Goal: Task Accomplishment & Management: Manage account settings

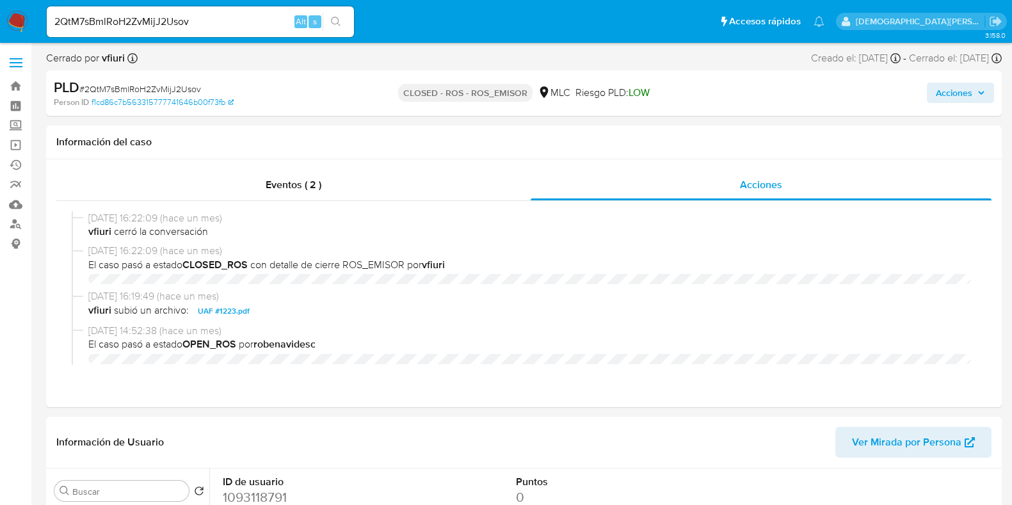
select select "10"
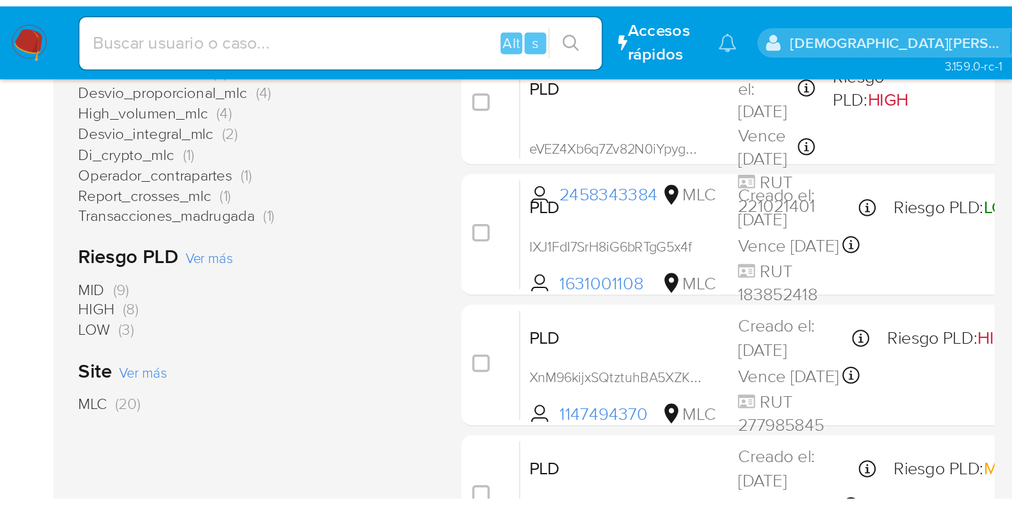
scroll to position [326, 0]
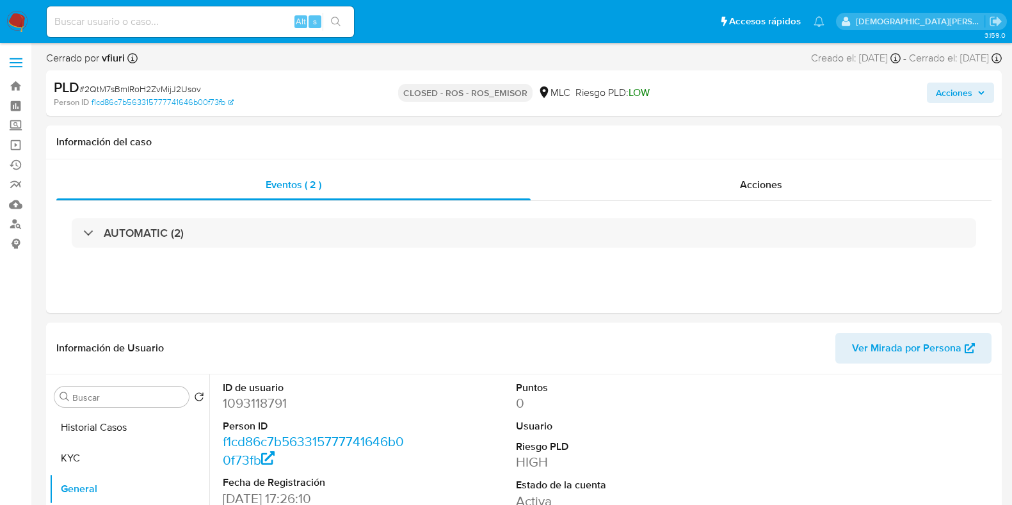
select select "10"
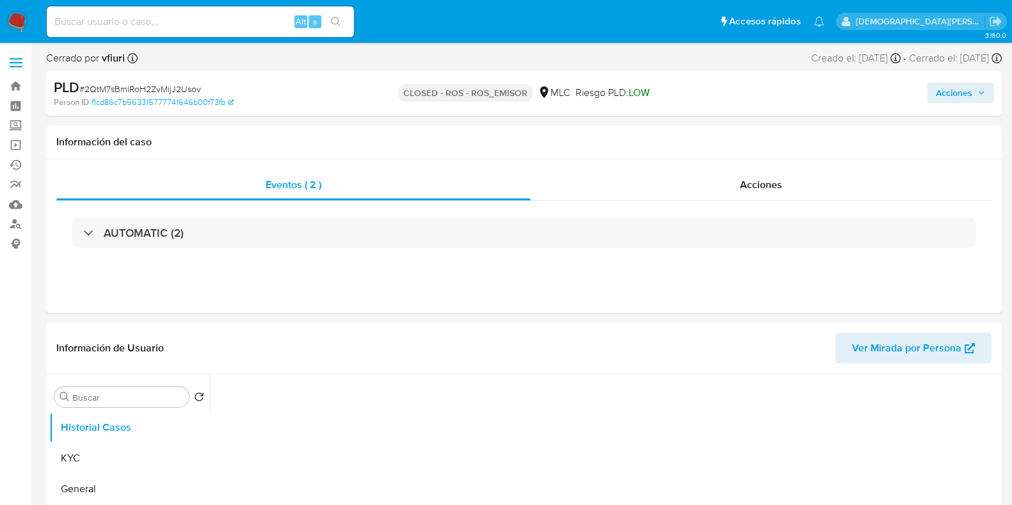
select select "10"
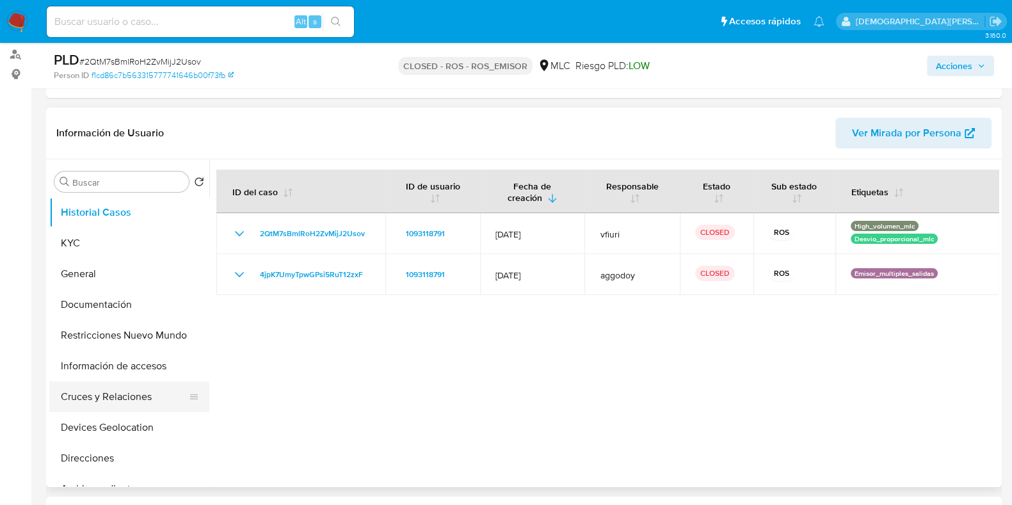
scroll to position [240, 0]
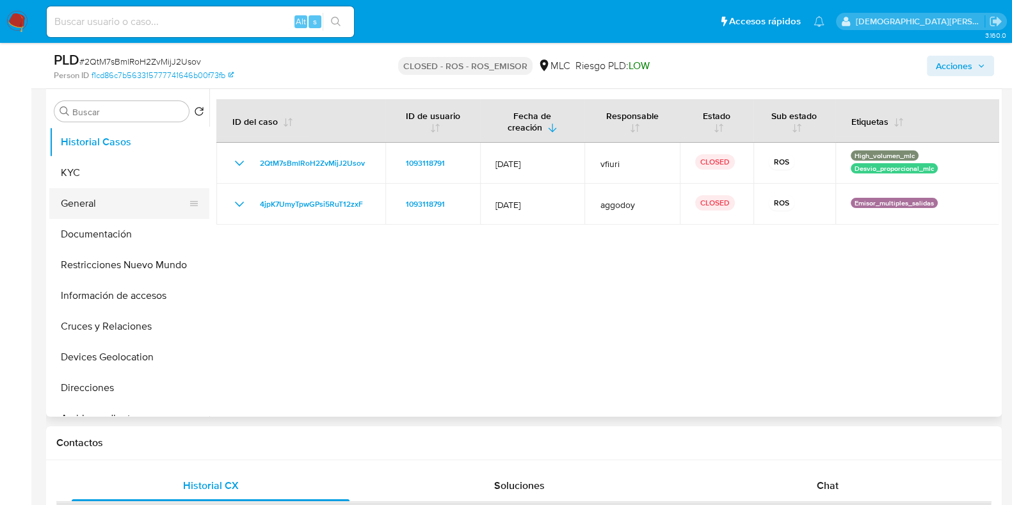
click at [89, 210] on button "General" at bounding box center [124, 203] width 150 height 31
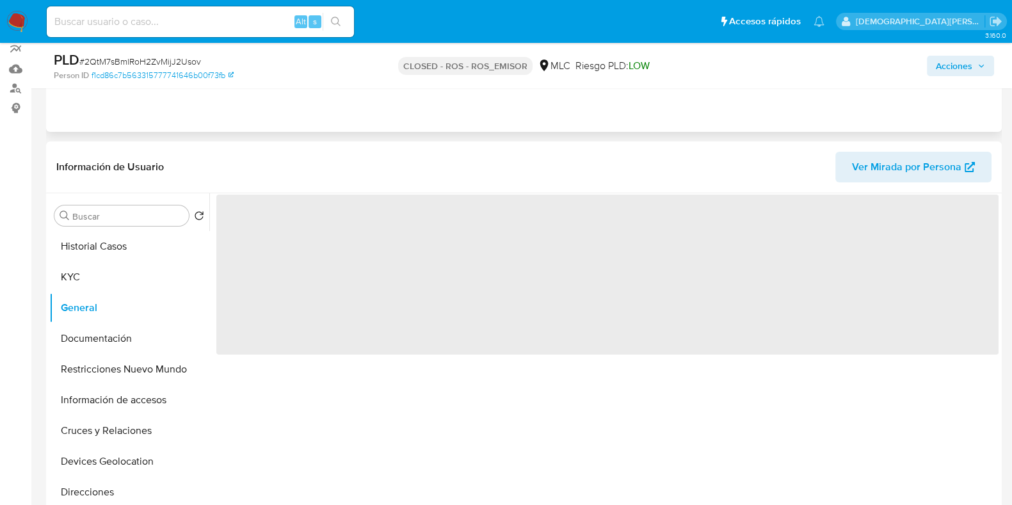
scroll to position [79, 0]
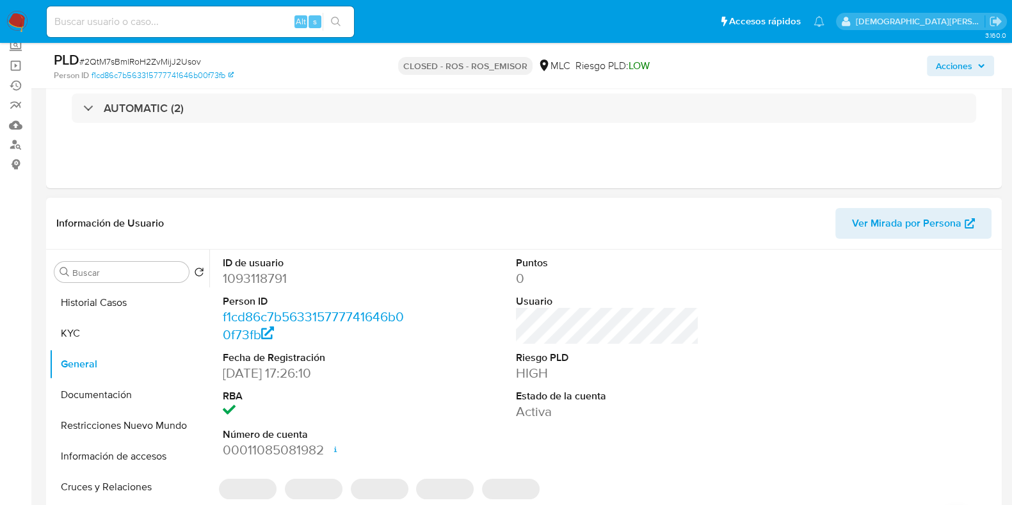
click at [263, 278] on dd "1093118791" at bounding box center [314, 279] width 183 height 18
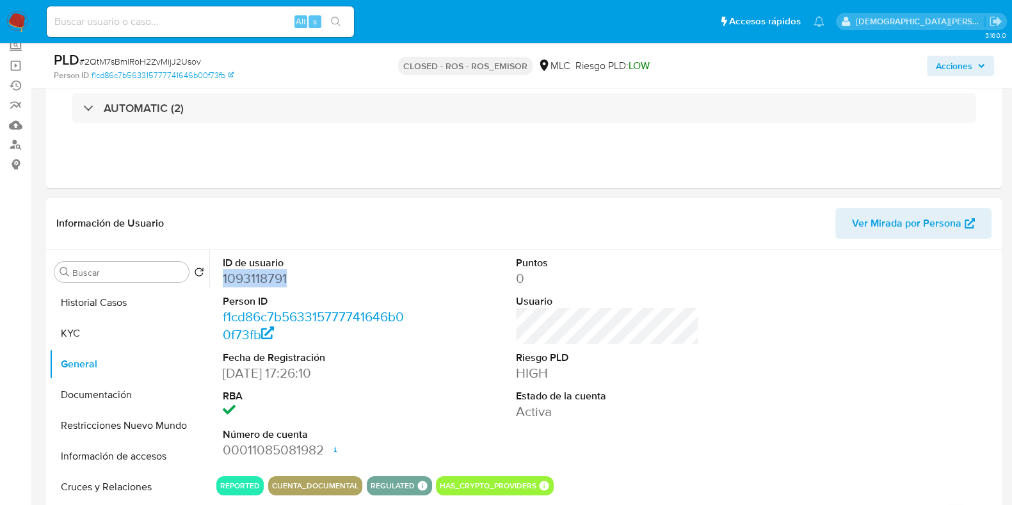
click at [263, 278] on dd "1093118791" at bounding box center [314, 279] width 183 height 18
copy dd "1093118791"
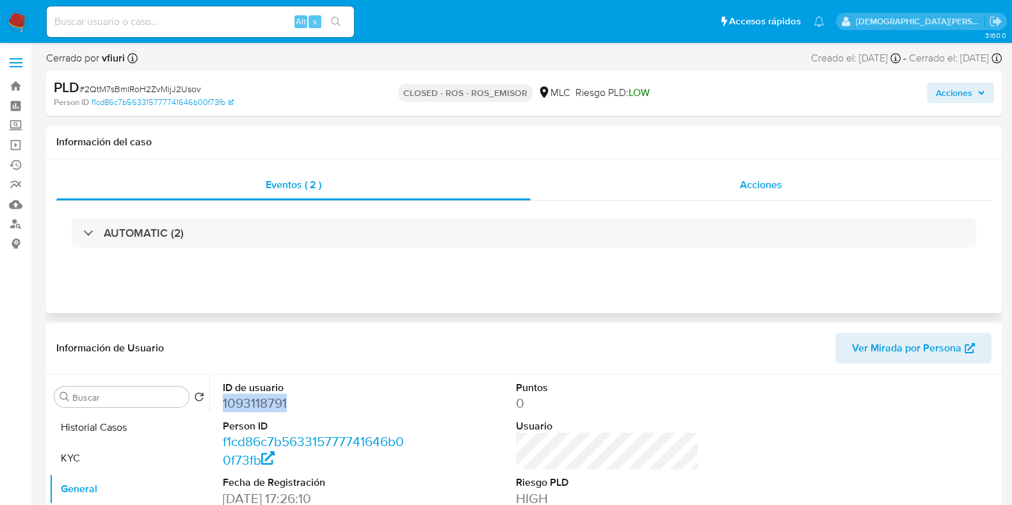
click at [654, 182] on div "Acciones" at bounding box center [761, 185] width 461 height 31
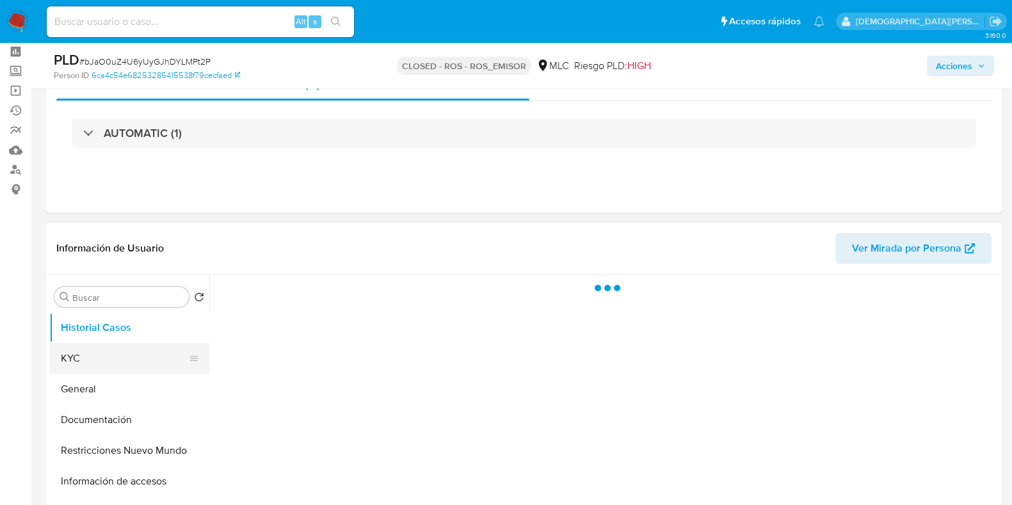
scroll to position [79, 0]
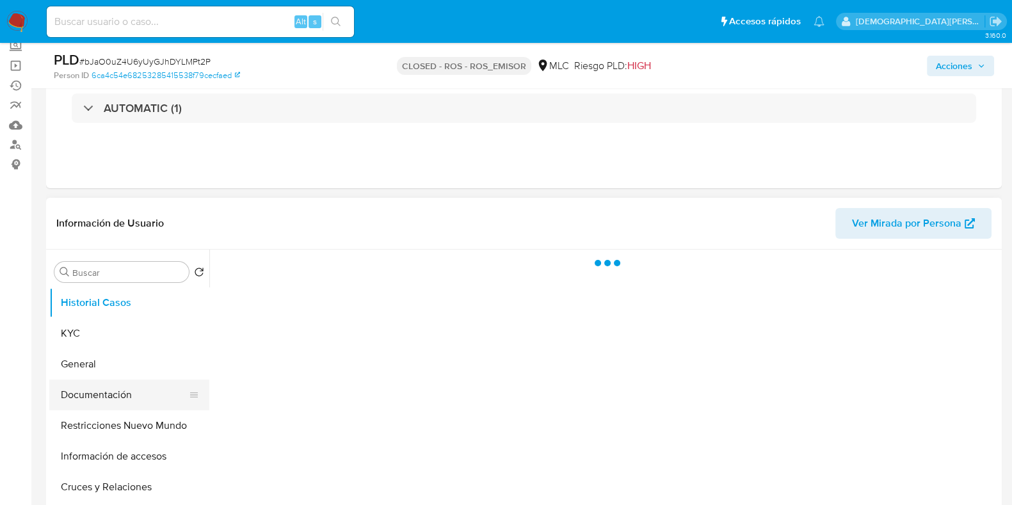
select select "10"
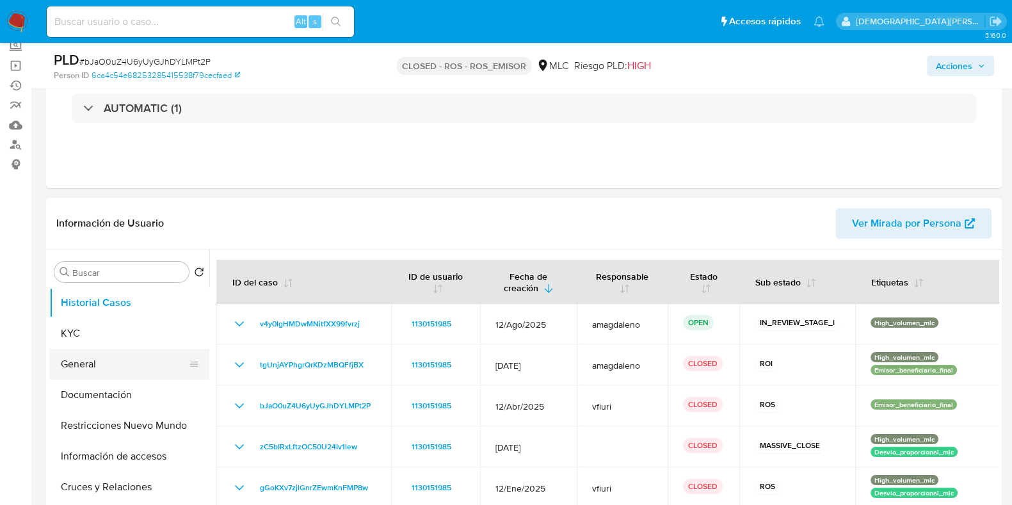
click at [106, 370] on button "General" at bounding box center [124, 364] width 150 height 31
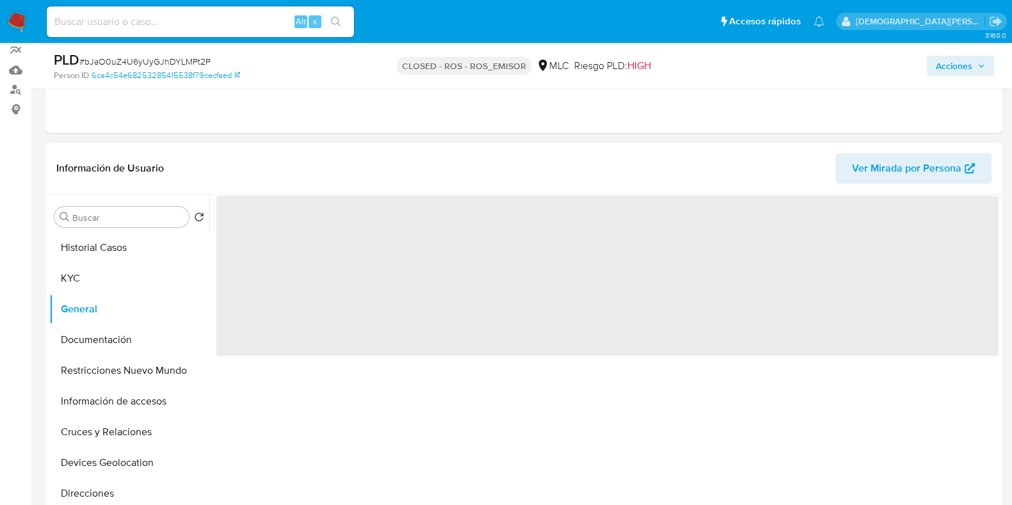
scroll to position [159, 0]
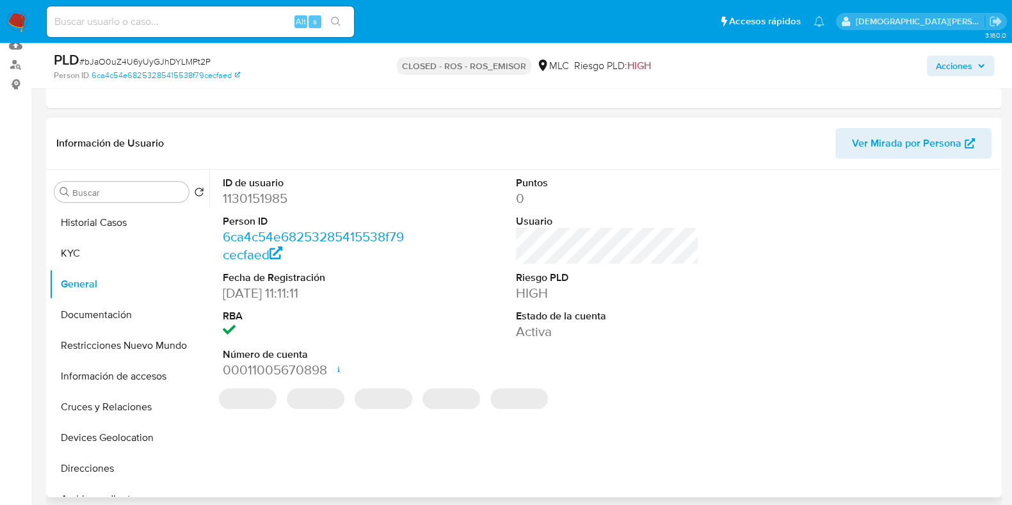
click at [254, 198] on dd "1130151985" at bounding box center [314, 199] width 183 height 18
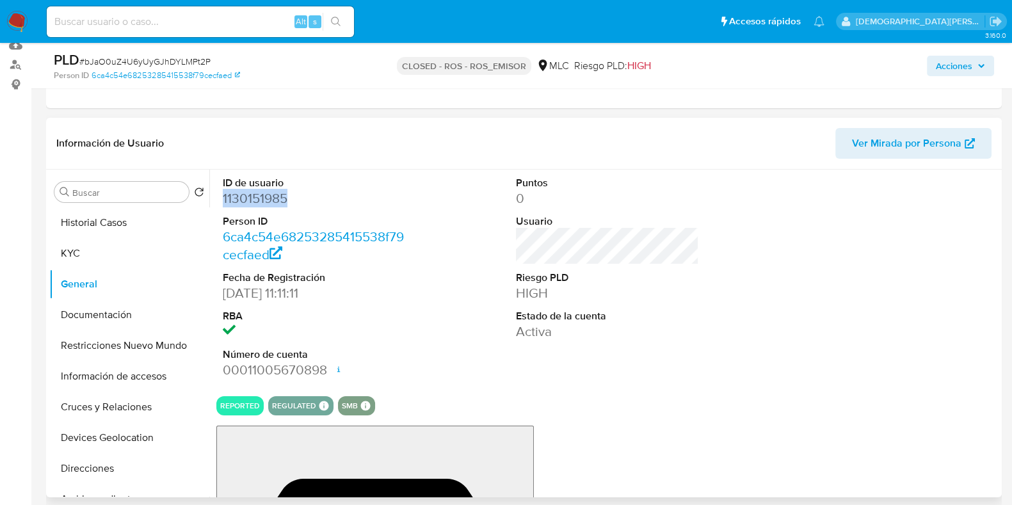
copy dd "1130151985"
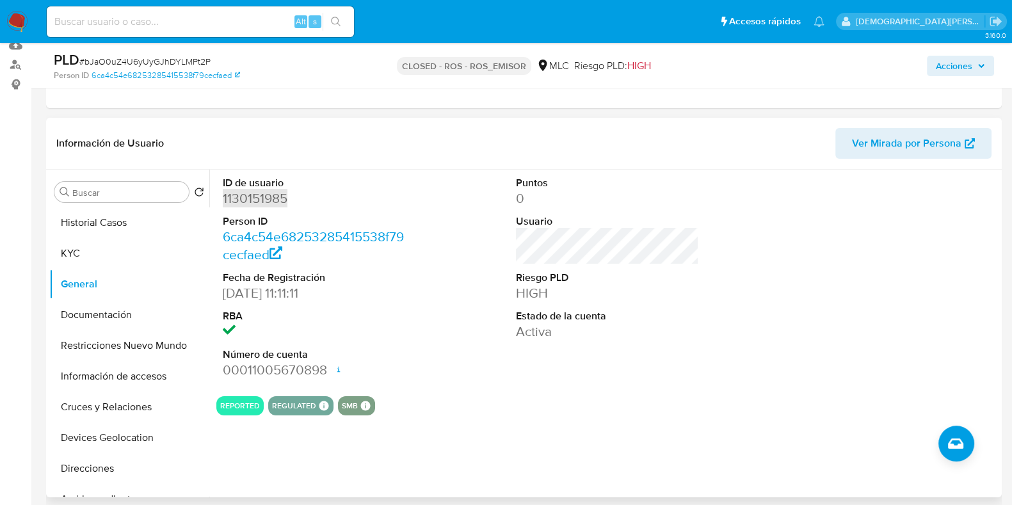
scroll to position [0, 0]
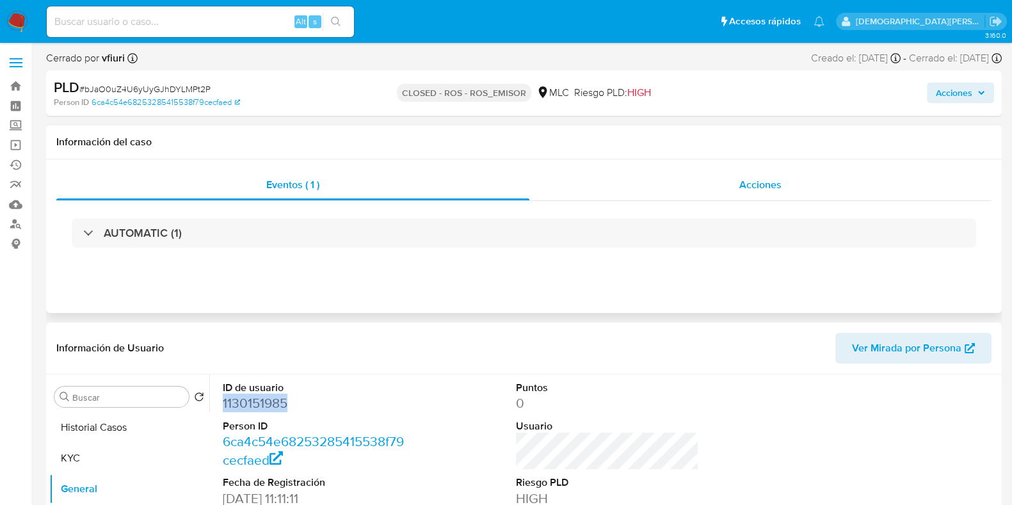
click at [759, 187] on span "Acciones" at bounding box center [761, 184] width 42 height 15
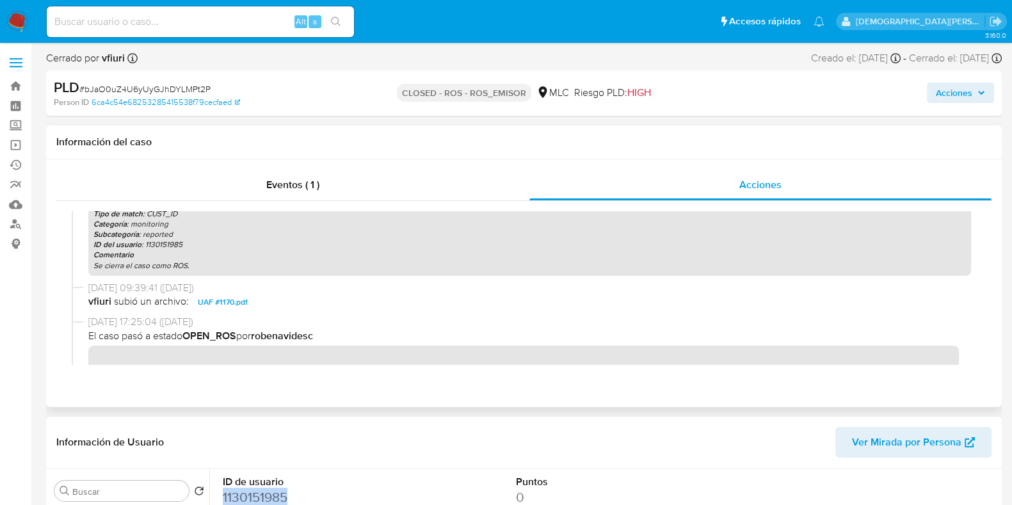
scroll to position [159, 0]
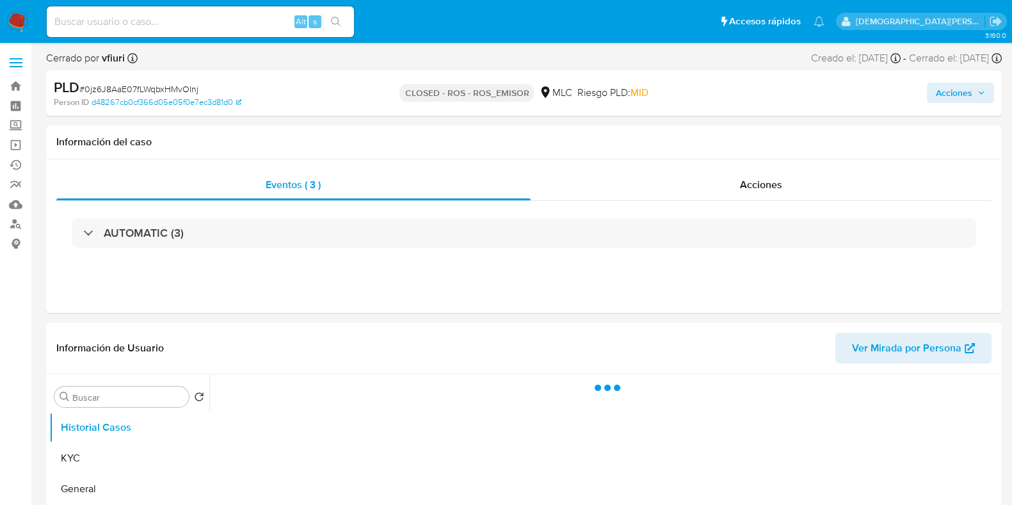
select select "10"
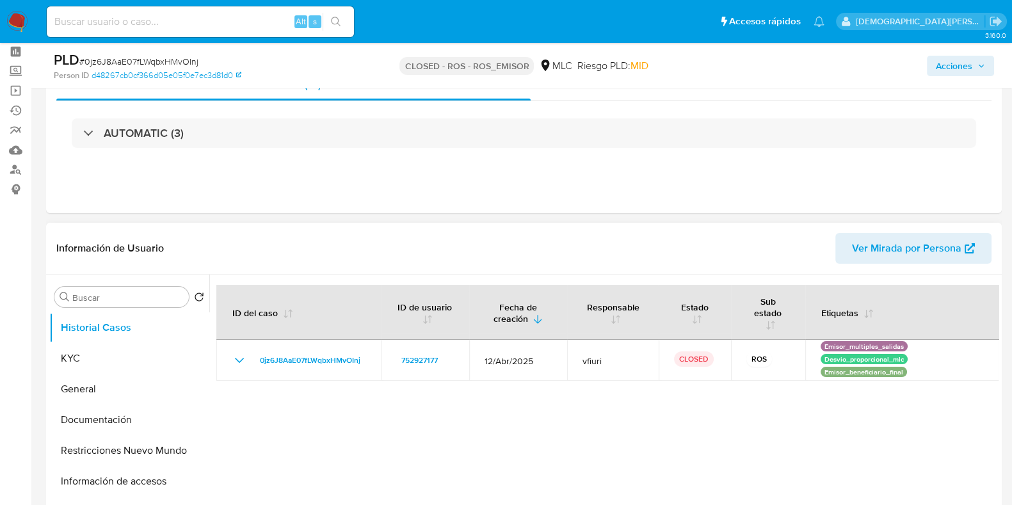
scroll to position [79, 0]
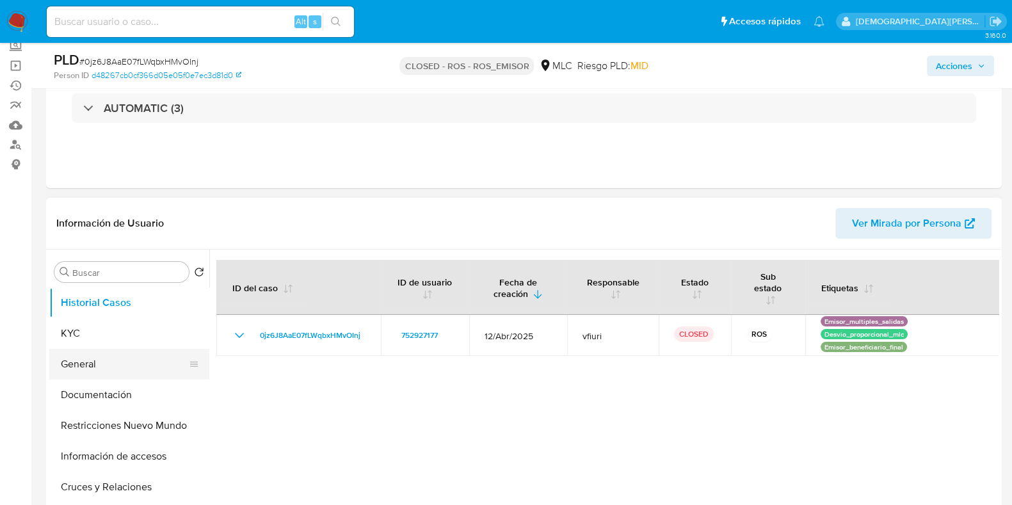
click at [104, 362] on button "General" at bounding box center [124, 364] width 150 height 31
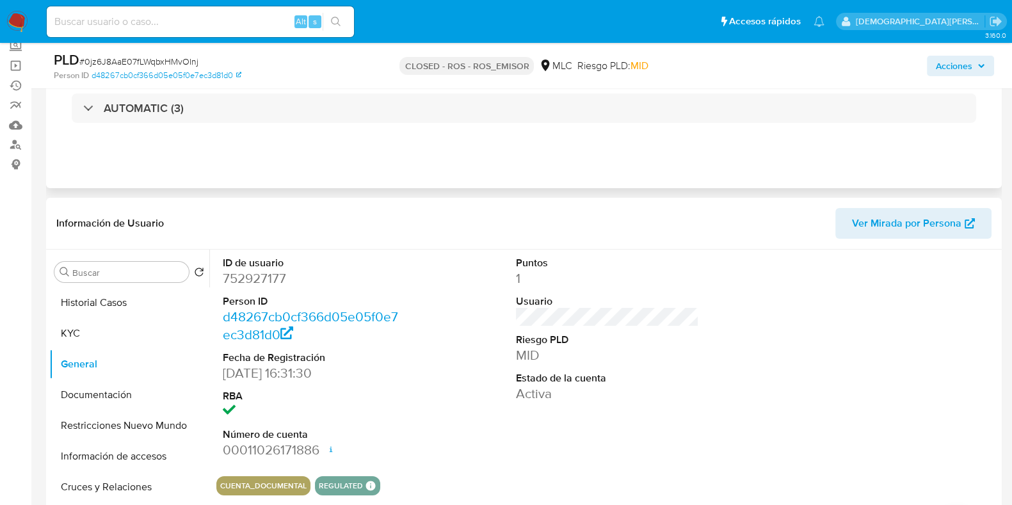
click at [373, 173] on div "Eventos ( 3 ) Acciones AUTOMATIC (3)" at bounding box center [524, 112] width 956 height 154
click at [263, 277] on dd "752927177" at bounding box center [314, 279] width 183 height 18
copy dd "752927177"
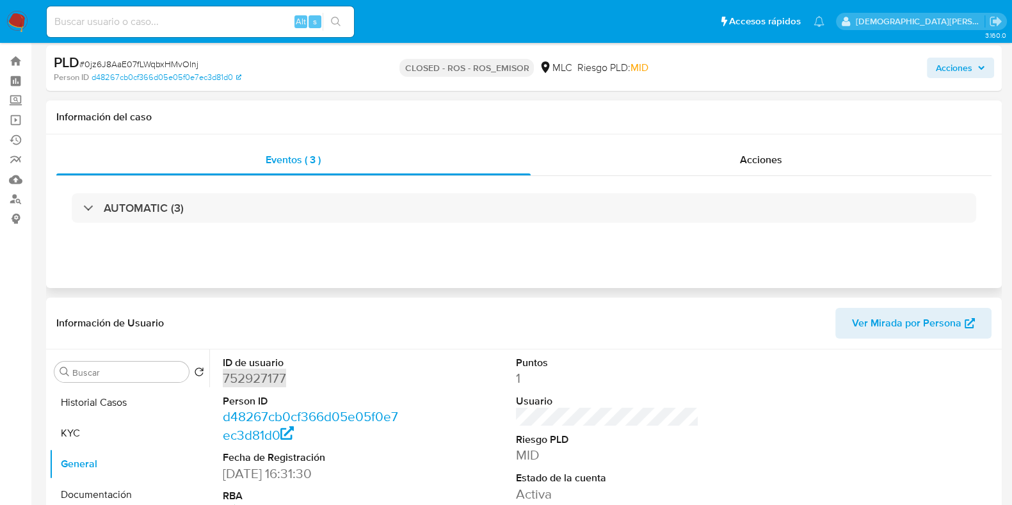
scroll to position [0, 0]
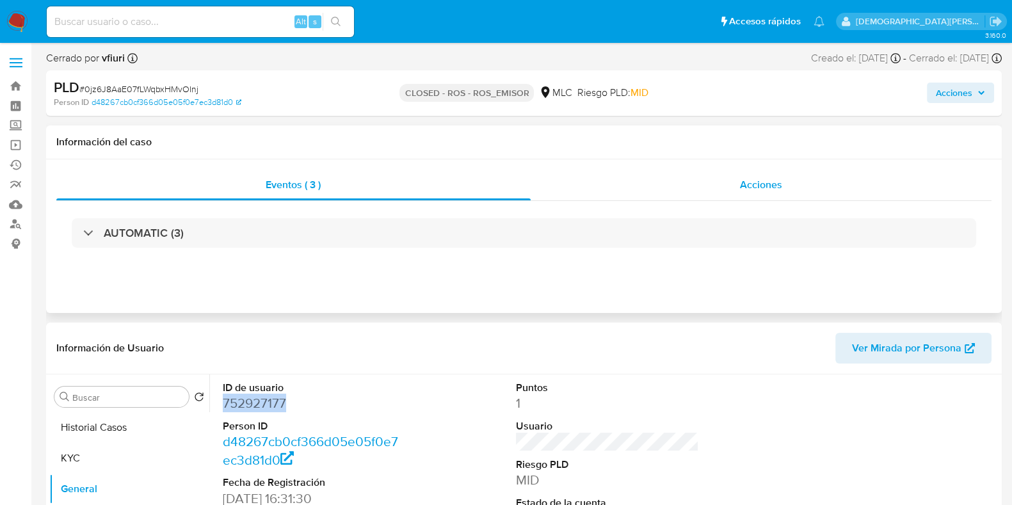
click at [778, 183] on span "Acciones" at bounding box center [761, 184] width 42 height 15
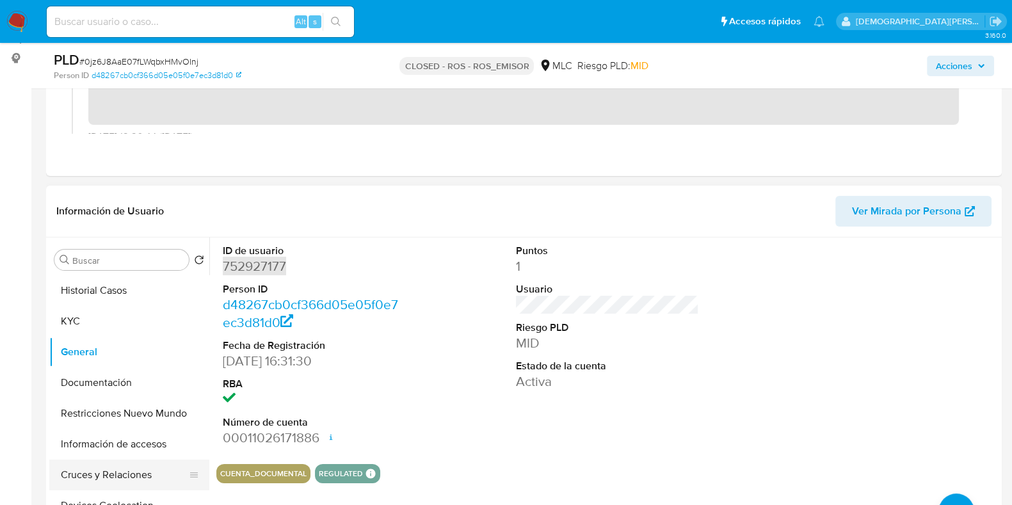
scroll to position [320, 0]
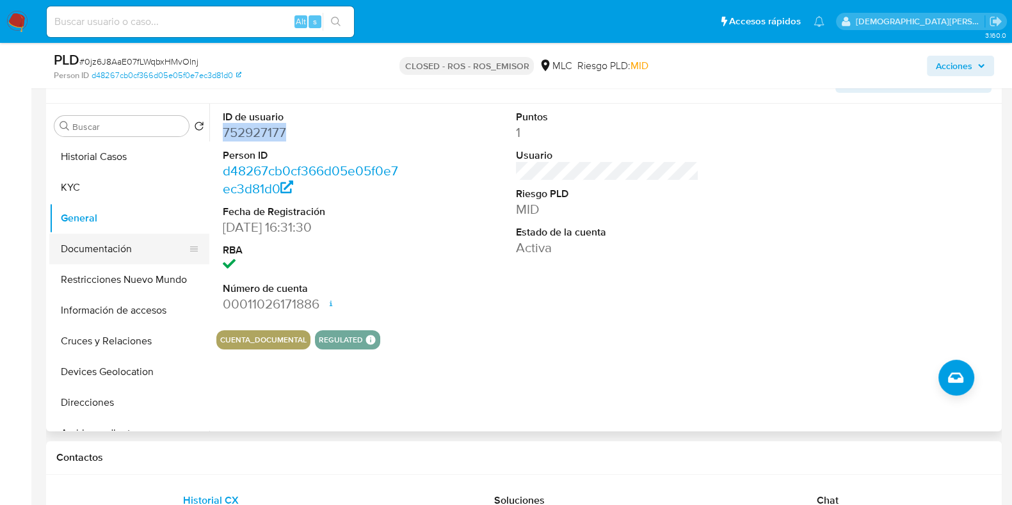
click at [124, 244] on button "Documentación" at bounding box center [124, 249] width 150 height 31
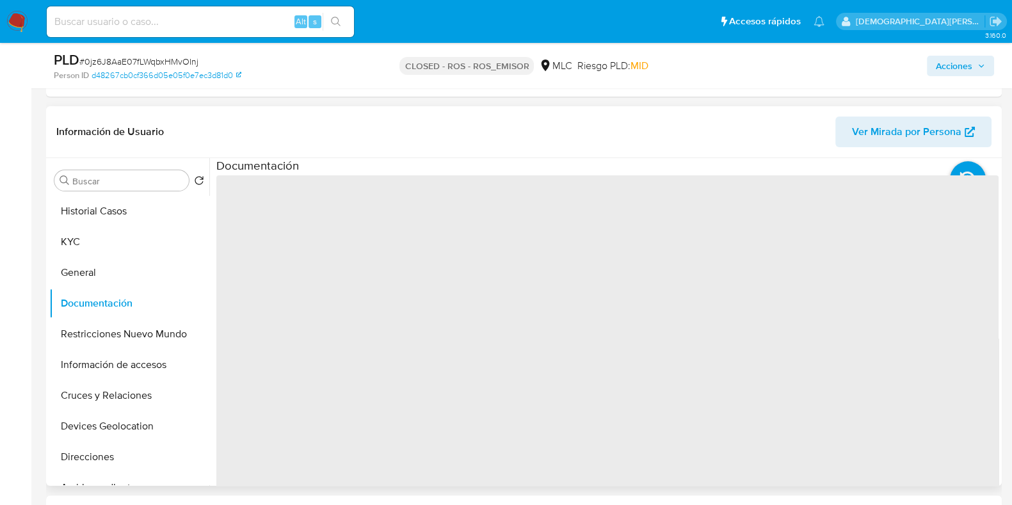
scroll to position [240, 0]
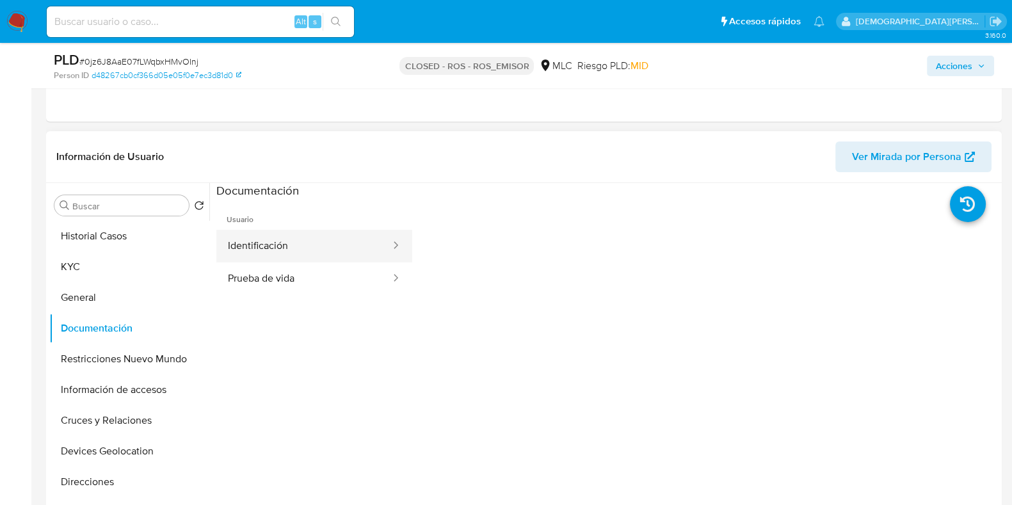
click at [288, 241] on button "Identificación" at bounding box center [303, 246] width 175 height 33
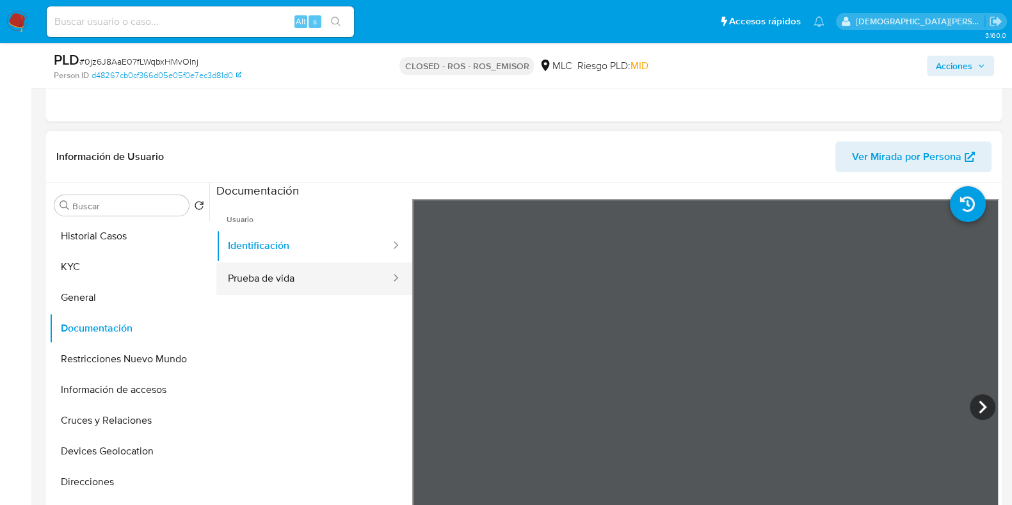
click at [288, 281] on button "Prueba de vida" at bounding box center [303, 279] width 175 height 33
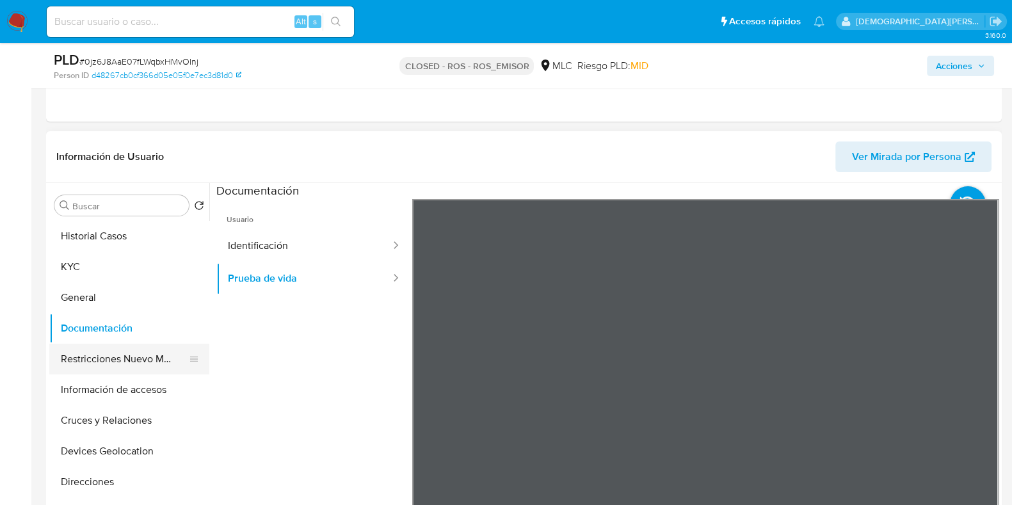
click at [136, 358] on button "Restricciones Nuevo Mundo" at bounding box center [124, 359] width 150 height 31
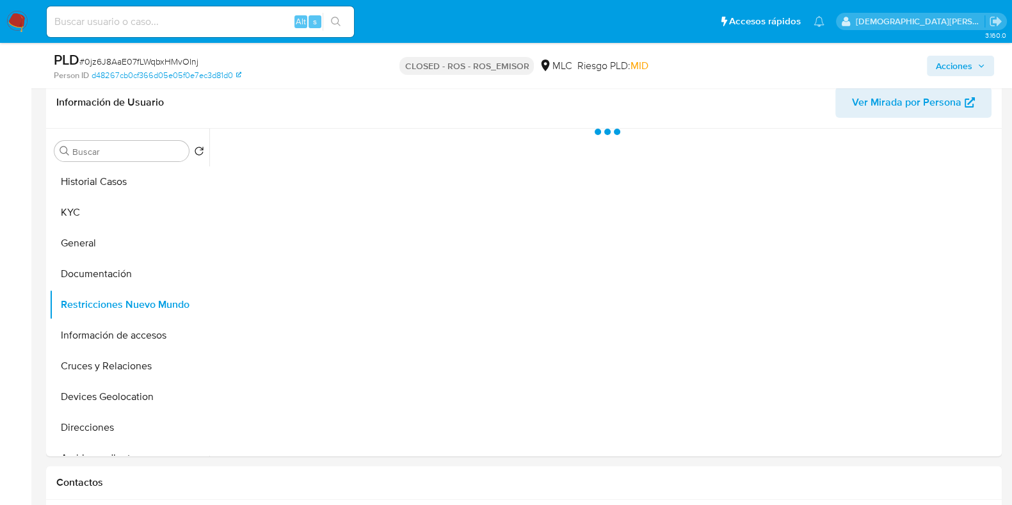
scroll to position [320, 0]
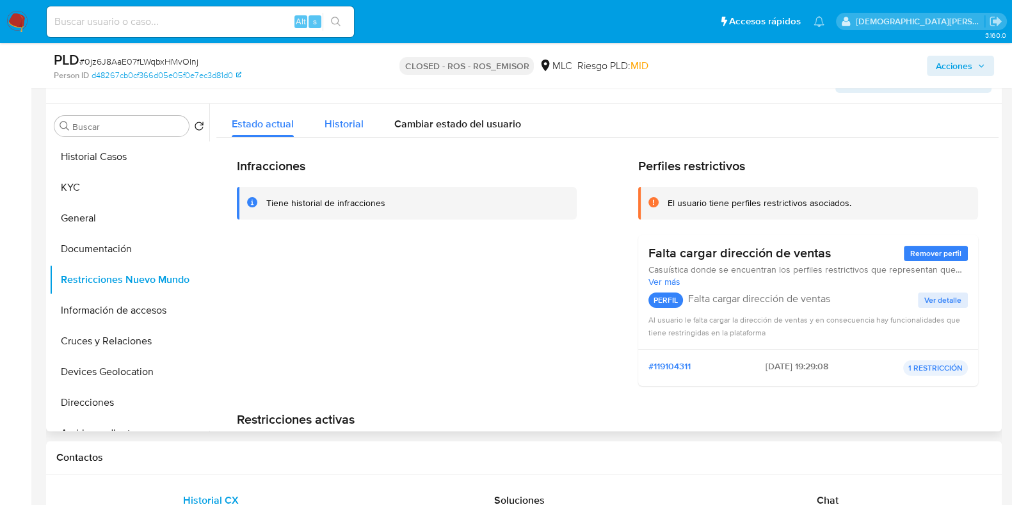
drag, startPoint x: 355, startPoint y: 129, endPoint x: 344, endPoint y: 133, distance: 12.1
click at [355, 129] on span "Historial" at bounding box center [344, 124] width 39 height 15
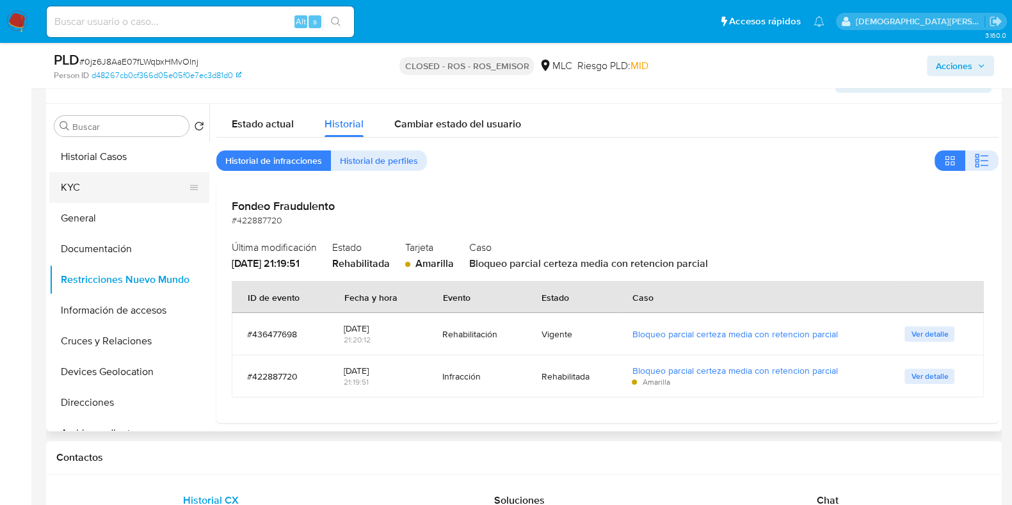
click at [112, 193] on button "KYC" at bounding box center [124, 187] width 150 height 31
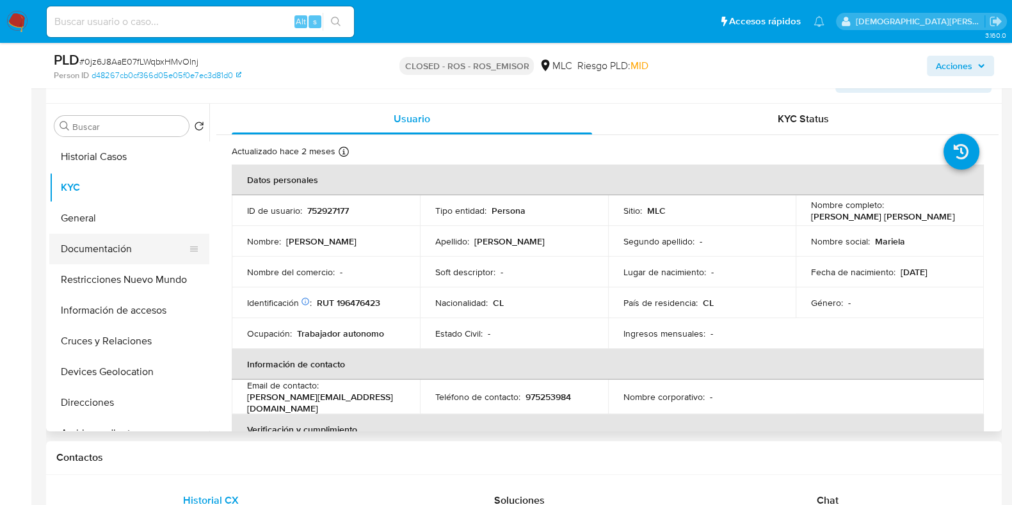
click at [126, 253] on button "Documentación" at bounding box center [124, 249] width 150 height 31
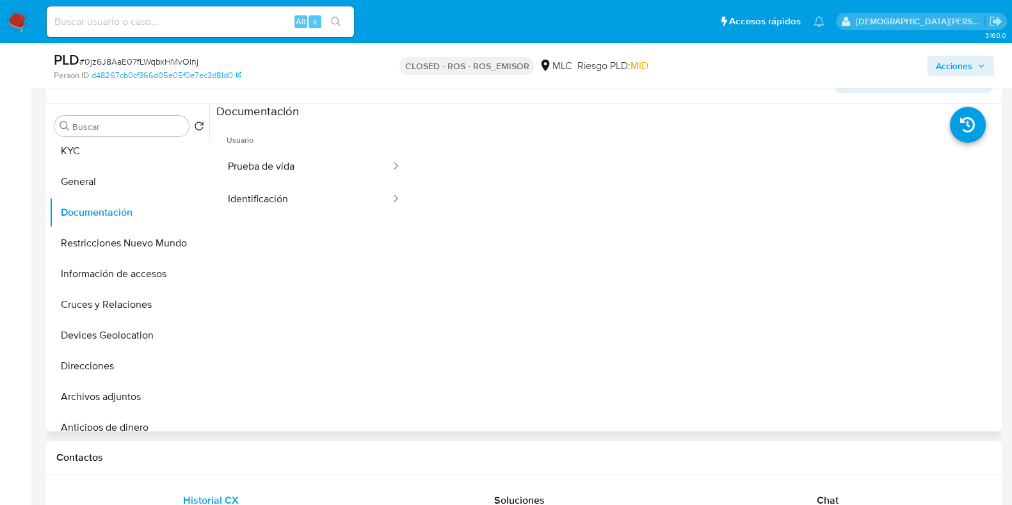
scroll to position [0, 0]
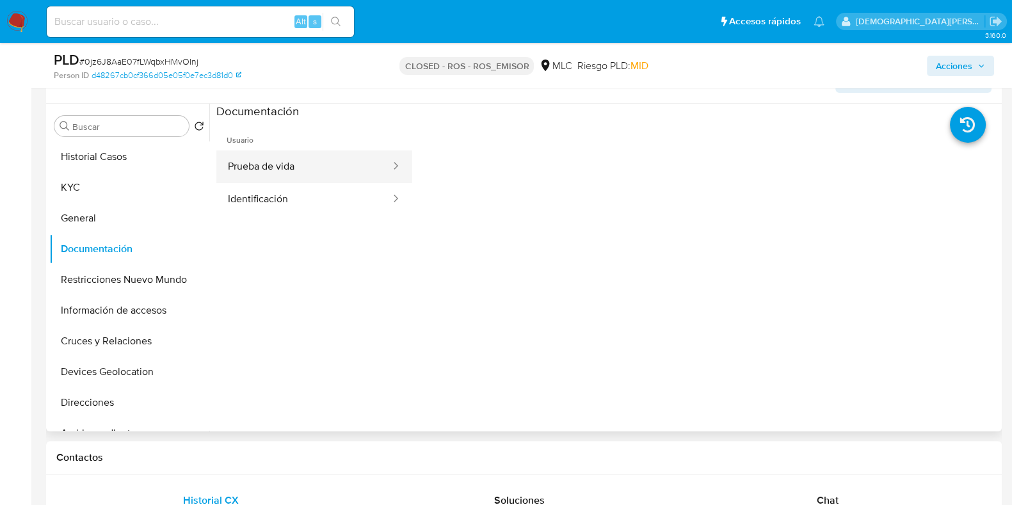
click at [282, 171] on button "Prueba de vida" at bounding box center [303, 166] width 175 height 33
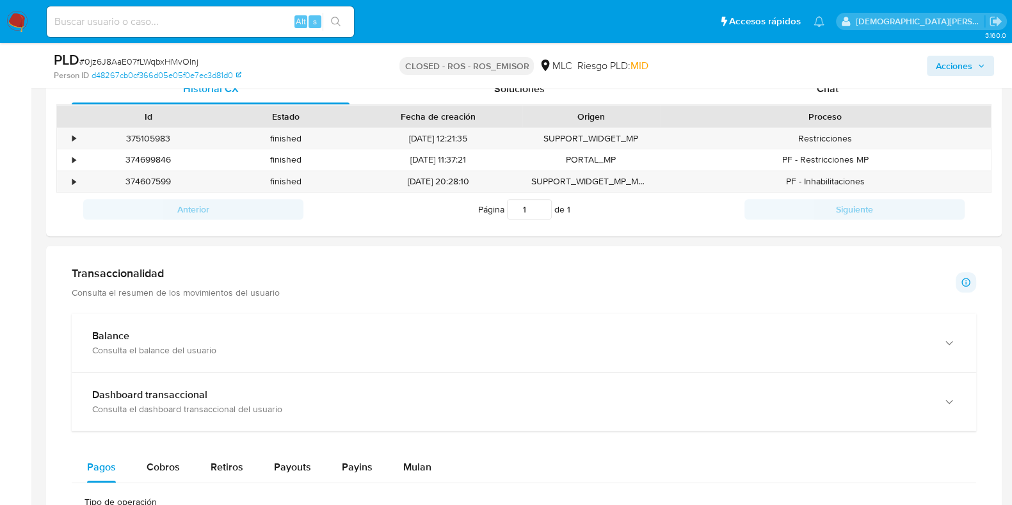
scroll to position [715, 0]
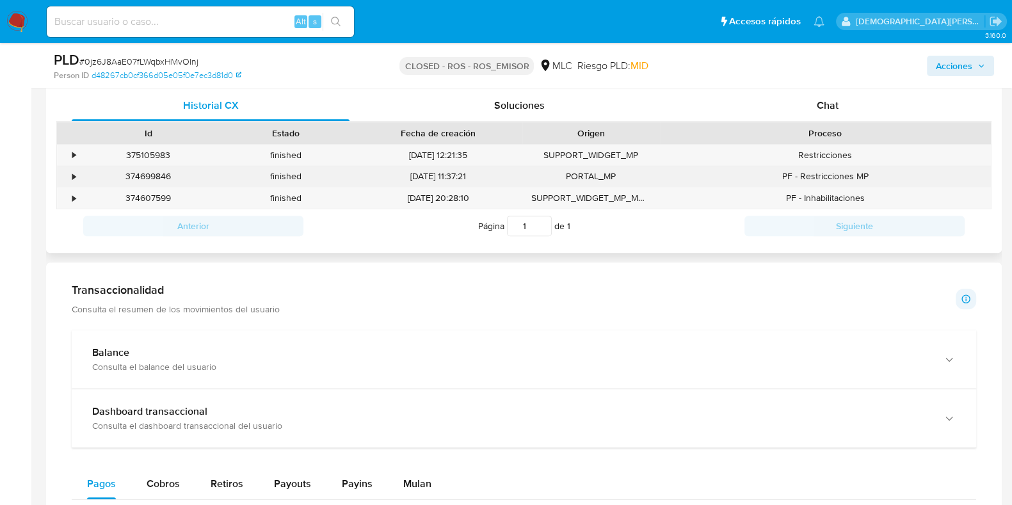
click at [68, 173] on div "•" at bounding box center [68, 176] width 22 height 21
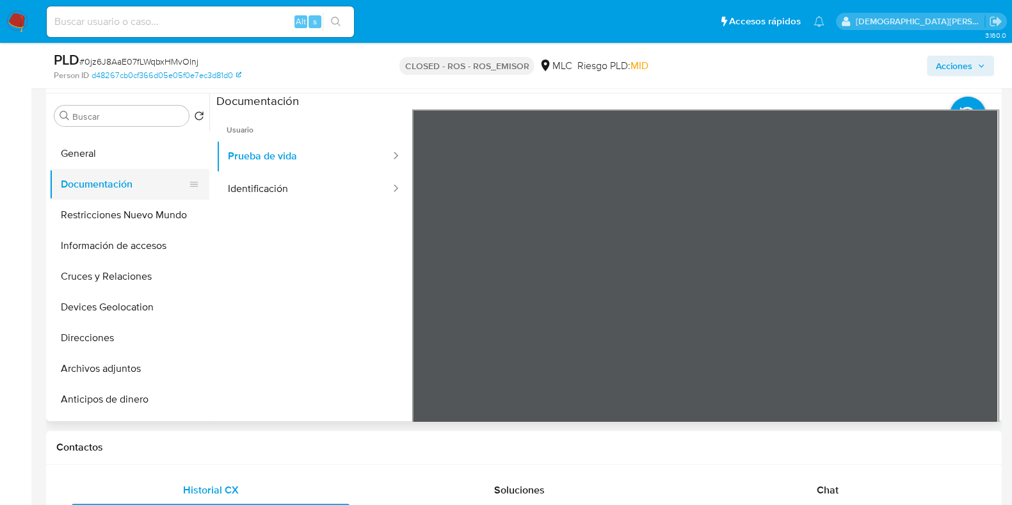
scroll to position [43, 0]
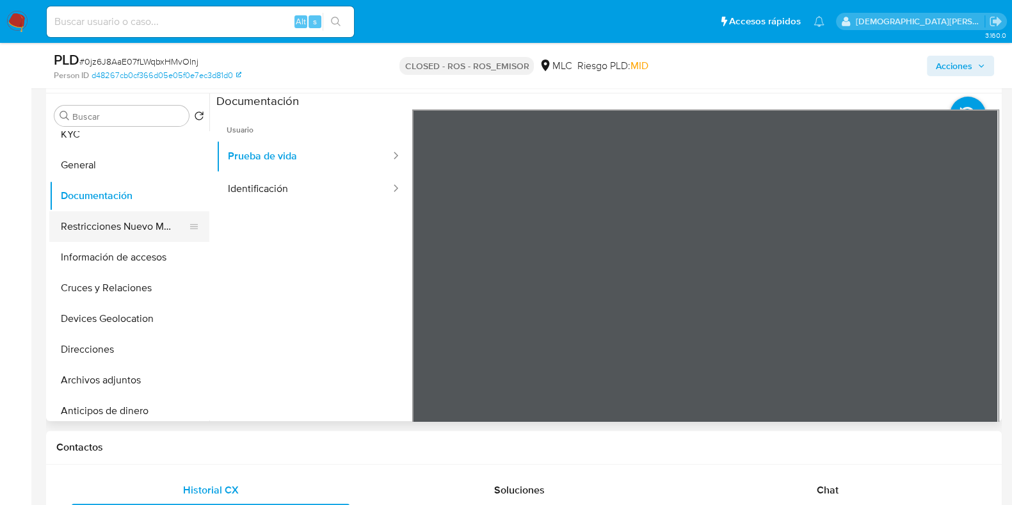
click at [129, 226] on button "Restricciones Nuevo Mundo" at bounding box center [124, 226] width 150 height 31
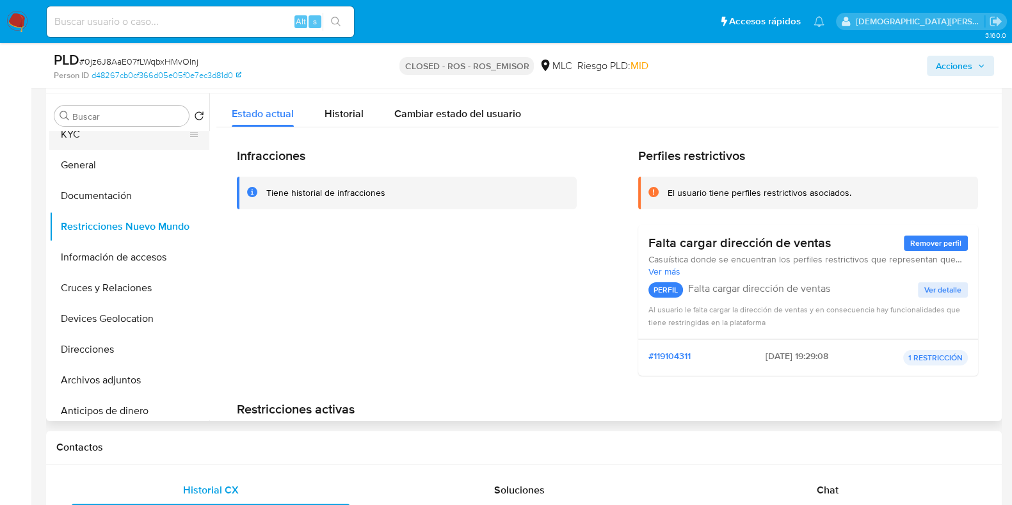
click at [126, 138] on button "KYC" at bounding box center [124, 134] width 150 height 31
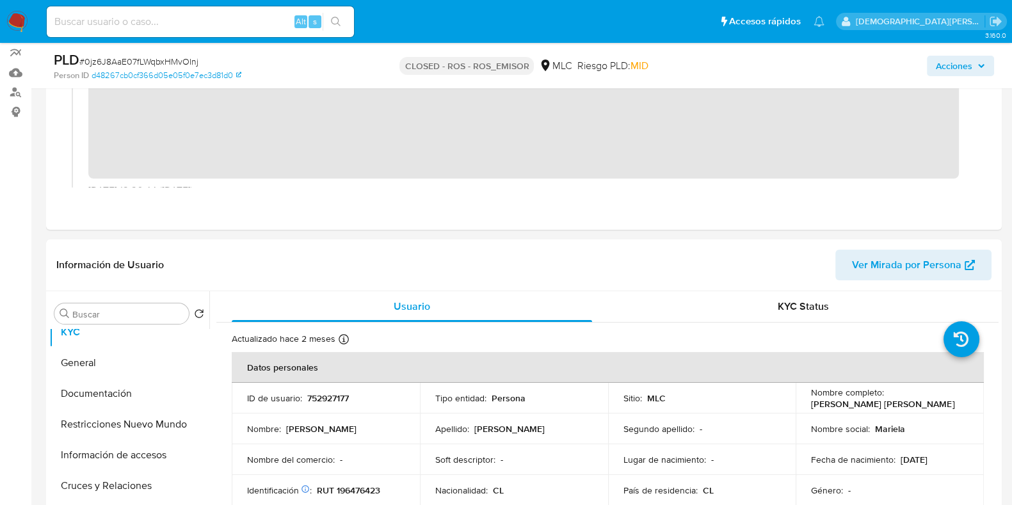
scroll to position [86, 0]
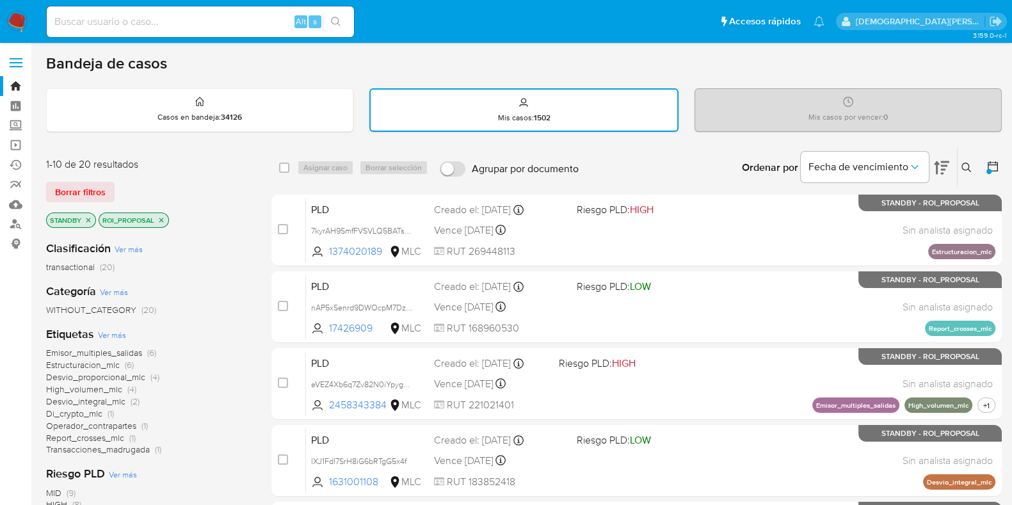
click at [161, 219] on icon "close-filter" at bounding box center [162, 220] width 8 height 8
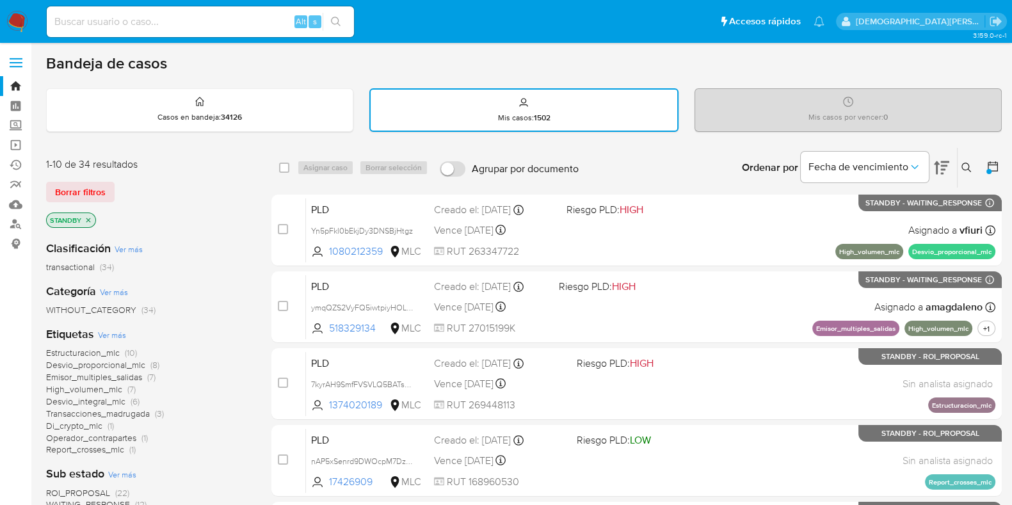
click at [89, 220] on icon "close-filter" at bounding box center [89, 220] width 8 height 8
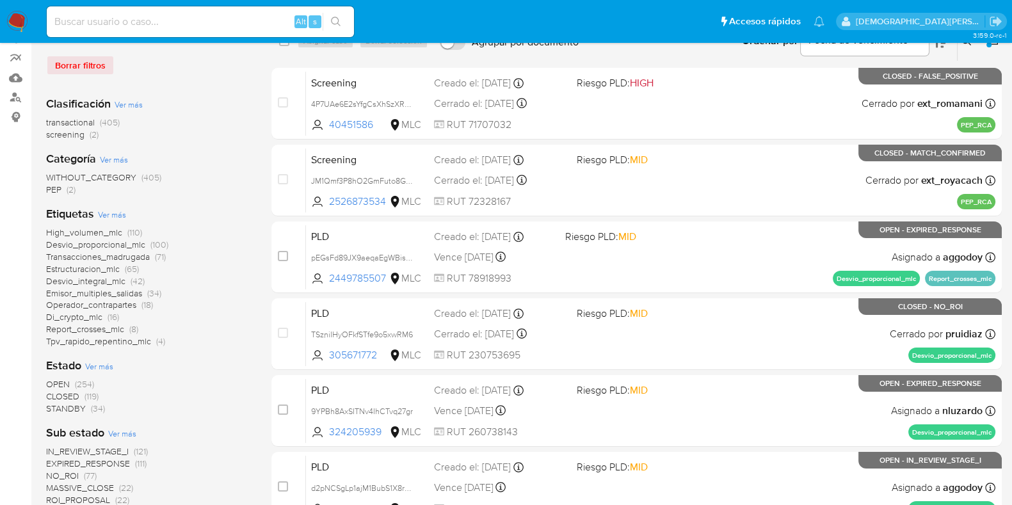
scroll to position [159, 0]
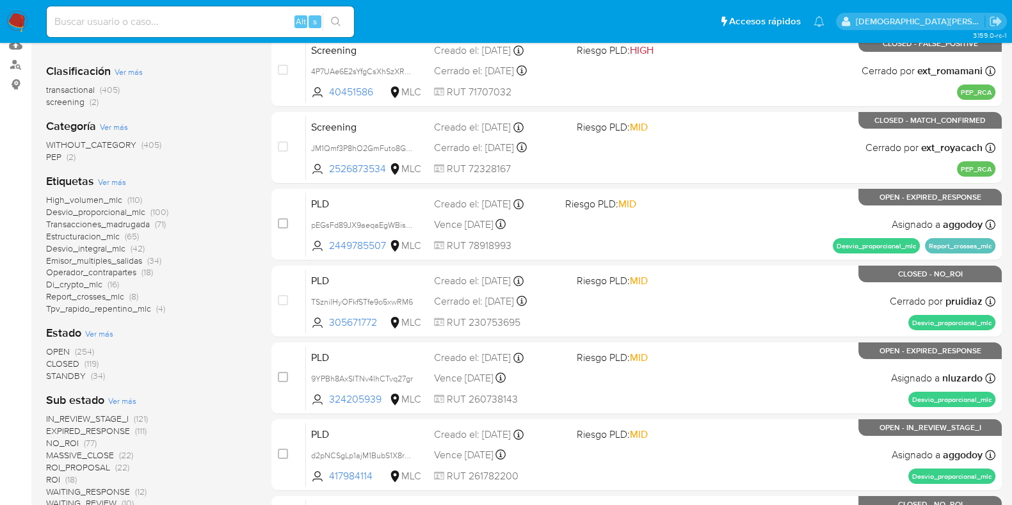
click at [61, 350] on span "OPEN" at bounding box center [58, 351] width 24 height 13
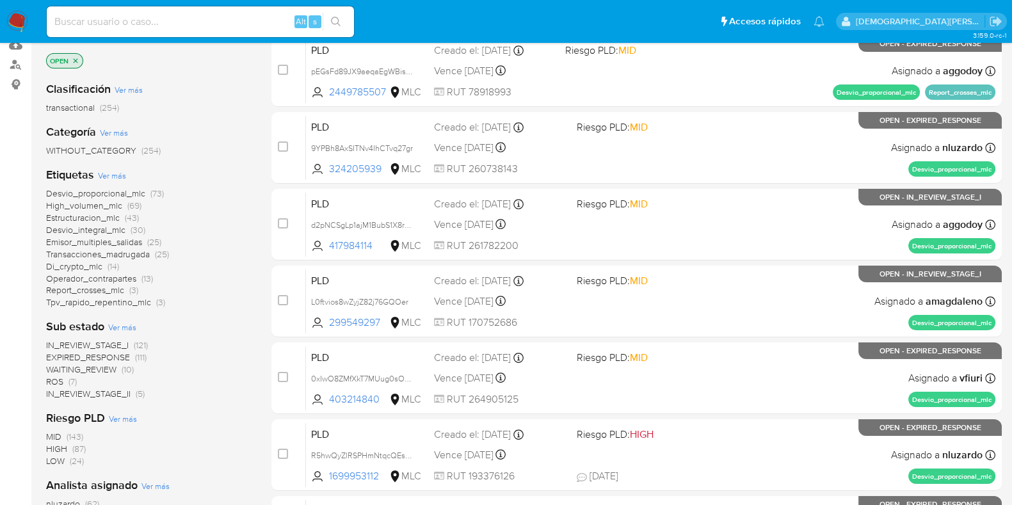
click at [57, 380] on span "ROS" at bounding box center [54, 381] width 17 height 13
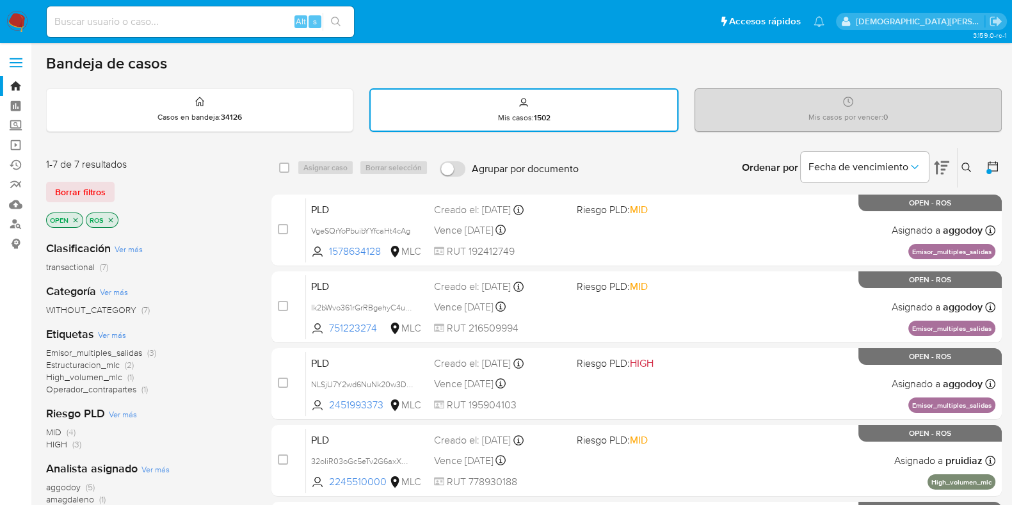
click at [112, 219] on icon "close-filter" at bounding box center [111, 220] width 8 height 8
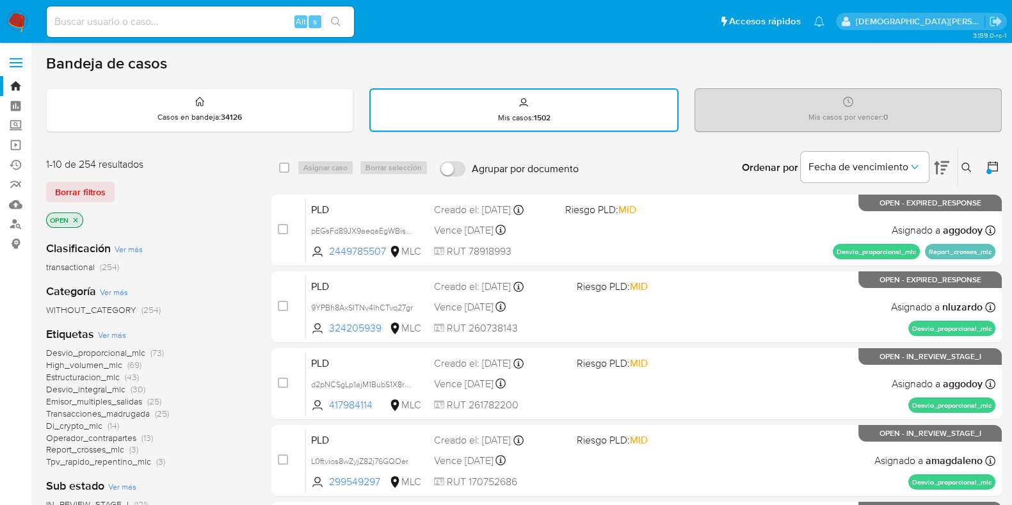
click at [78, 217] on icon "close-filter" at bounding box center [76, 220] width 8 height 8
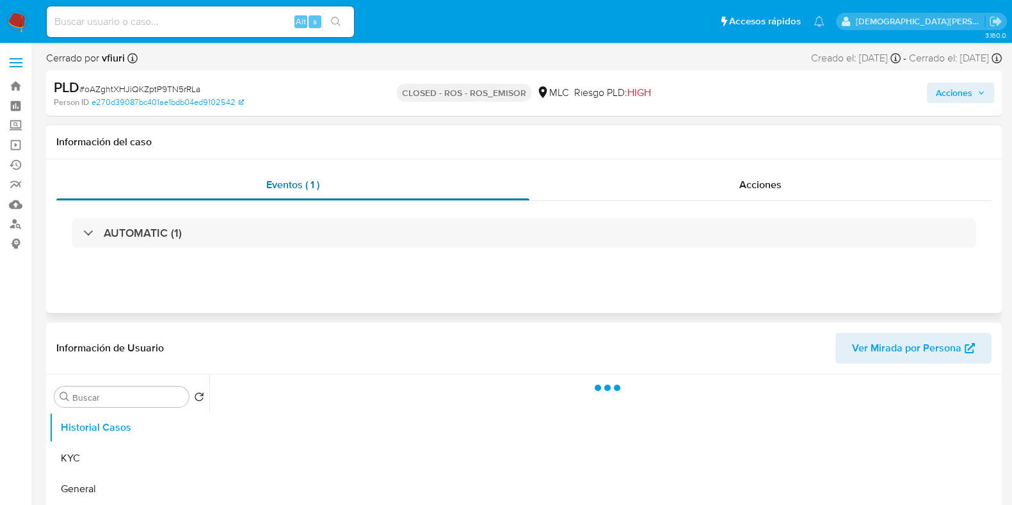
select select "10"
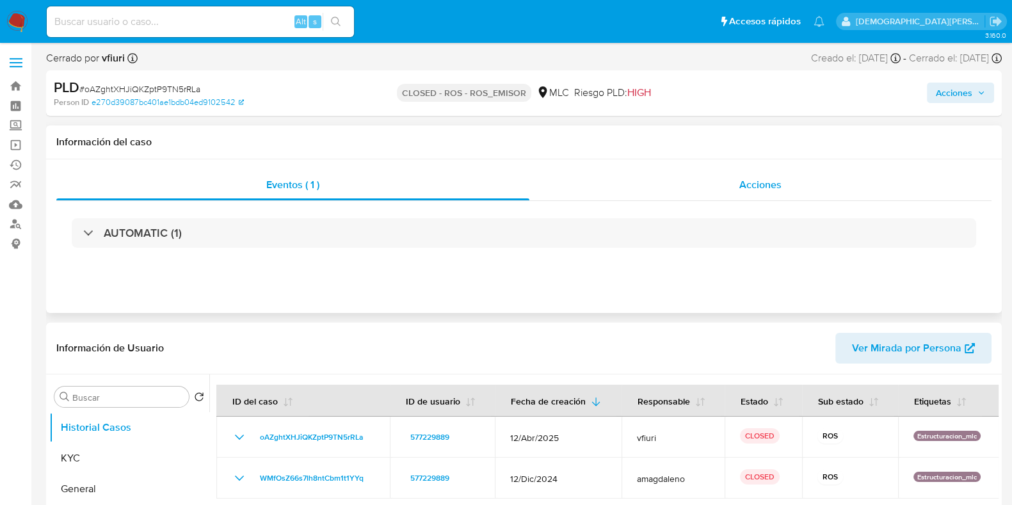
click at [637, 197] on div "Acciones" at bounding box center [761, 185] width 462 height 31
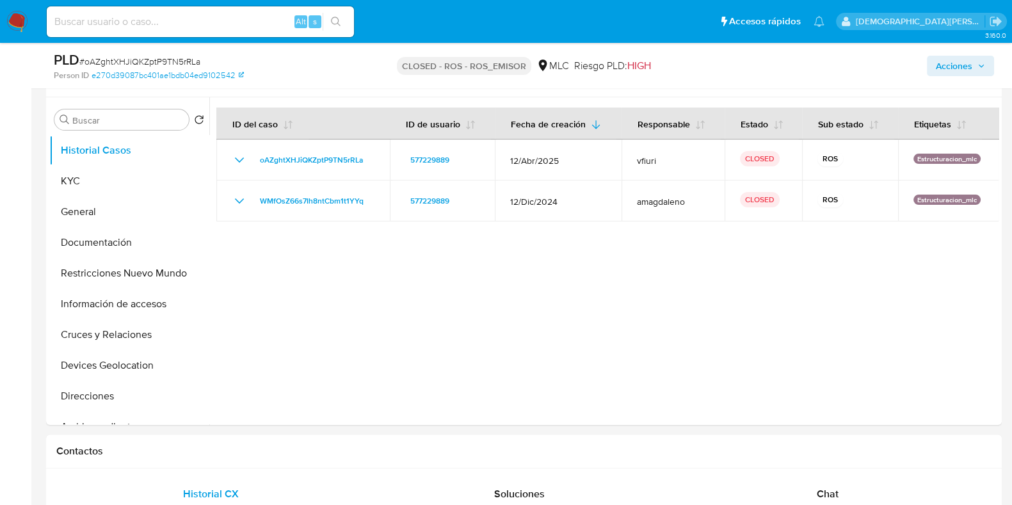
scroll to position [285, 0]
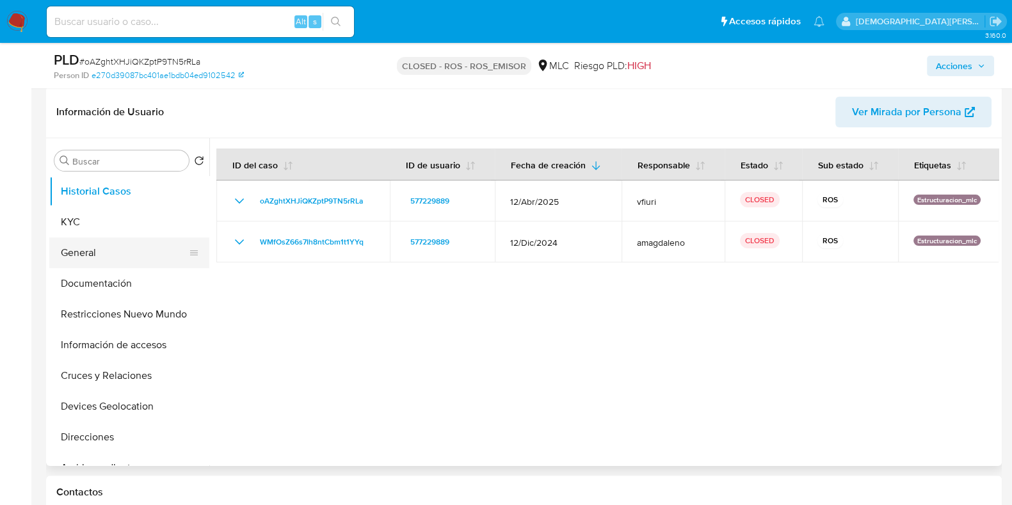
click at [90, 250] on button "General" at bounding box center [124, 253] width 150 height 31
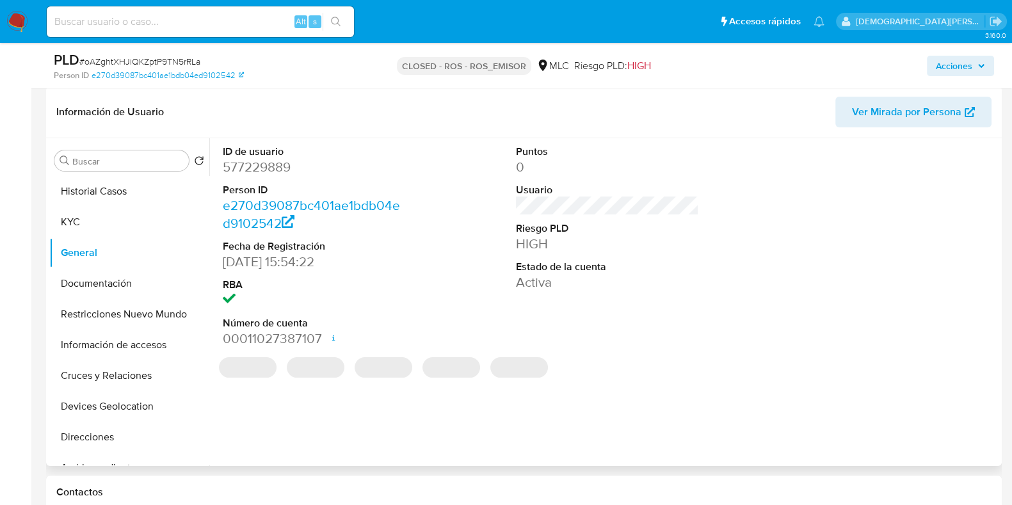
click at [273, 165] on dd "577229889" at bounding box center [314, 167] width 183 height 18
copy dd "577229889"
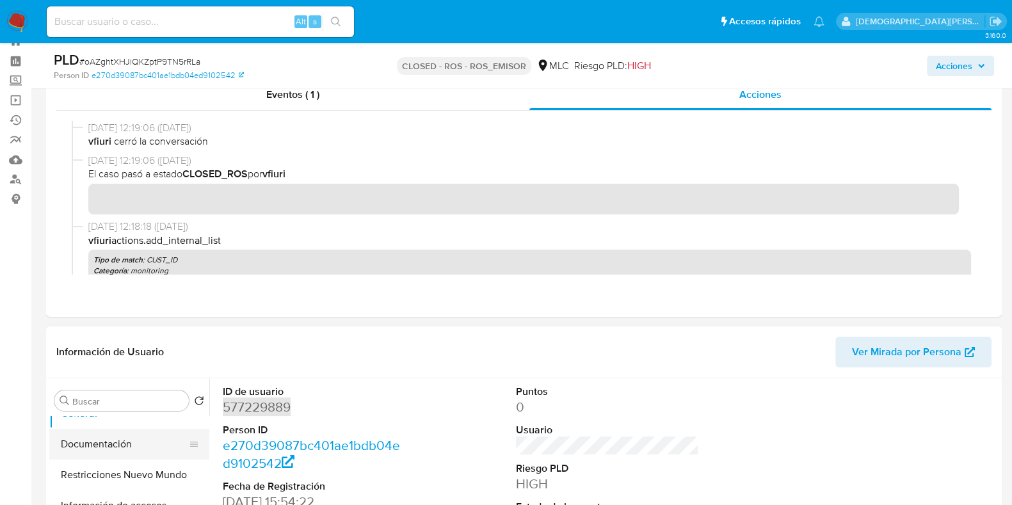
scroll to position [0, 0]
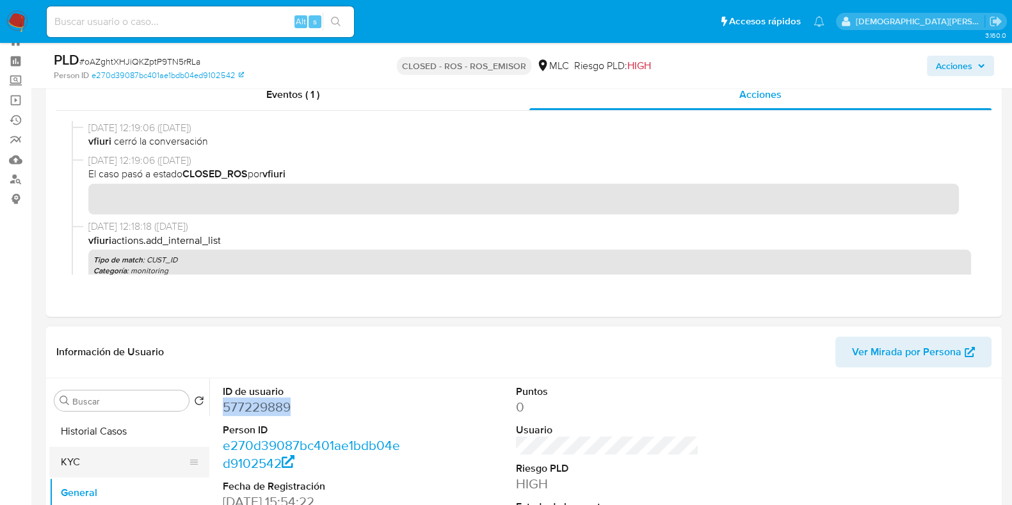
click at [88, 471] on button "KYC" at bounding box center [124, 462] width 150 height 31
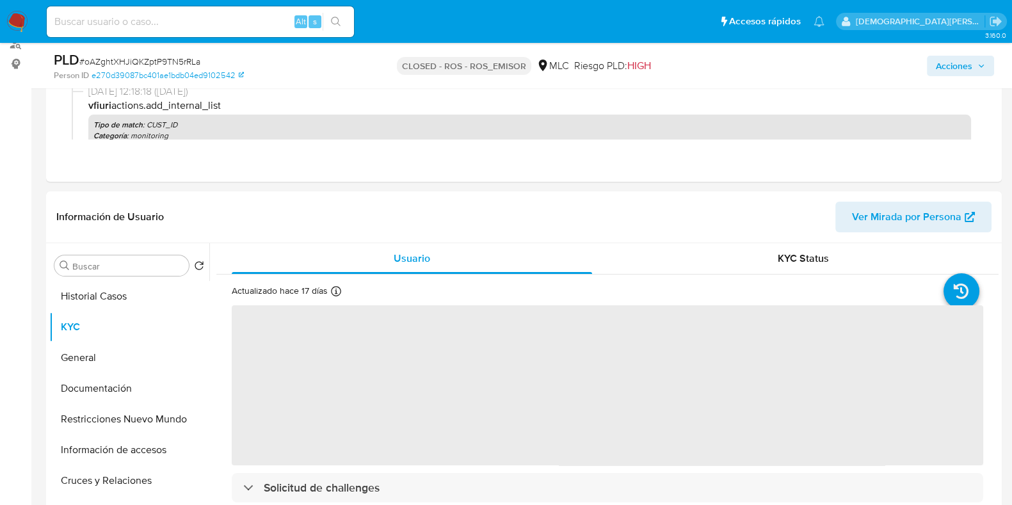
scroll to position [205, 0]
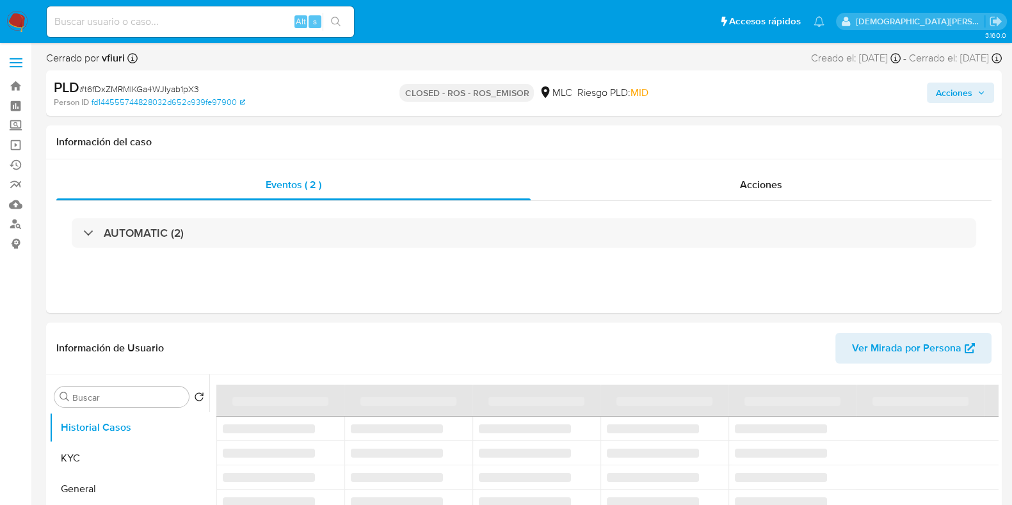
select select "10"
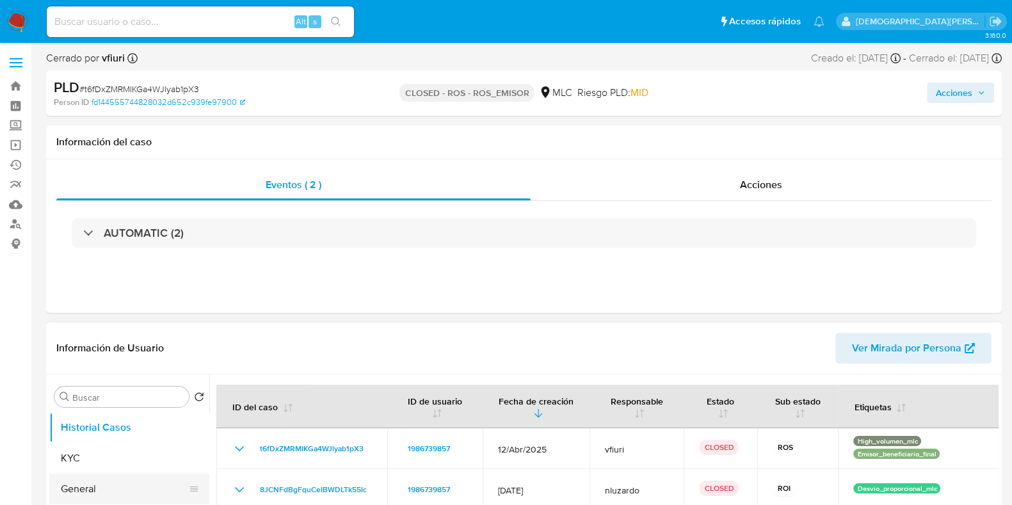
click at [82, 498] on button "General" at bounding box center [124, 489] width 150 height 31
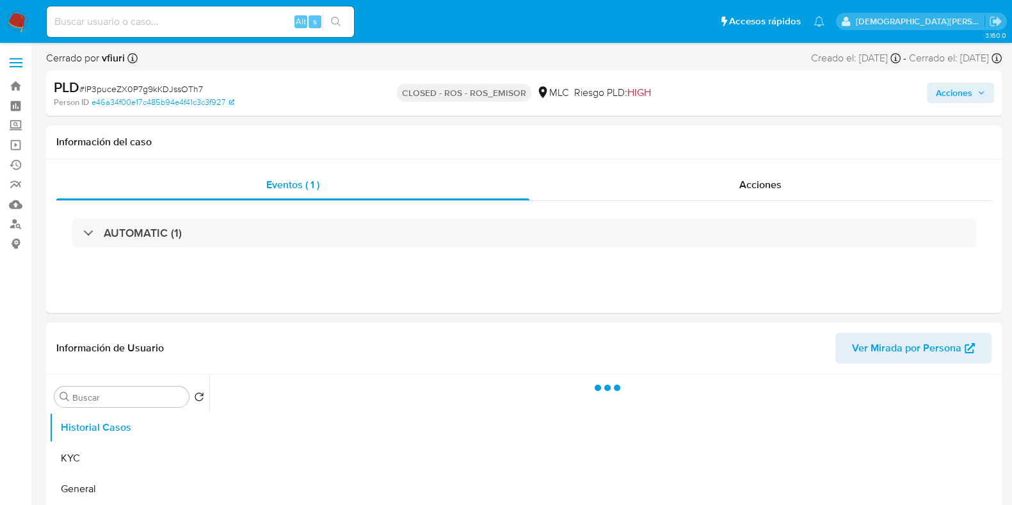
select select "10"
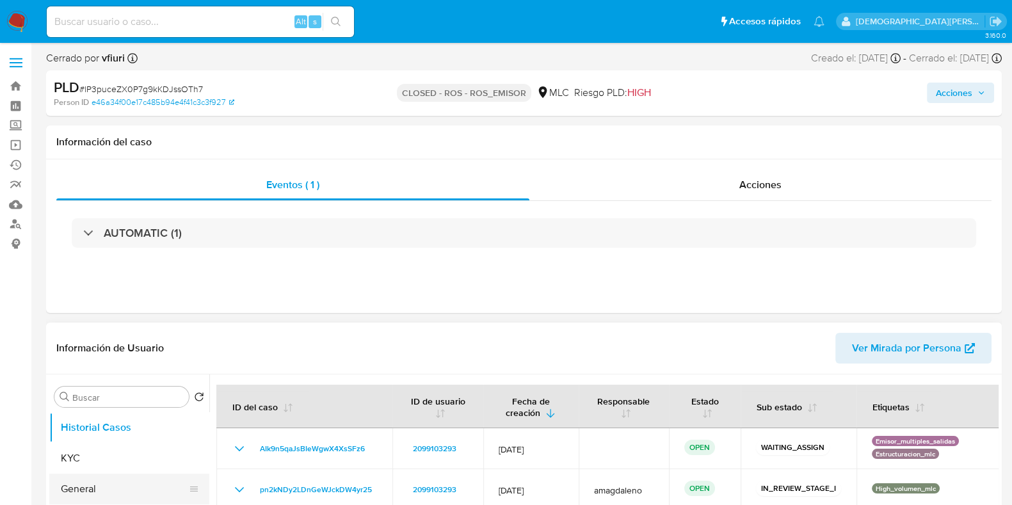
click at [123, 481] on button "General" at bounding box center [124, 489] width 150 height 31
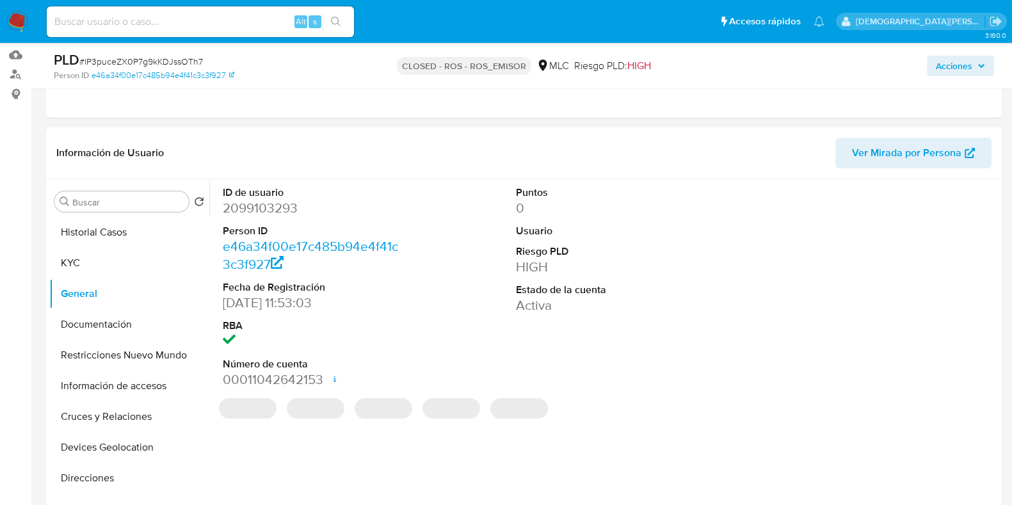
scroll to position [156, 0]
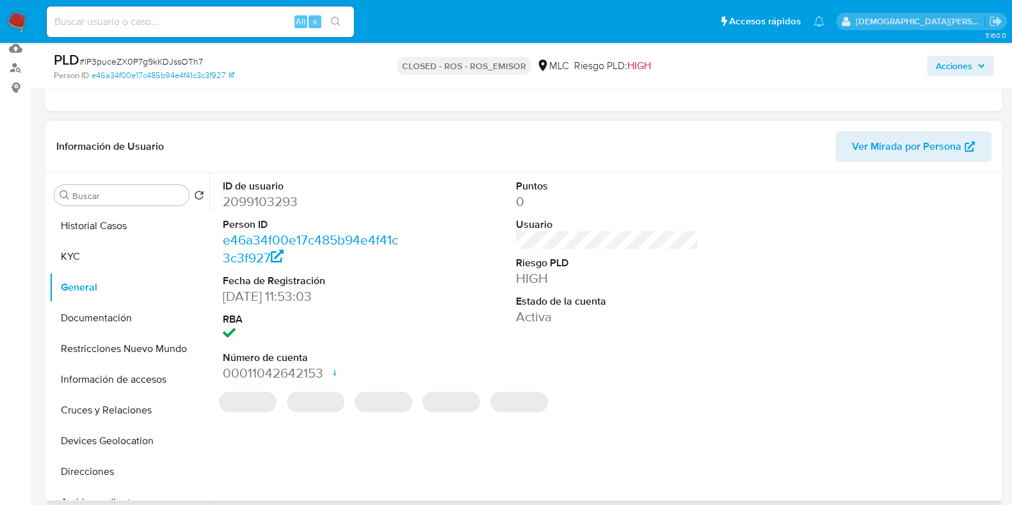
click at [272, 203] on dd "2099103293" at bounding box center [314, 202] width 183 height 18
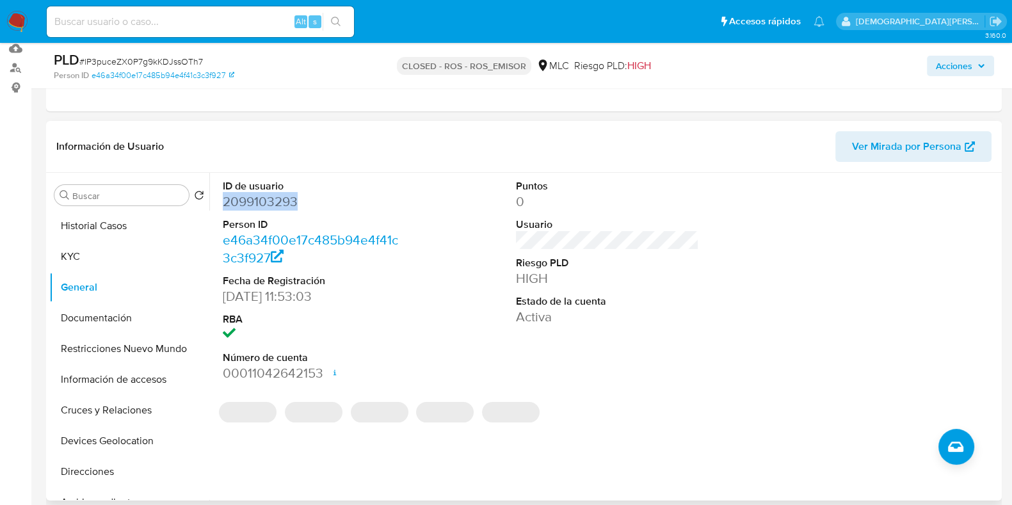
click at [272, 203] on dd "2099103293" at bounding box center [314, 202] width 183 height 18
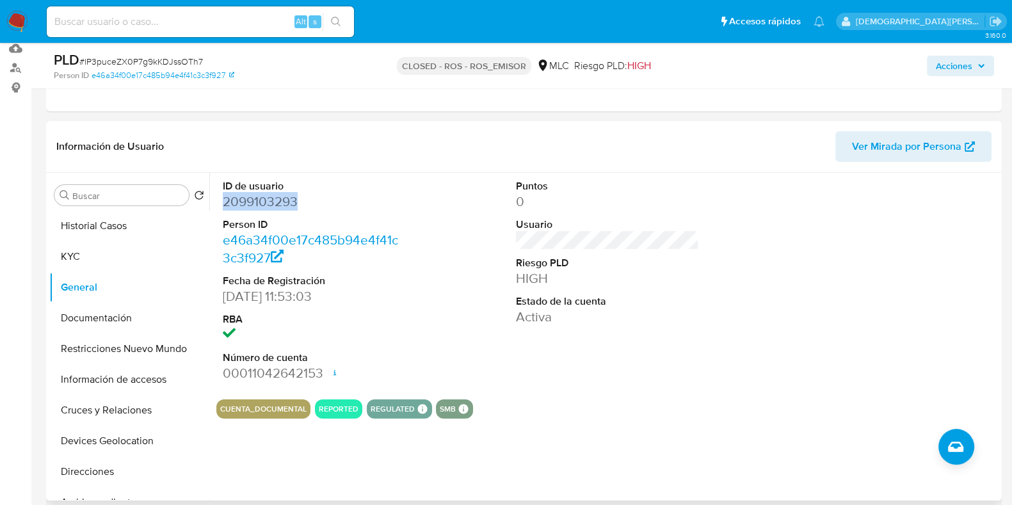
copy dd "2099103293"
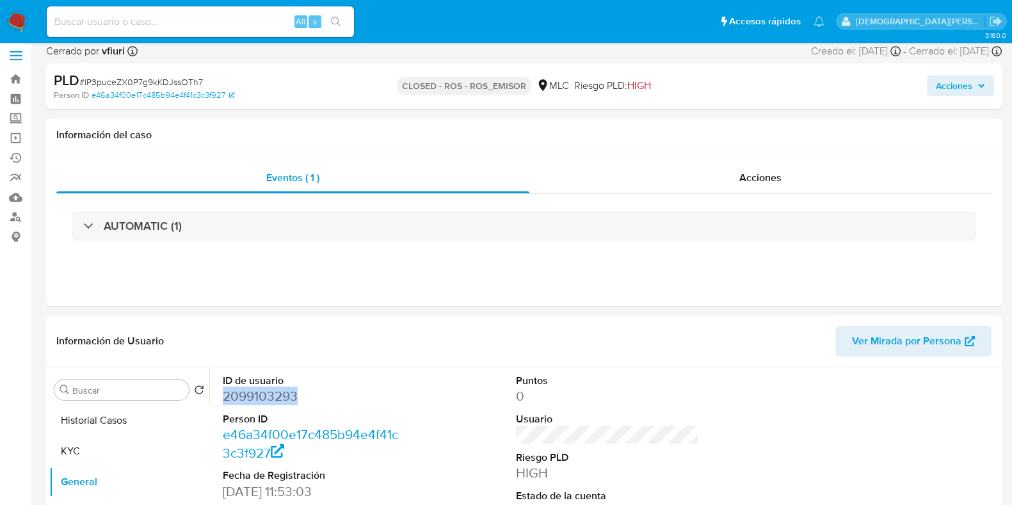
scroll to position [0, 0]
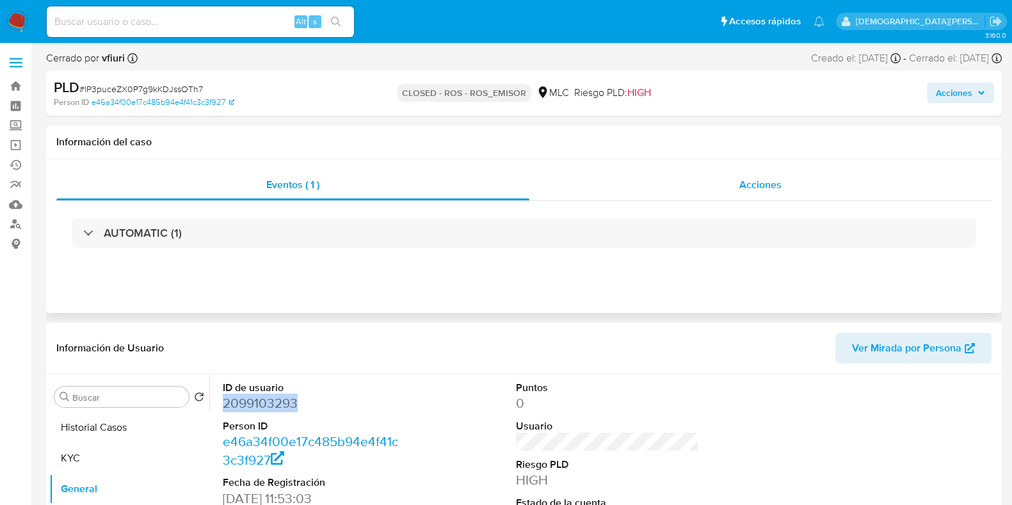
drag, startPoint x: 755, startPoint y: 188, endPoint x: 738, endPoint y: 172, distance: 23.1
click at [755, 188] on span "Acciones" at bounding box center [761, 184] width 42 height 15
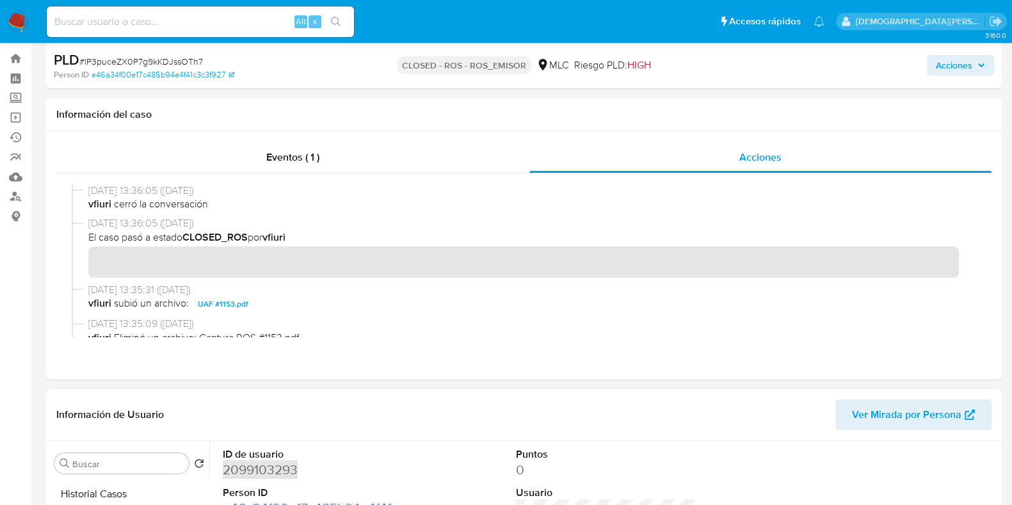
scroll to position [159, 0]
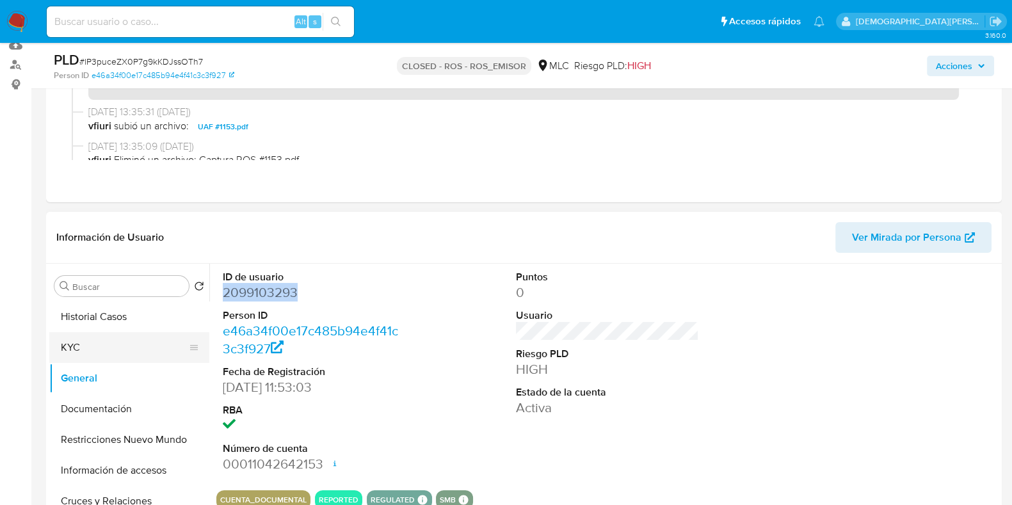
click at [123, 349] on button "KYC" at bounding box center [124, 347] width 150 height 31
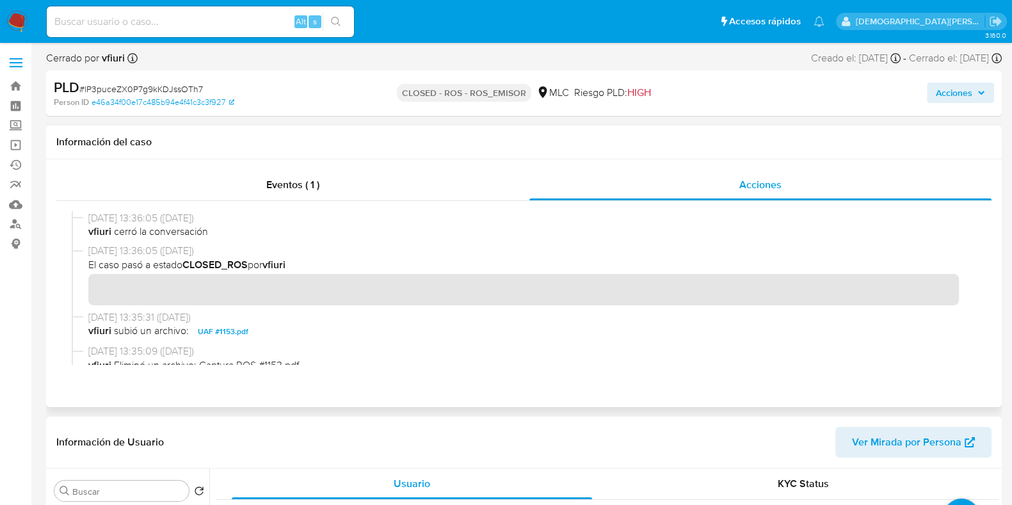
scroll to position [79, 0]
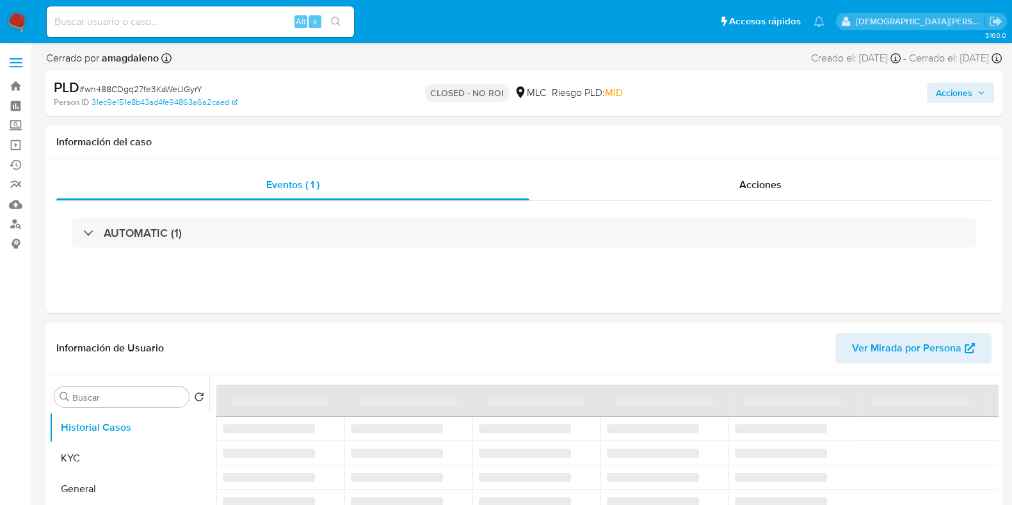
select select "10"
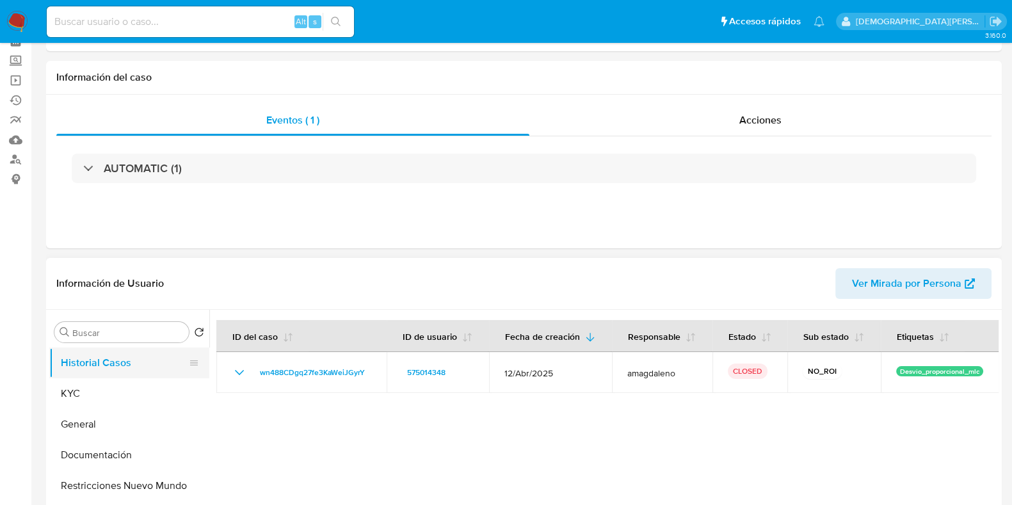
scroll to position [79, 0]
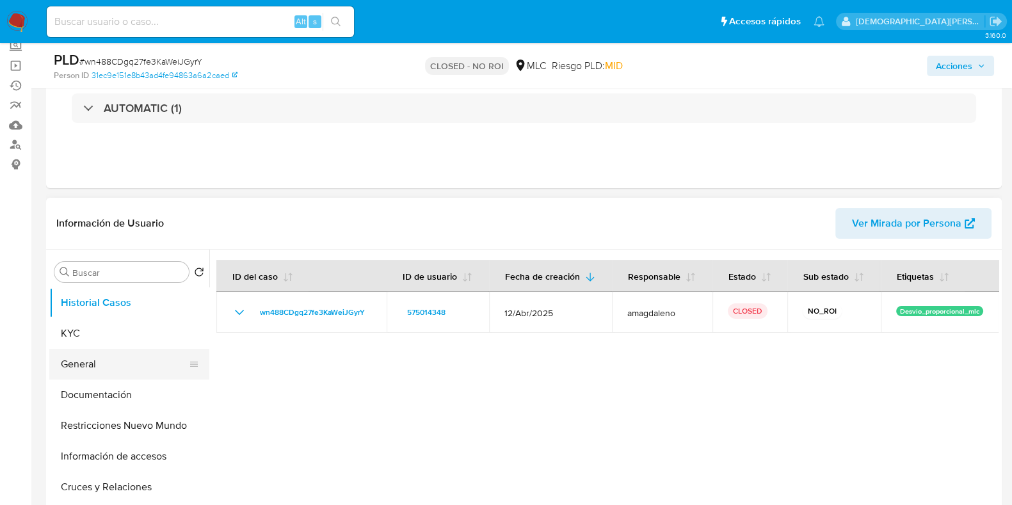
click at [113, 363] on button "General" at bounding box center [124, 364] width 150 height 31
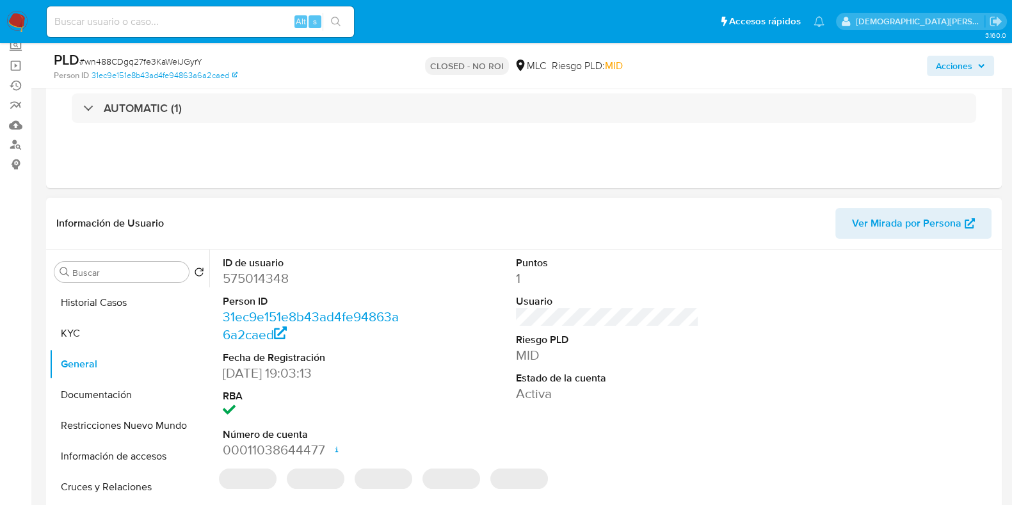
click at [254, 283] on dd "575014348" at bounding box center [314, 279] width 183 height 18
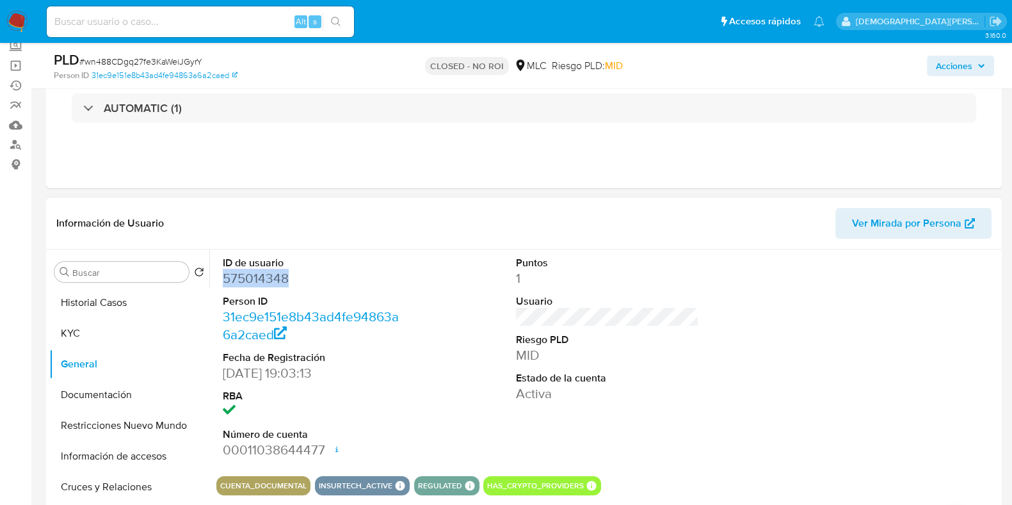
click at [250, 270] on dd "575014348" at bounding box center [314, 279] width 183 height 18
click at [127, 331] on button "KYC" at bounding box center [124, 333] width 150 height 31
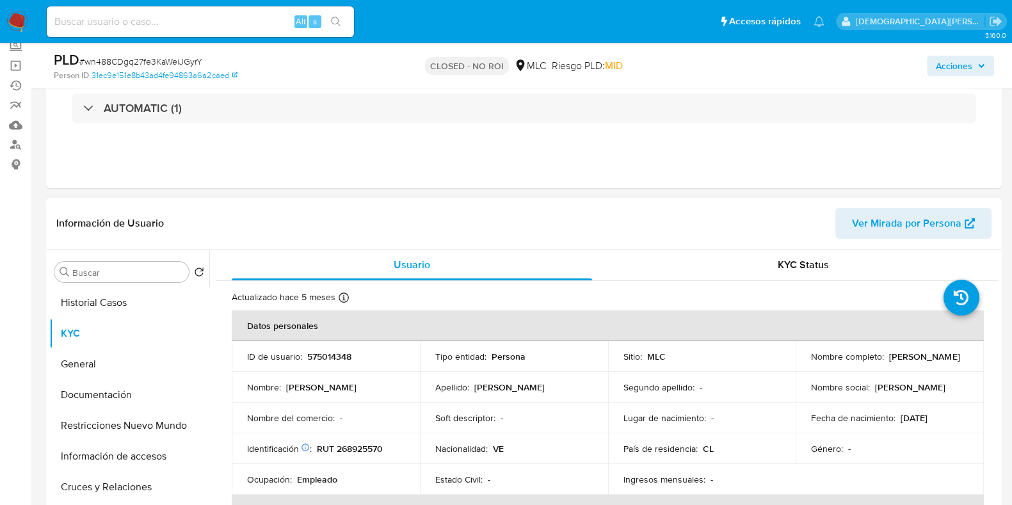
drag, startPoint x: 941, startPoint y: 366, endPoint x: 807, endPoint y: 358, distance: 134.7
click at [807, 358] on td "Nombre completo : Angelimar Gabriela Rojas Acosta" at bounding box center [890, 356] width 188 height 31
click at [118, 391] on button "Documentación" at bounding box center [124, 395] width 150 height 31
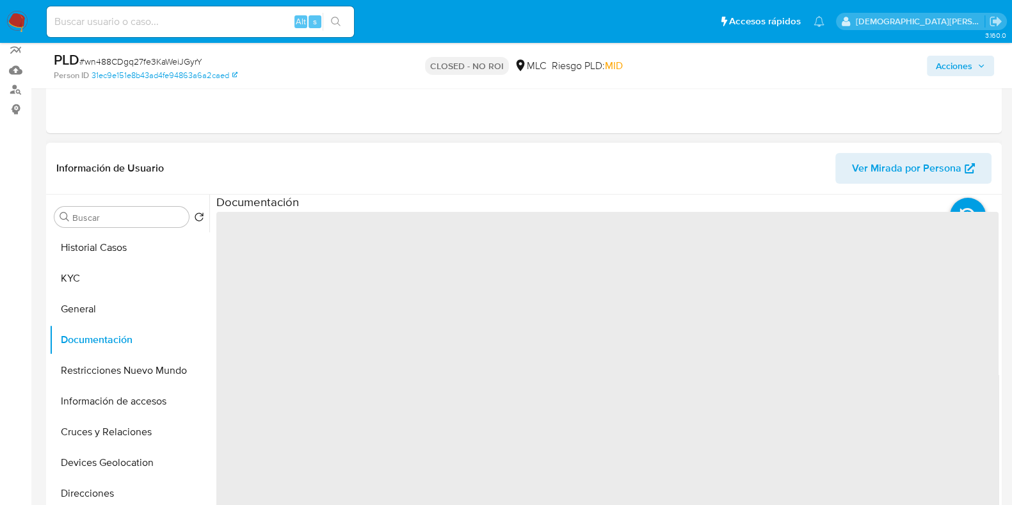
scroll to position [159, 0]
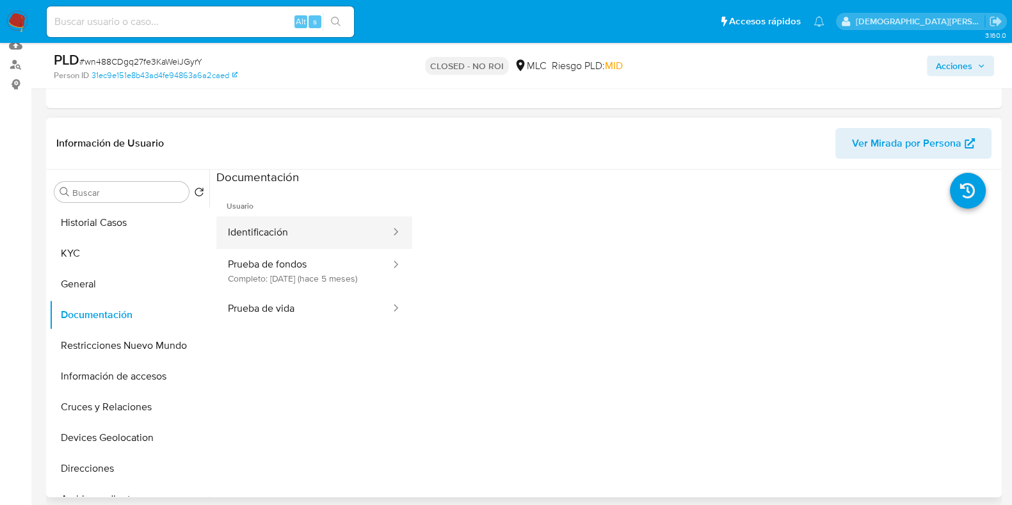
click at [352, 232] on button "Identificación" at bounding box center [303, 232] width 175 height 33
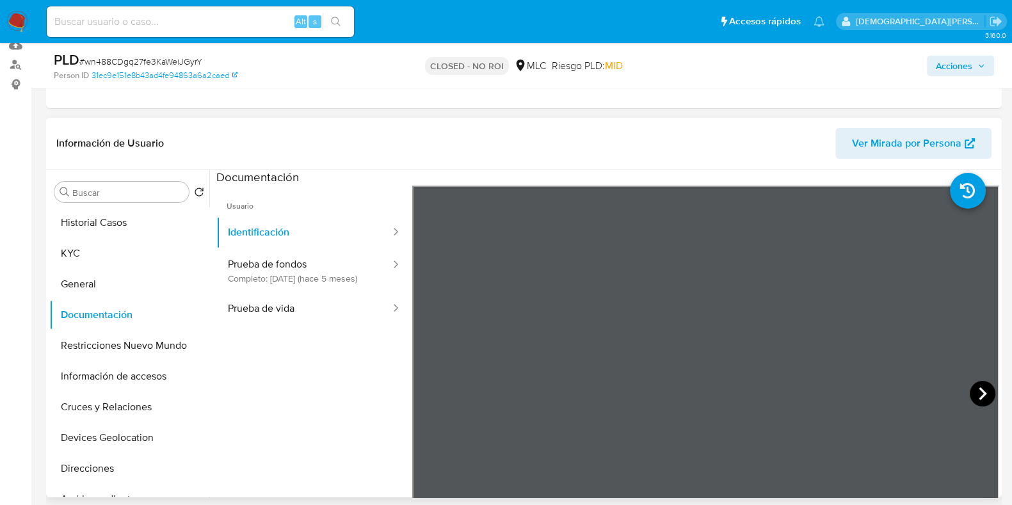
click at [972, 395] on icon at bounding box center [983, 394] width 26 height 26
click at [264, 303] on button "Prueba de vida" at bounding box center [303, 309] width 175 height 33
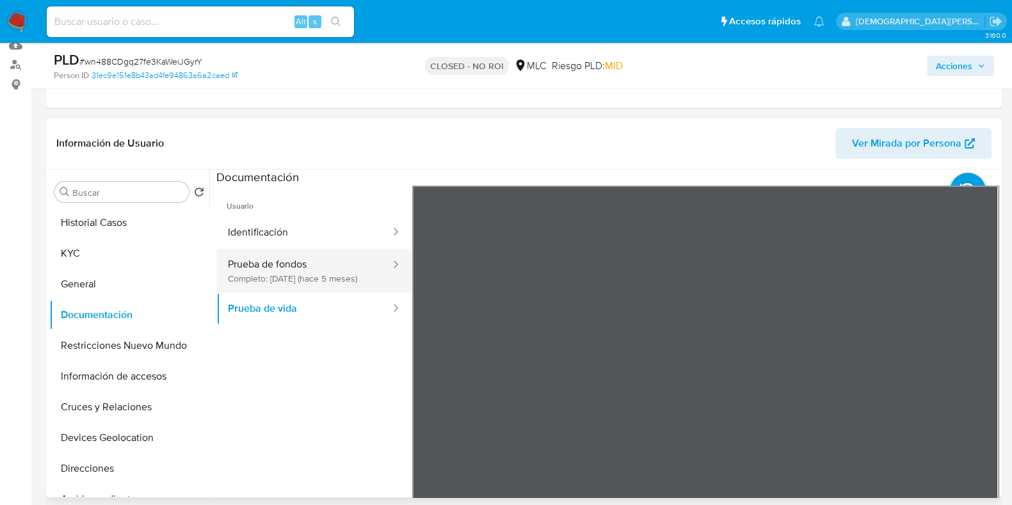
click at [239, 270] on button "Prueba de fondos Completo: 28/04/2025 (hace 5 meses)" at bounding box center [303, 271] width 175 height 44
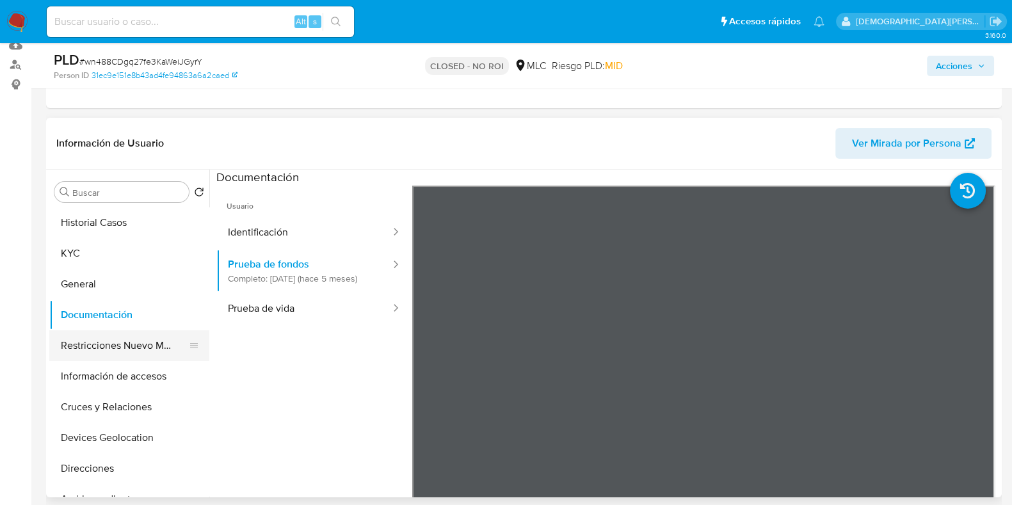
click at [151, 337] on button "Restricciones Nuevo Mundo" at bounding box center [124, 345] width 150 height 31
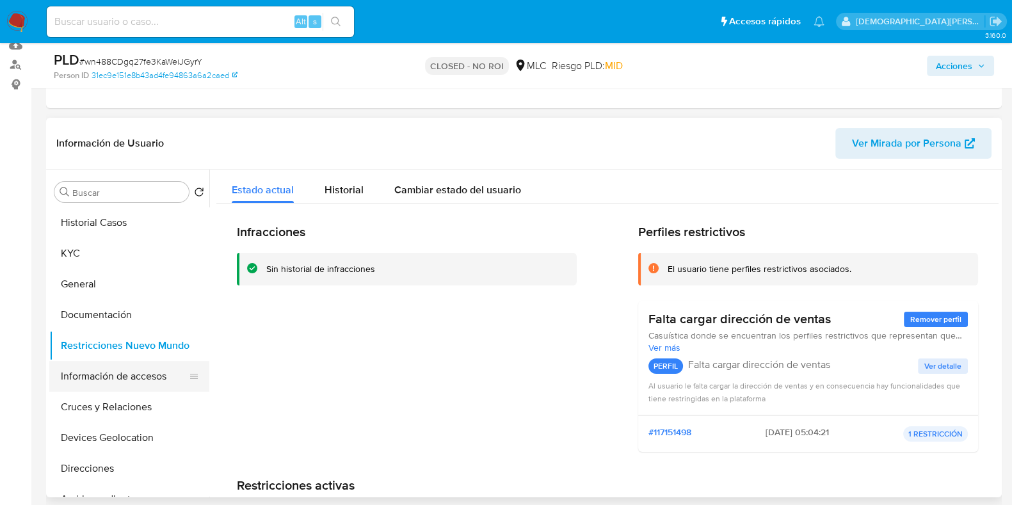
click at [129, 377] on button "Información de accesos" at bounding box center [124, 376] width 150 height 31
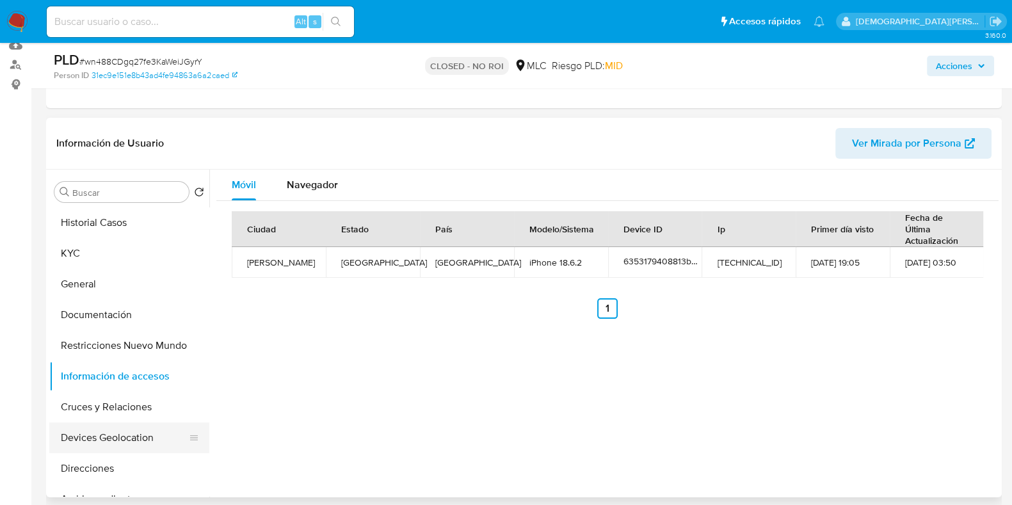
click at [96, 431] on button "Devices Geolocation" at bounding box center [124, 438] width 150 height 31
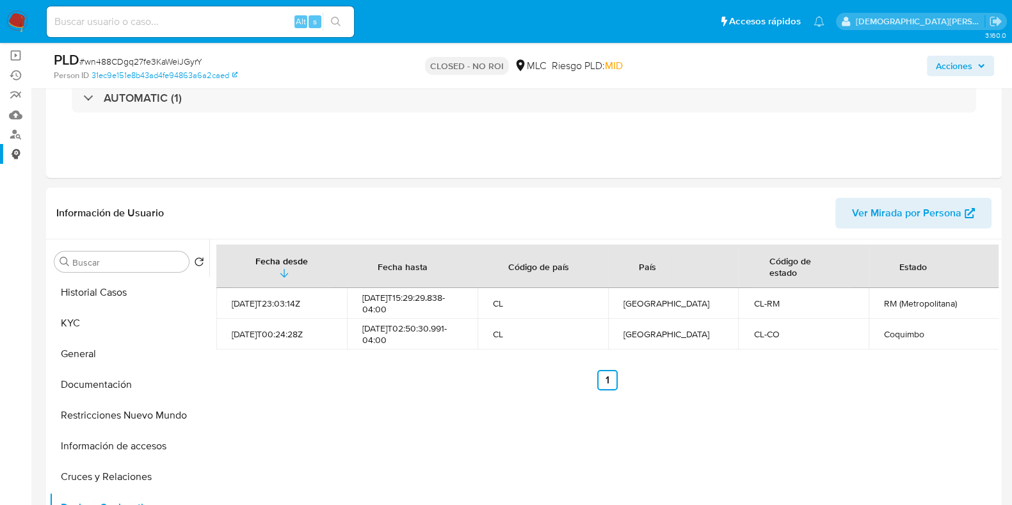
scroll to position [15, 0]
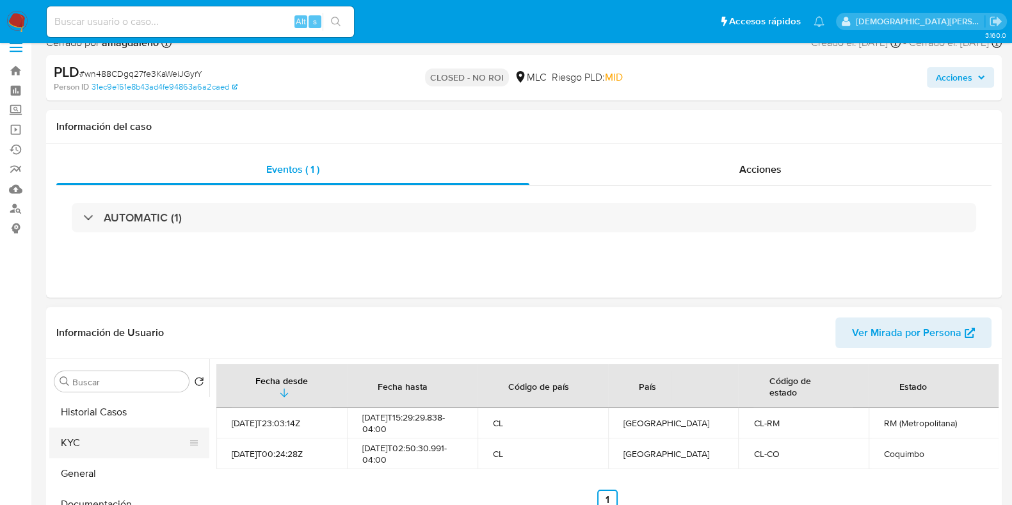
click at [105, 448] on button "KYC" at bounding box center [124, 443] width 150 height 31
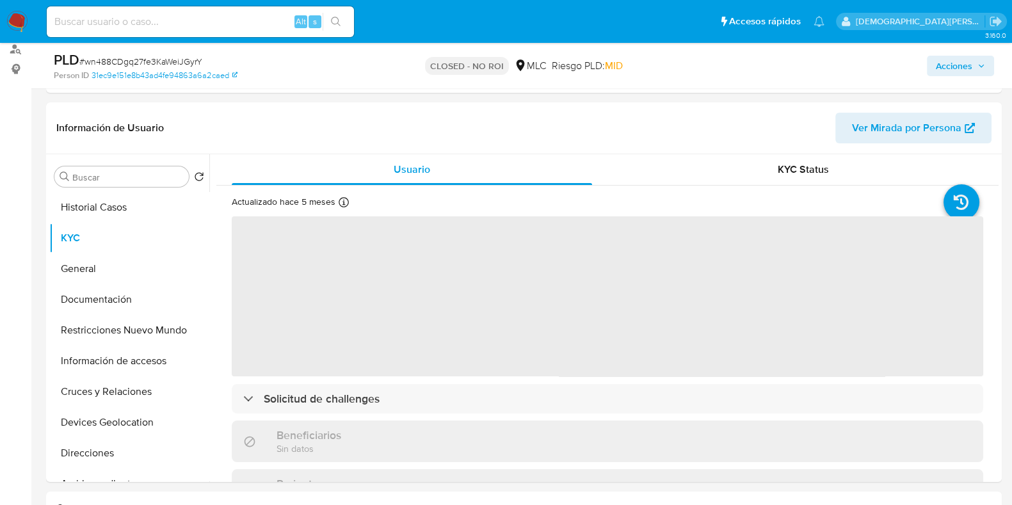
scroll to position [232, 0]
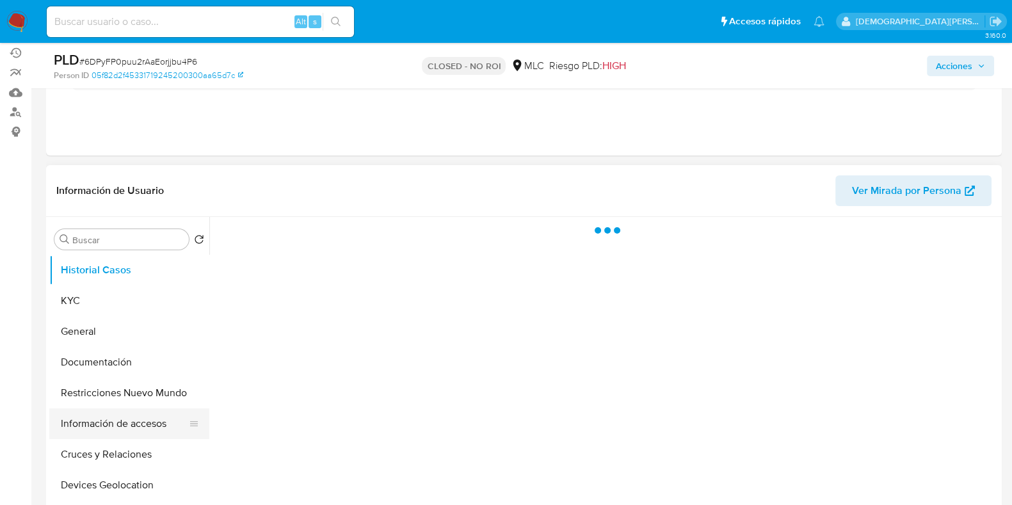
scroll to position [159, 0]
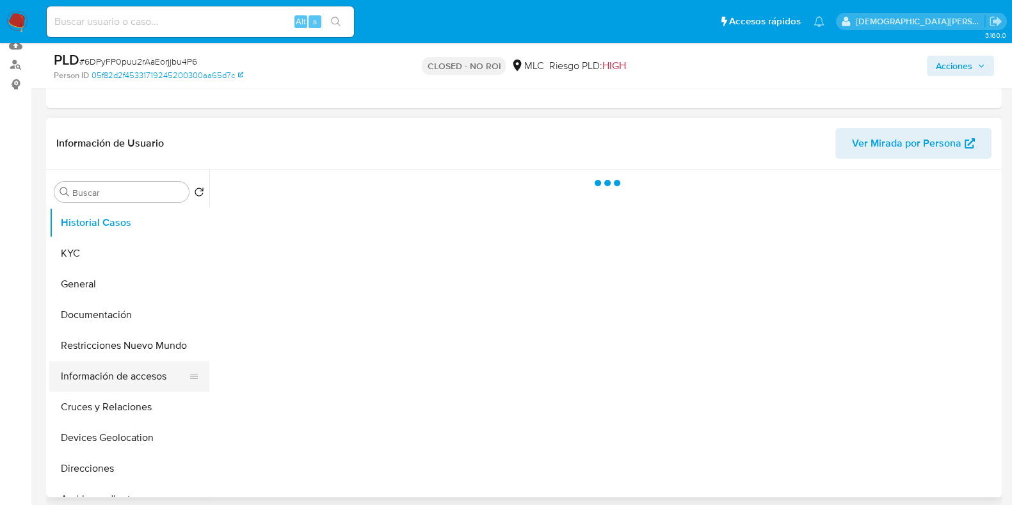
select select "10"
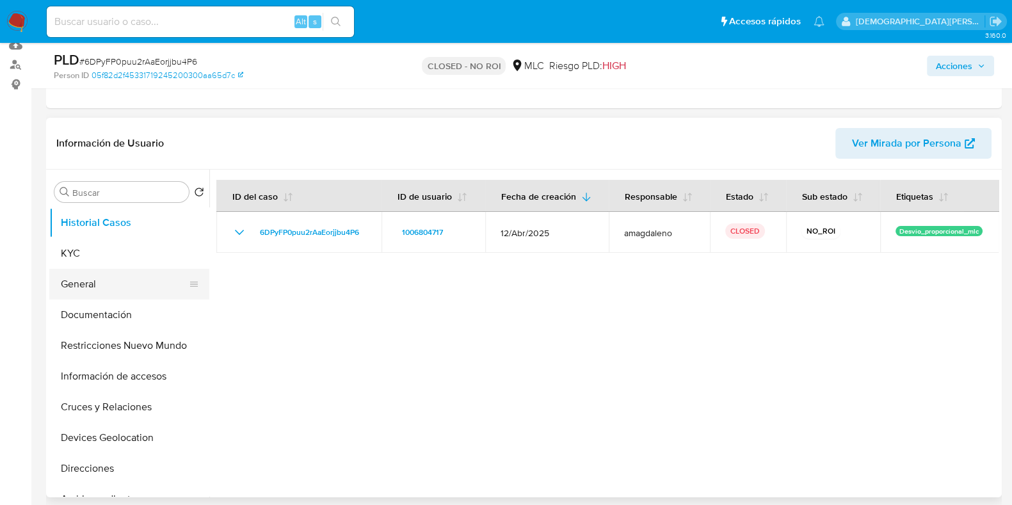
click at [134, 286] on button "General" at bounding box center [124, 284] width 150 height 31
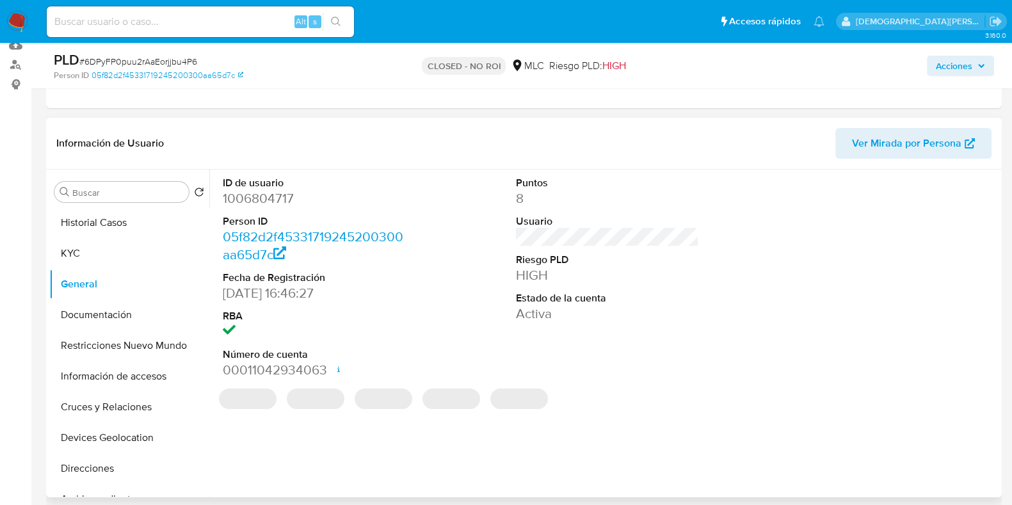
click at [280, 204] on dd "1006804717" at bounding box center [314, 199] width 183 height 18
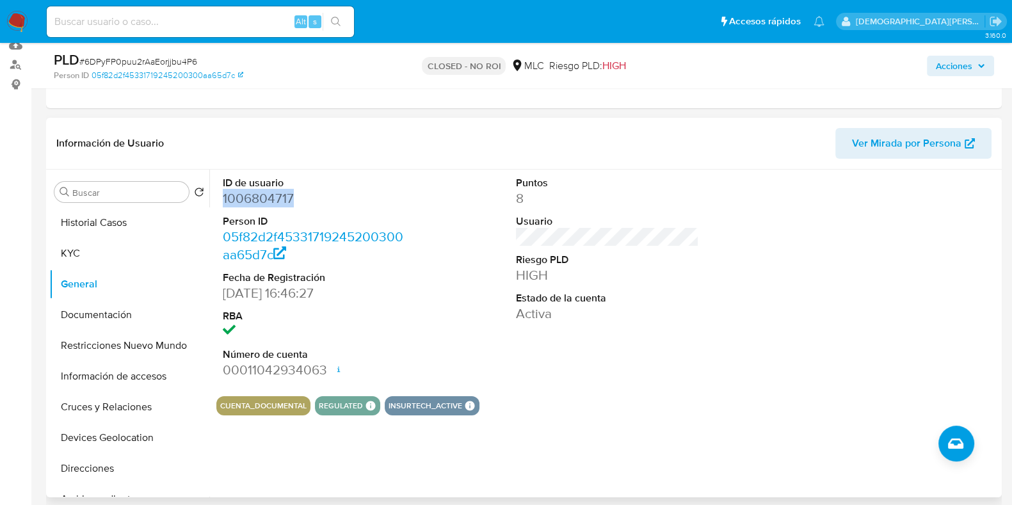
copy dd "1006804717"
click at [77, 257] on button "KYC" at bounding box center [124, 253] width 150 height 31
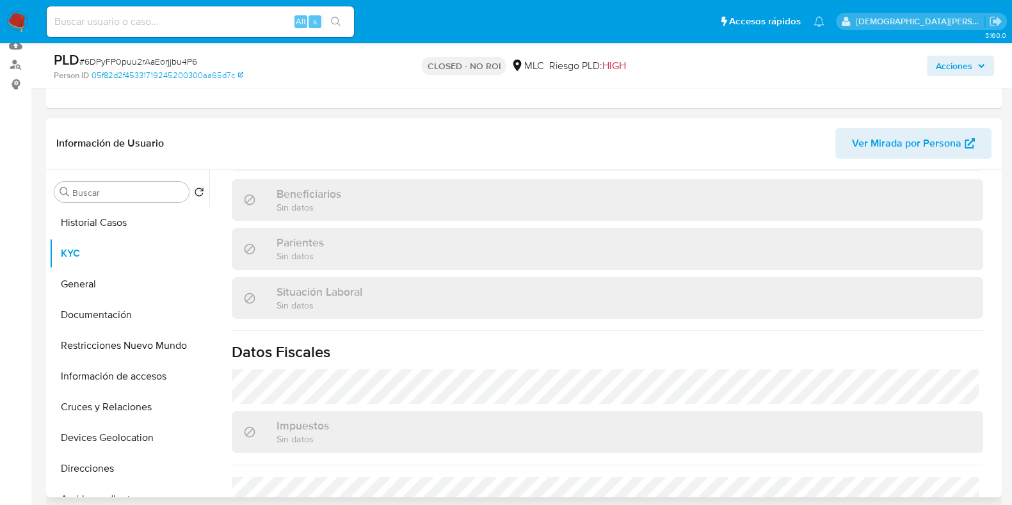
scroll to position [706, 0]
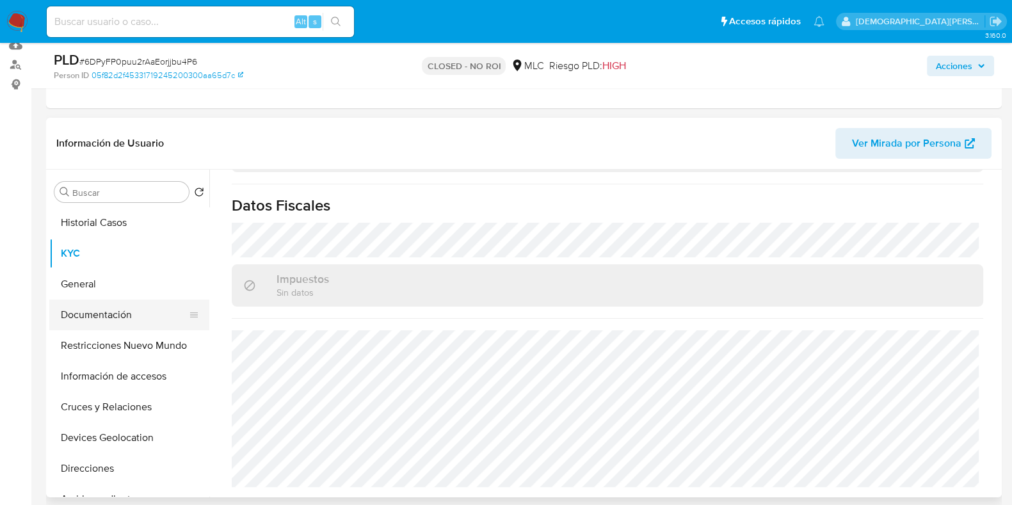
click at [111, 306] on button "Documentación" at bounding box center [124, 315] width 150 height 31
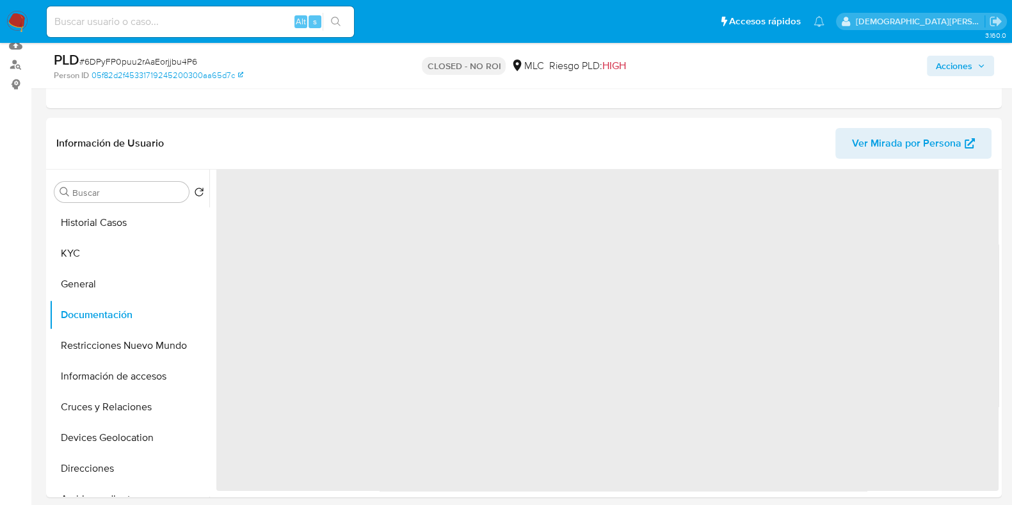
scroll to position [0, 0]
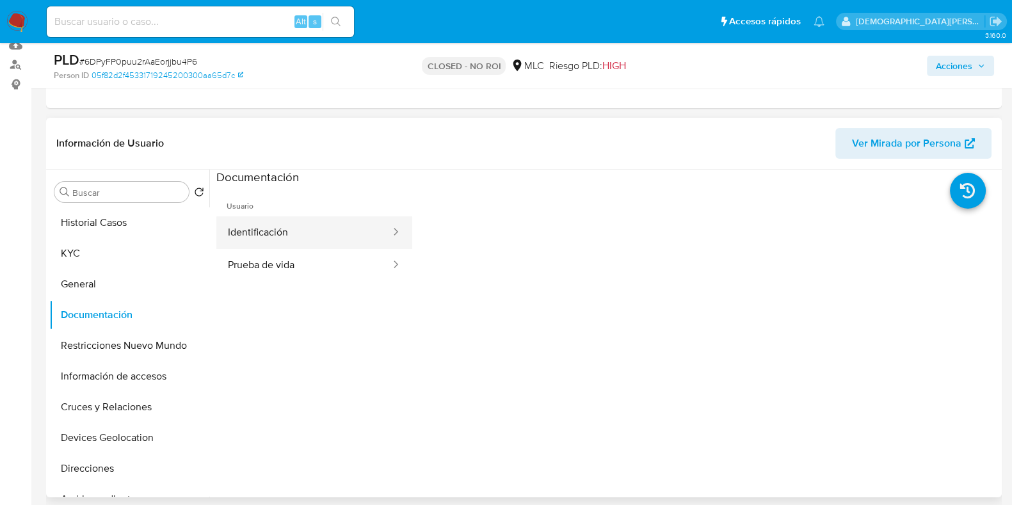
click at [362, 232] on button "Identificación" at bounding box center [303, 232] width 175 height 33
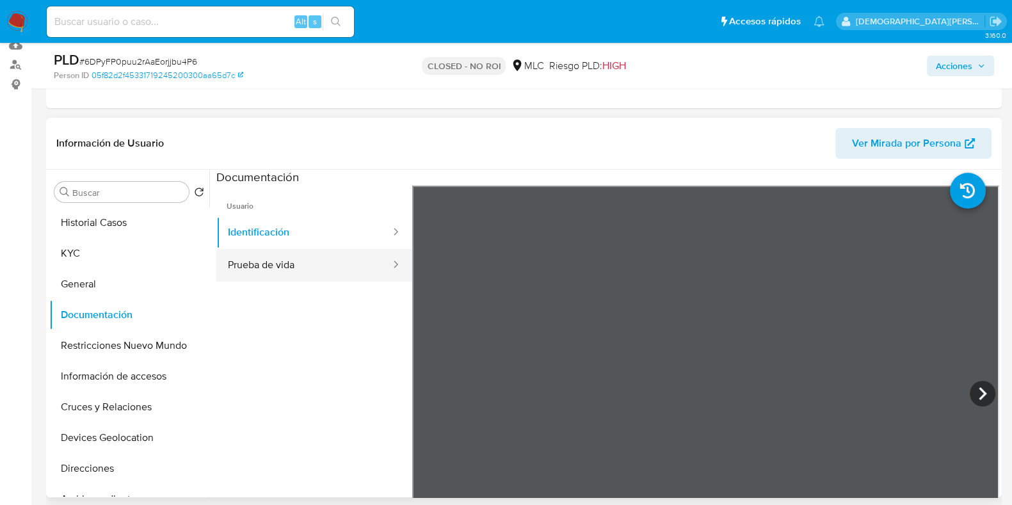
click at [334, 260] on button "Prueba de vida" at bounding box center [303, 265] width 175 height 33
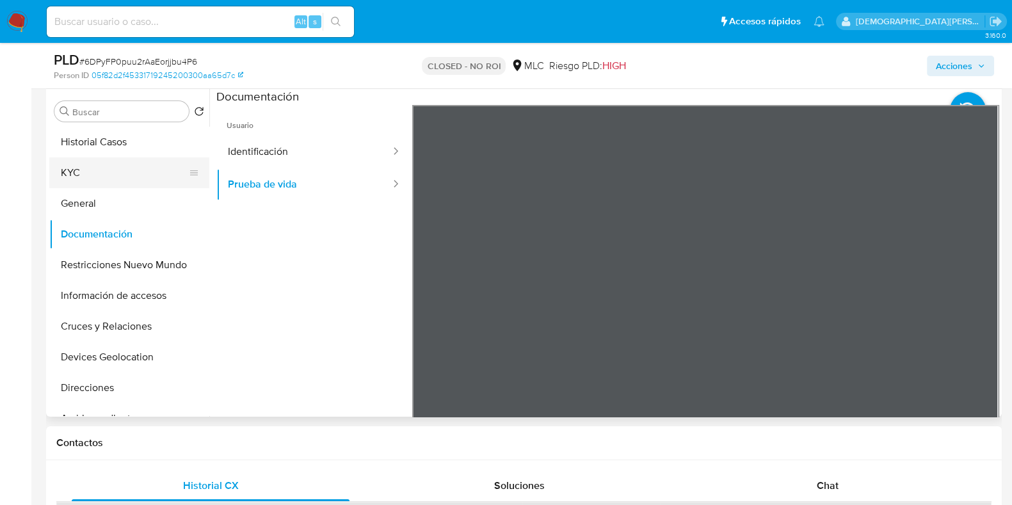
click at [131, 168] on button "KYC" at bounding box center [124, 173] width 150 height 31
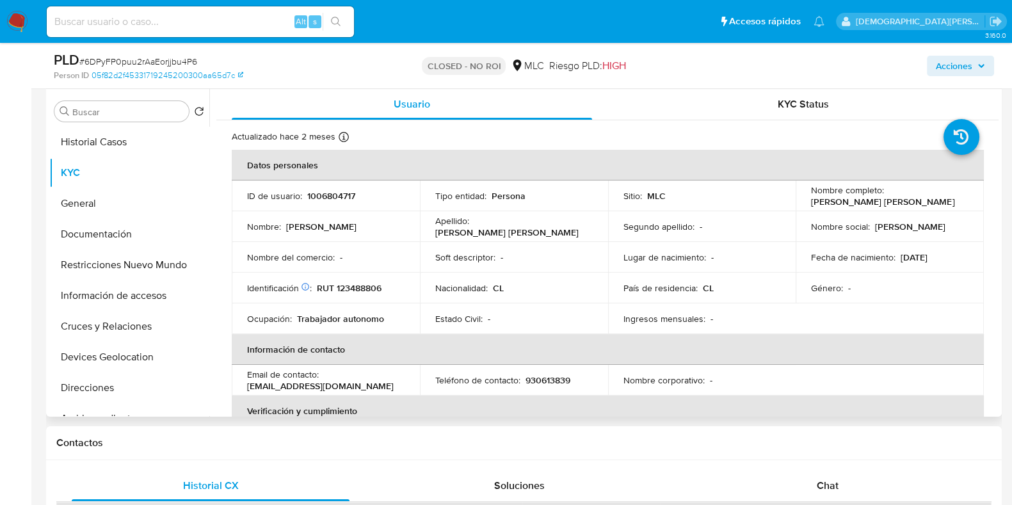
drag, startPoint x: 927, startPoint y: 202, endPoint x: 808, endPoint y: 202, distance: 119.1
click at [811, 202] on div "Nombre completo : Sandra Aracelly Prieto Prieto" at bounding box center [890, 195] width 158 height 23
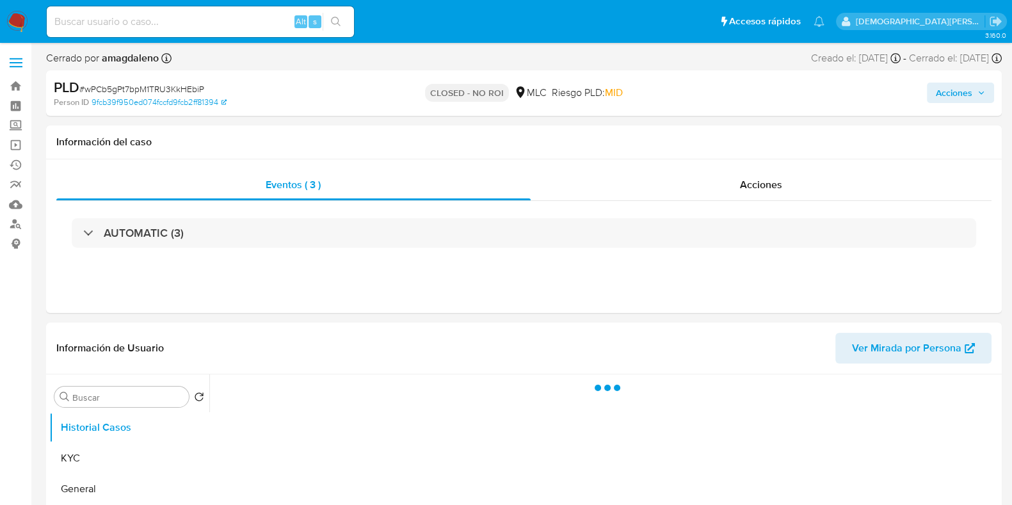
select select "10"
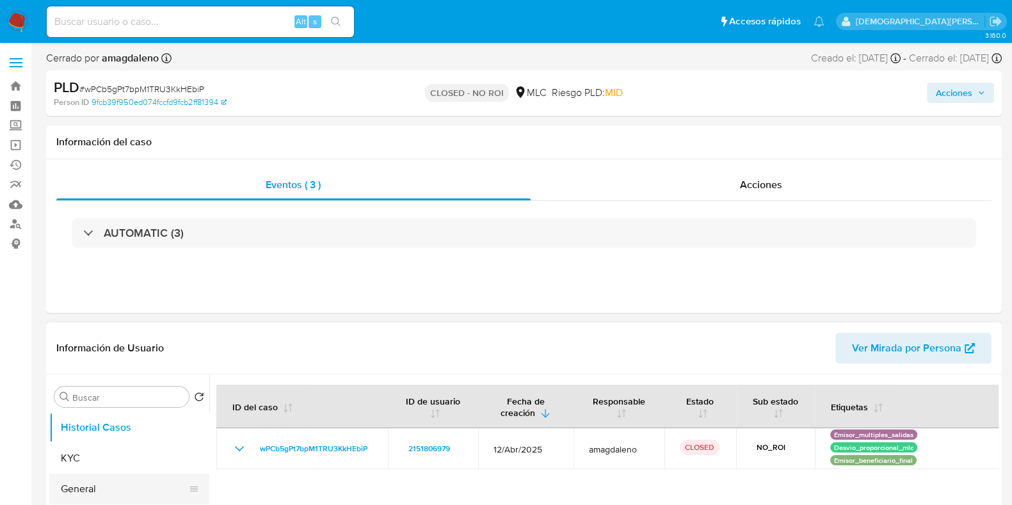
click at [96, 482] on button "General" at bounding box center [124, 489] width 150 height 31
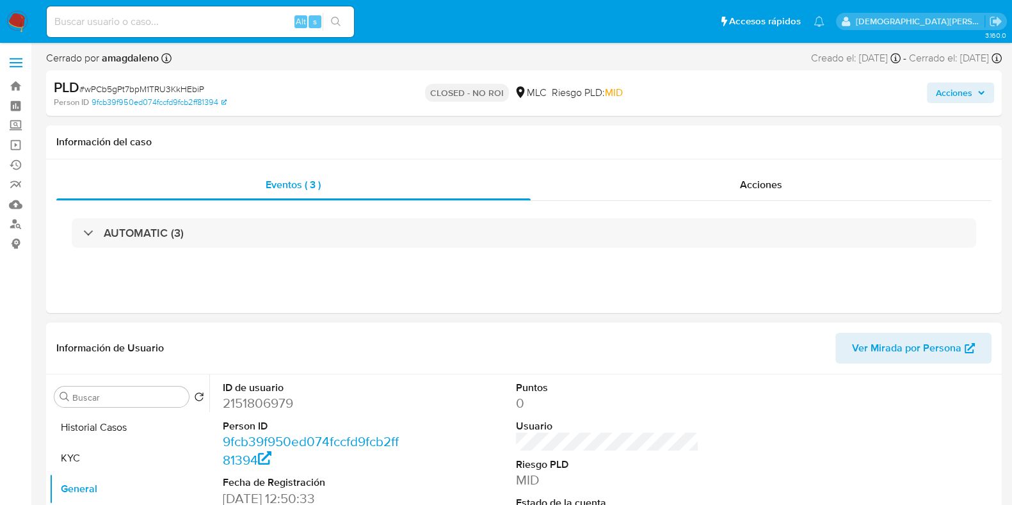
click at [263, 401] on dd "2151806979" at bounding box center [314, 403] width 183 height 18
copy dd "2151806979"
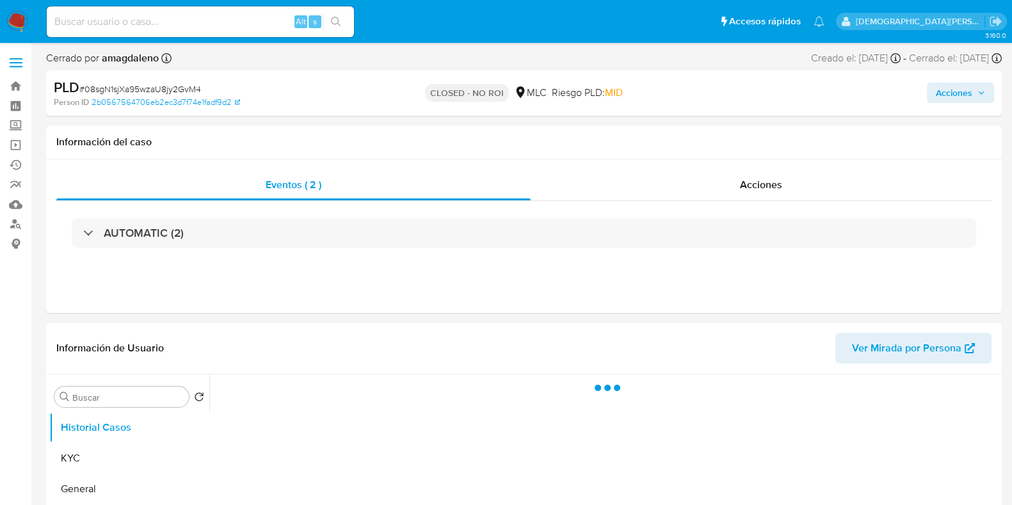
select select "10"
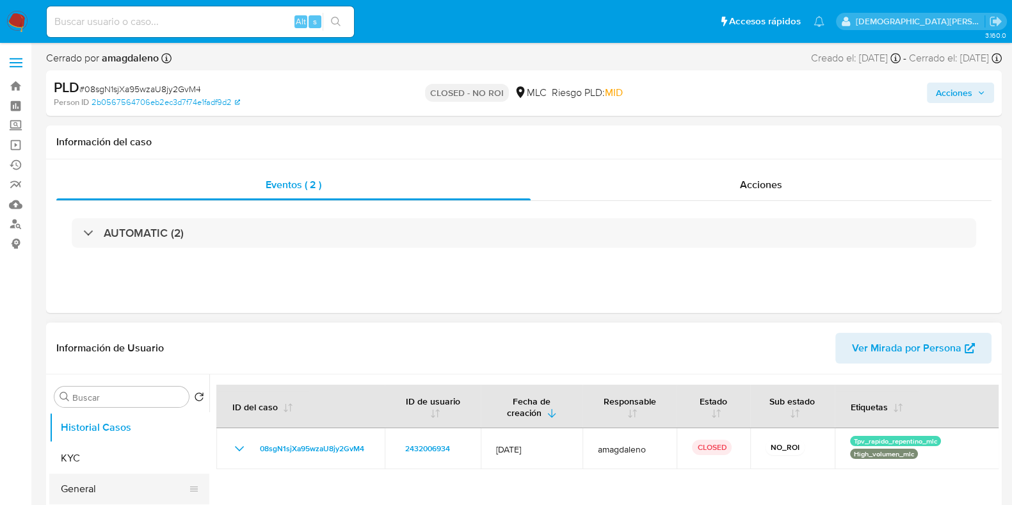
click at [95, 482] on button "General" at bounding box center [124, 489] width 150 height 31
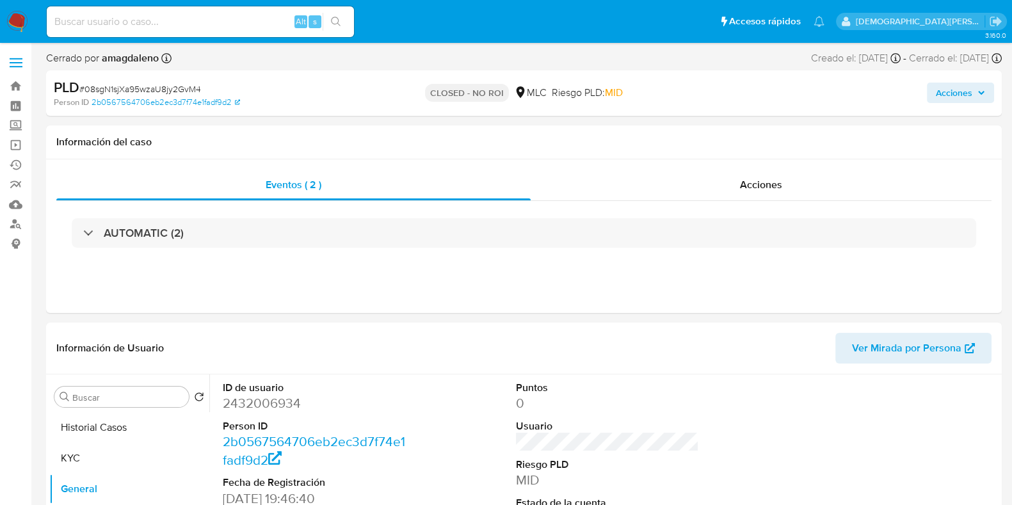
click at [253, 405] on dd "2432006934" at bounding box center [314, 403] width 183 height 18
copy dd "2432006934"
drag, startPoint x: 113, startPoint y: 455, endPoint x: 154, endPoint y: 442, distance: 42.9
click at [113, 455] on button "KYC" at bounding box center [129, 458] width 160 height 31
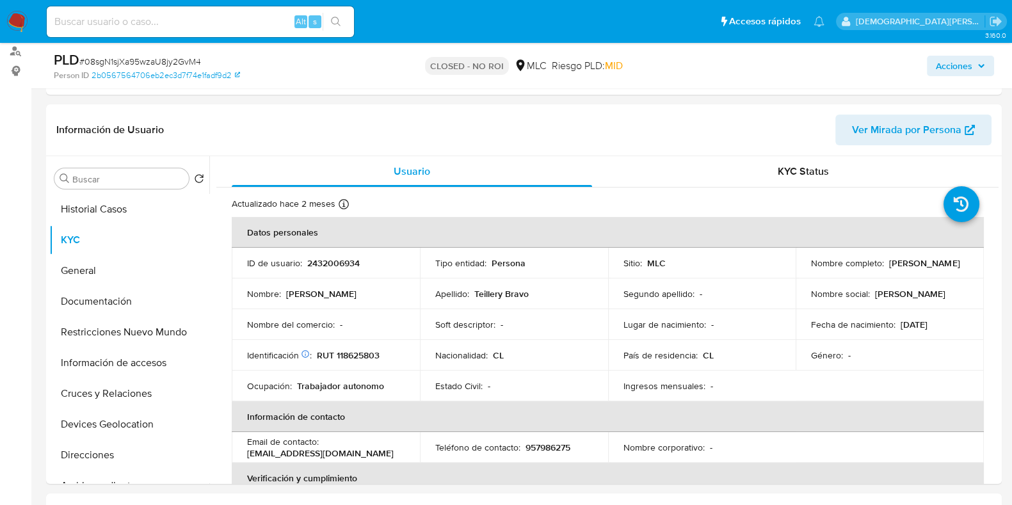
scroll to position [187, 0]
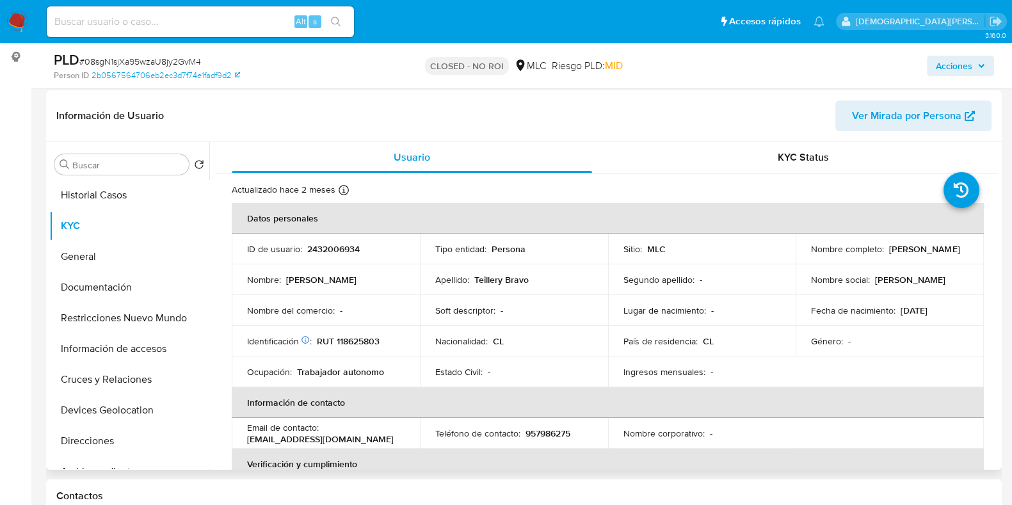
click at [906, 255] on p "[PERSON_NAME]" at bounding box center [924, 249] width 70 height 12
drag, startPoint x: 944, startPoint y: 254, endPoint x: 806, endPoint y: 261, distance: 138.5
click at [806, 261] on td "Nombre completo : [PERSON_NAME]" at bounding box center [890, 249] width 188 height 31
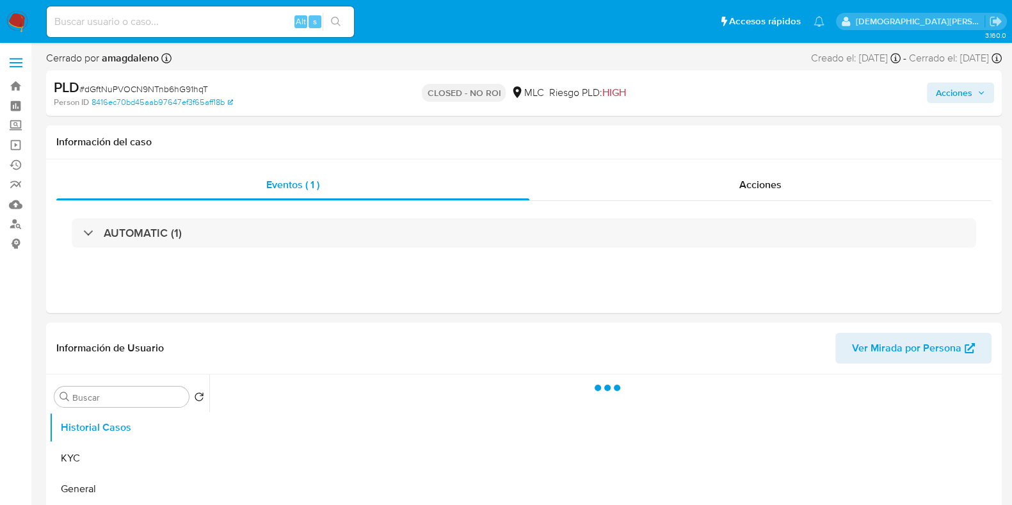
select select "10"
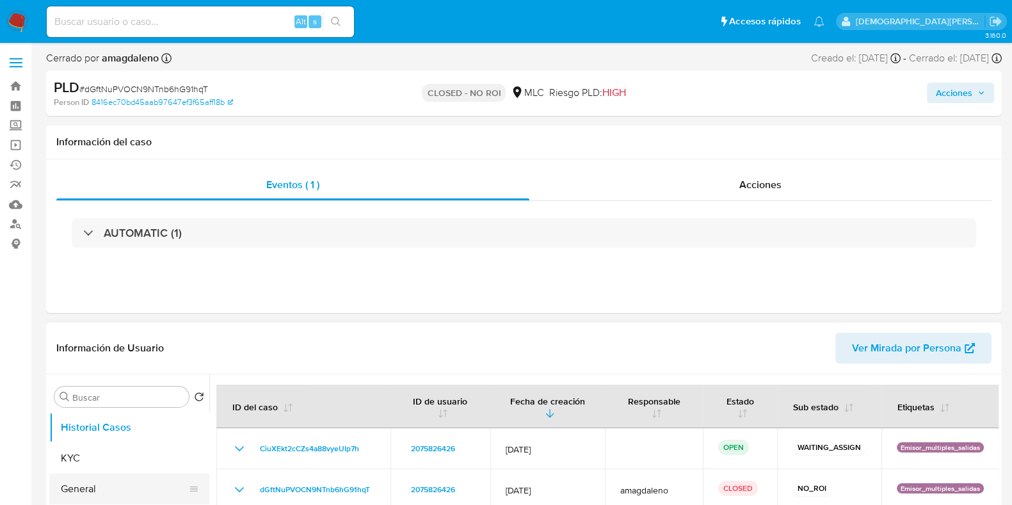
click at [93, 495] on button "General" at bounding box center [124, 489] width 150 height 31
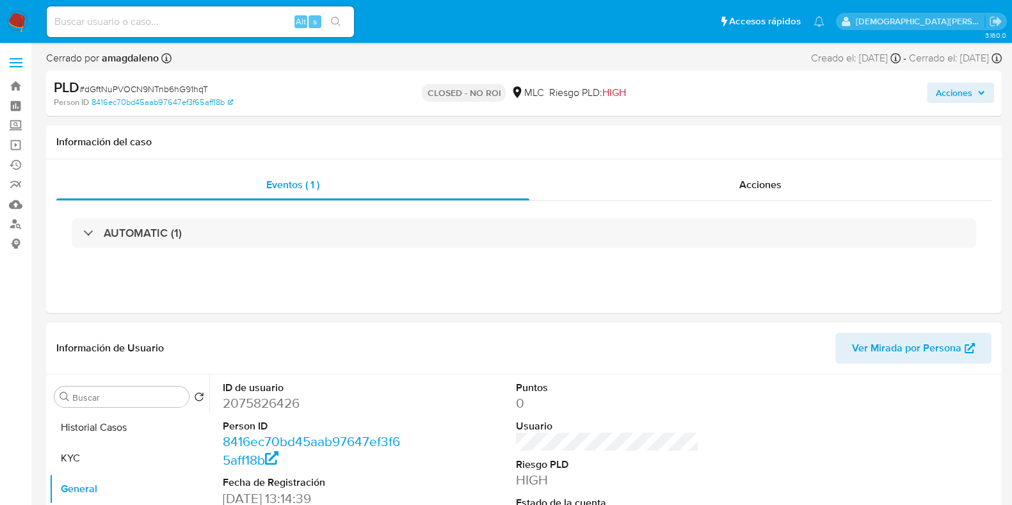
click at [239, 409] on dd "2075826426" at bounding box center [314, 403] width 183 height 18
copy dd "2075826426"
click at [85, 453] on button "KYC" at bounding box center [124, 458] width 150 height 31
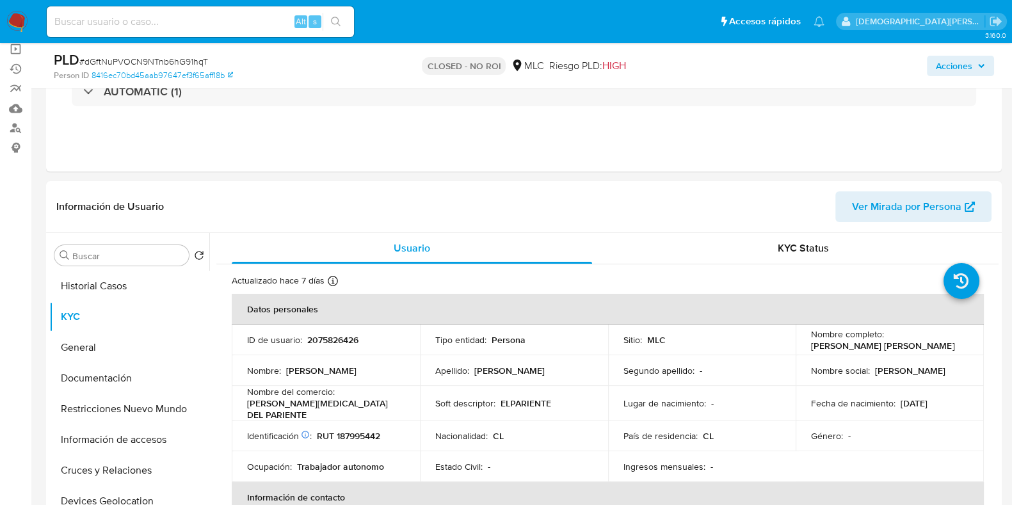
scroll to position [114, 0]
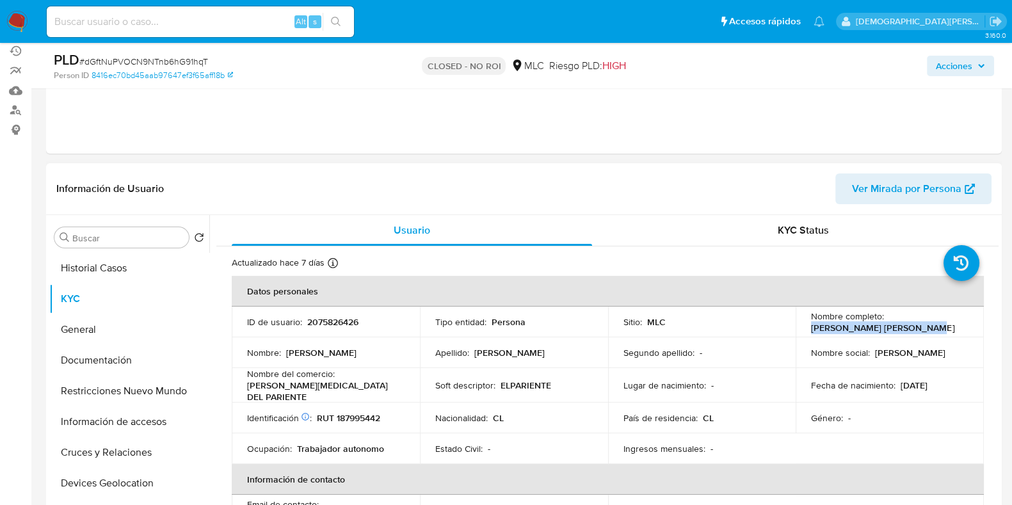
drag, startPoint x: 807, startPoint y: 327, endPoint x: 909, endPoint y: 330, distance: 102.5
click at [909, 330] on td "Nombre completo : Joan Abel Trujillo Moreno" at bounding box center [890, 322] width 188 height 31
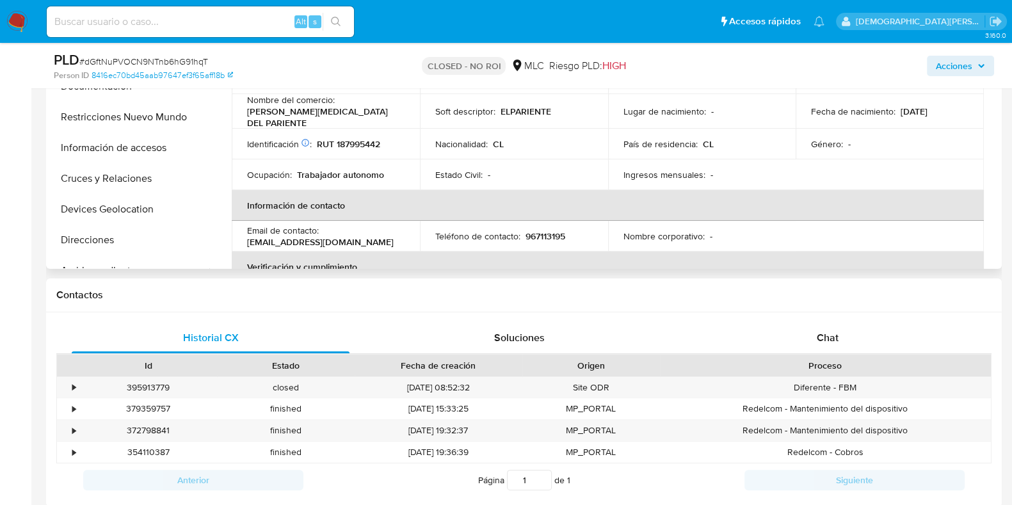
scroll to position [68, 0]
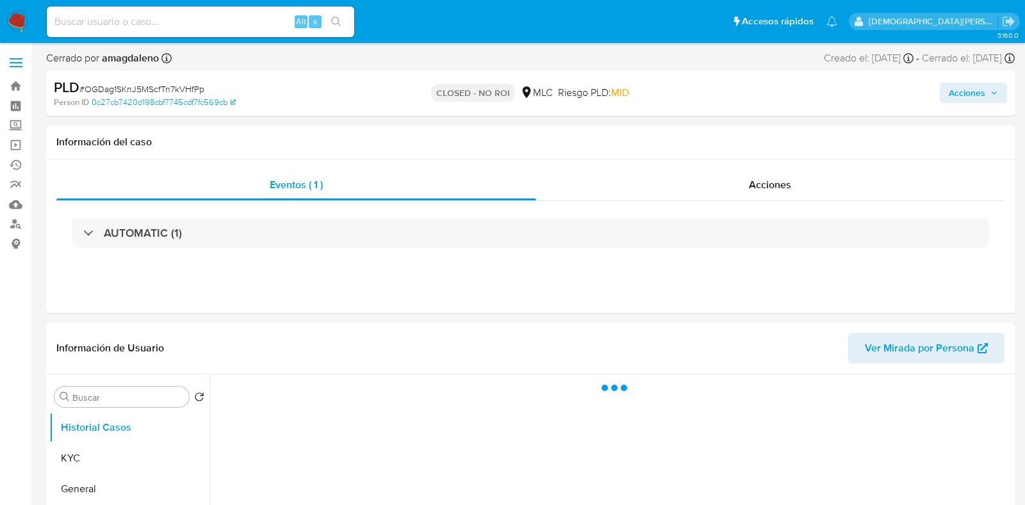
select select "10"
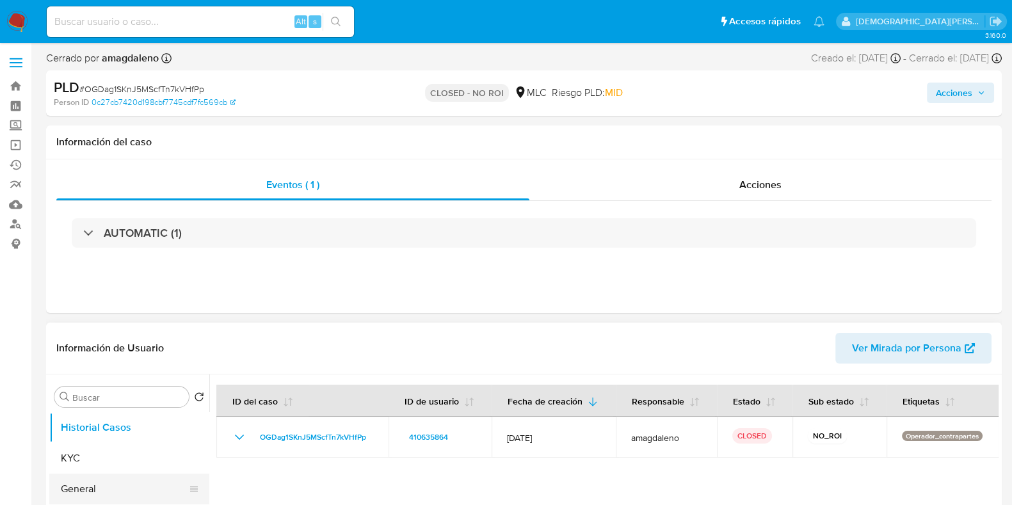
drag, startPoint x: 74, startPoint y: 485, endPoint x: 180, endPoint y: 466, distance: 107.3
click at [75, 485] on button "General" at bounding box center [129, 489] width 160 height 31
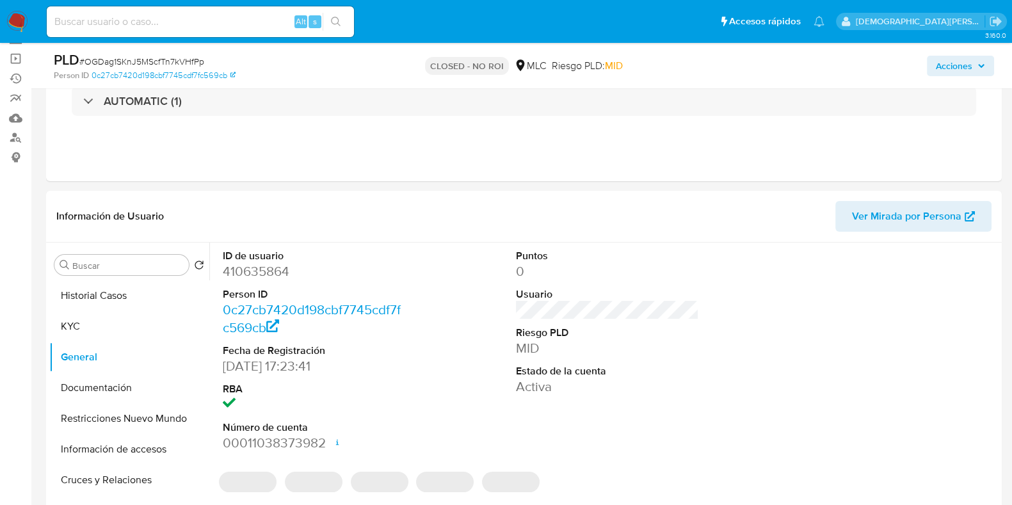
scroll to position [98, 0]
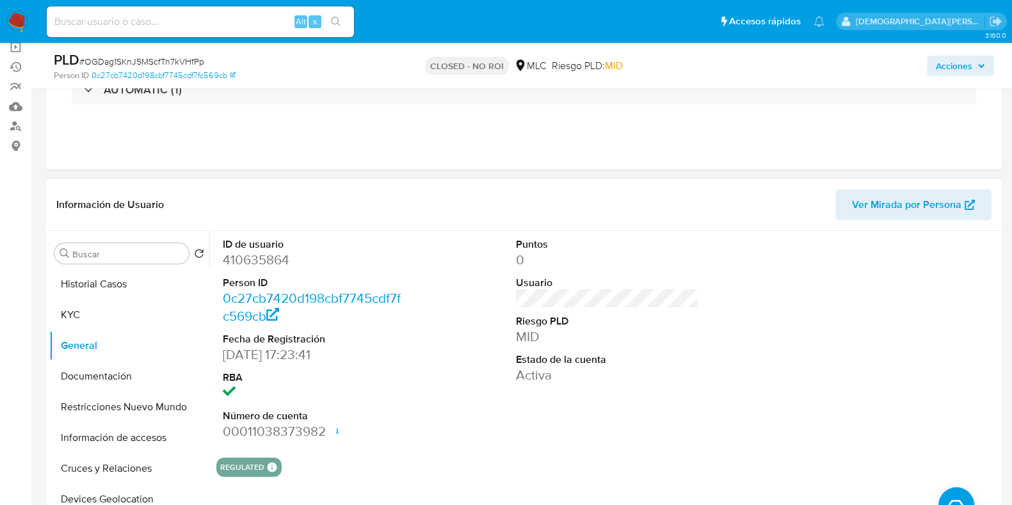
click at [241, 257] on dd "410635864" at bounding box center [314, 260] width 183 height 18
copy dd "410635864"
click at [102, 318] on button "KYC" at bounding box center [124, 315] width 150 height 31
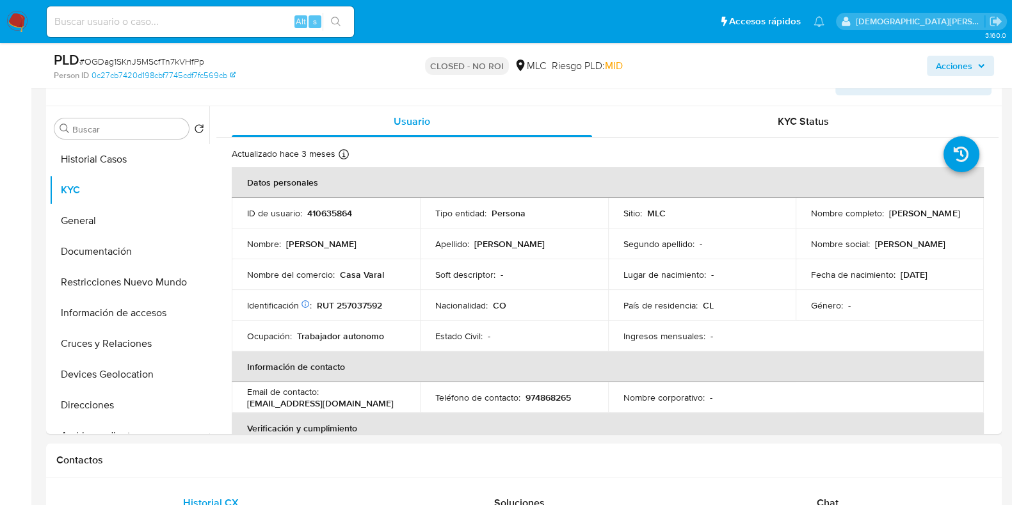
scroll to position [257, 0]
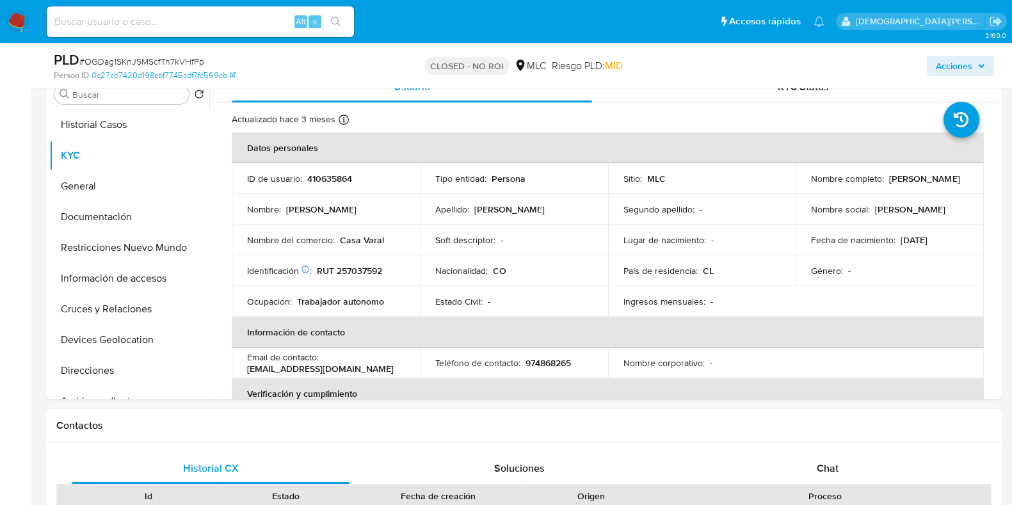
drag, startPoint x: 944, startPoint y: 186, endPoint x: 519, endPoint y: 53, distance: 445.6
click at [797, 179] on td "Nombre completo : Victor Alejandro Ramirez Ospina" at bounding box center [890, 178] width 188 height 31
click at [134, 211] on button "Documentación" at bounding box center [124, 217] width 150 height 31
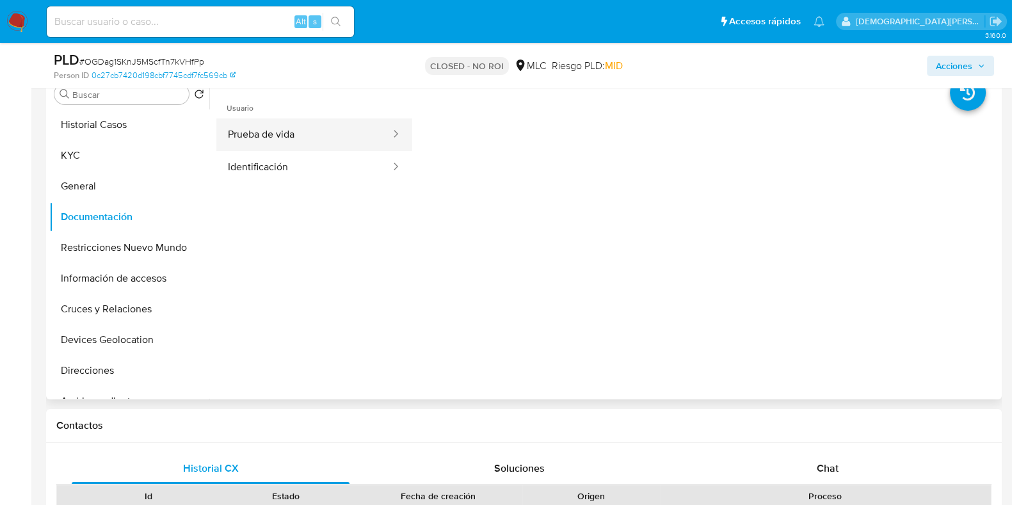
click at [336, 130] on button "Prueba de vida" at bounding box center [303, 134] width 175 height 33
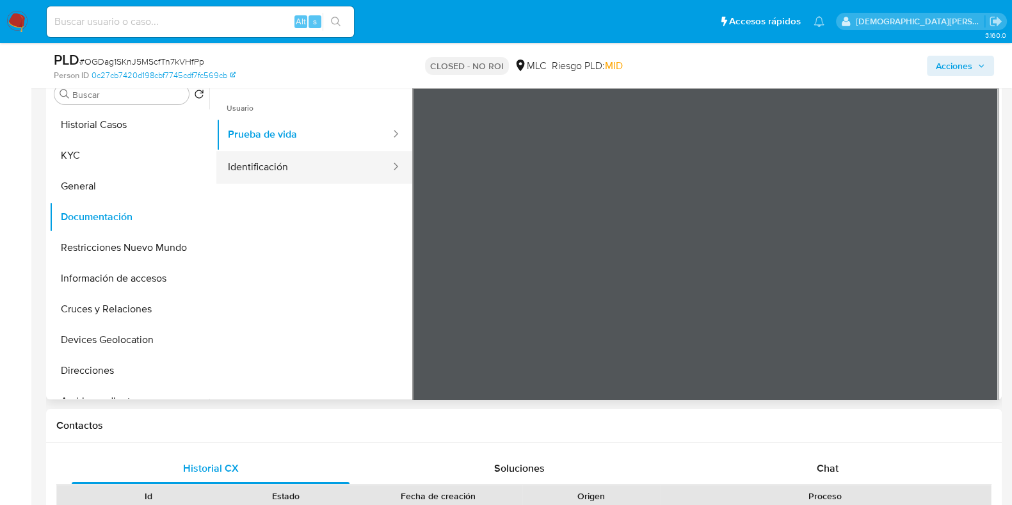
click at [270, 167] on button "Identificación" at bounding box center [303, 167] width 175 height 33
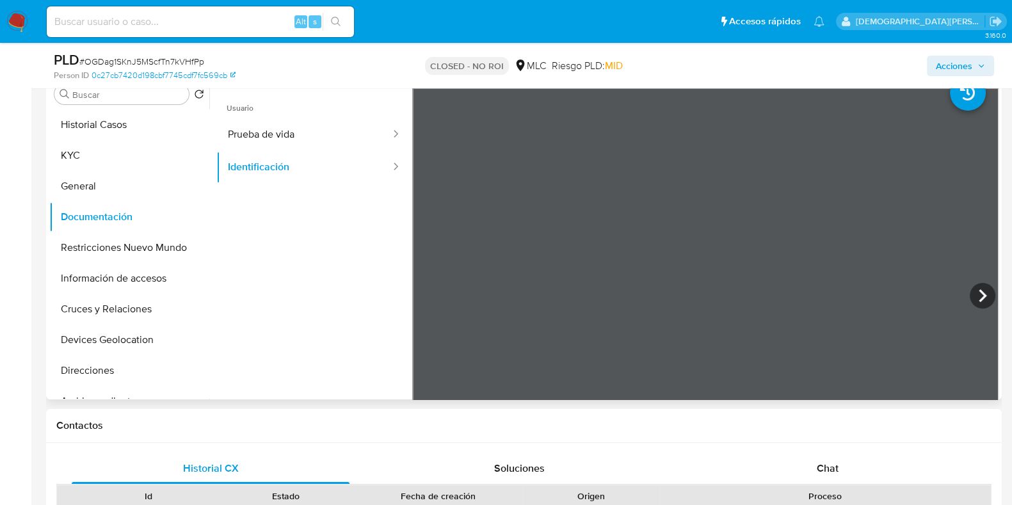
scroll to position [45, 0]
click at [970, 293] on icon at bounding box center [983, 296] width 26 height 26
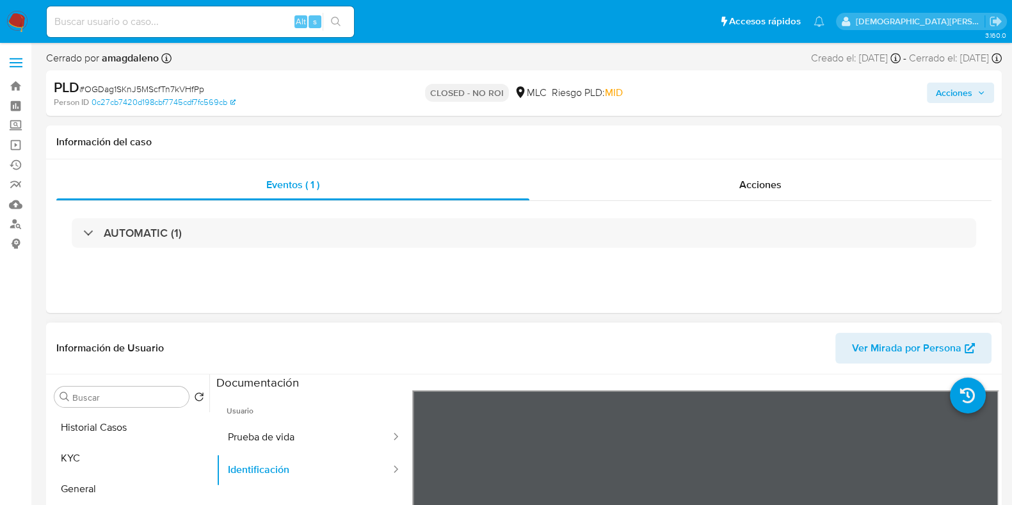
scroll to position [79, 0]
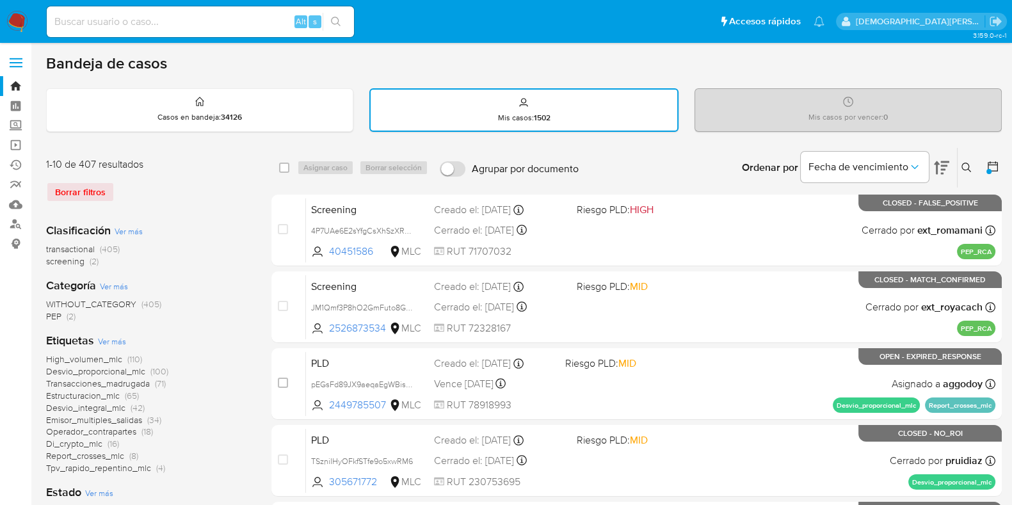
click at [192, 20] on input at bounding box center [200, 21] width 307 height 17
paste input "510064526"
type input "510064526"
click at [346, 20] on button "search-icon" at bounding box center [336, 22] width 26 height 18
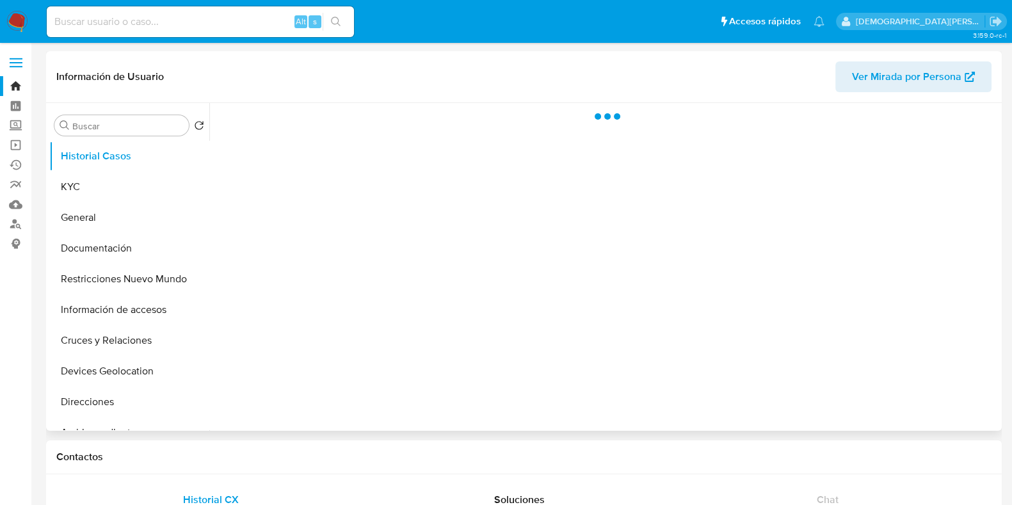
select select "10"
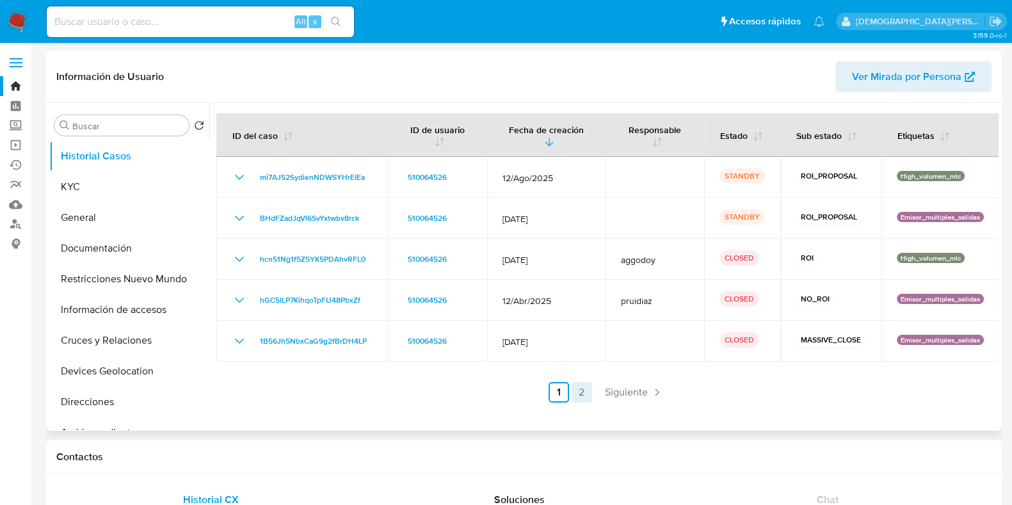
click at [576, 391] on link "2" at bounding box center [582, 392] width 20 height 20
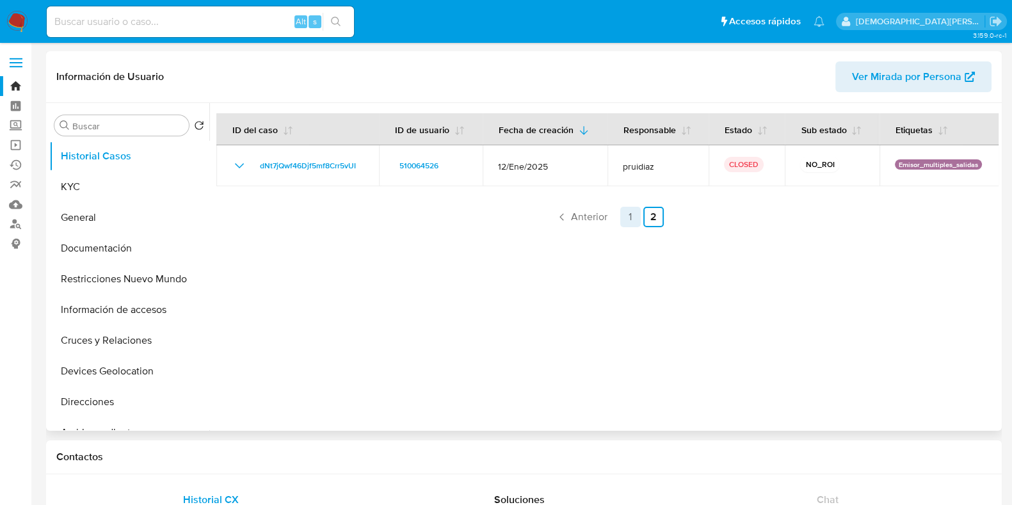
click at [629, 213] on link "1" at bounding box center [630, 217] width 20 height 20
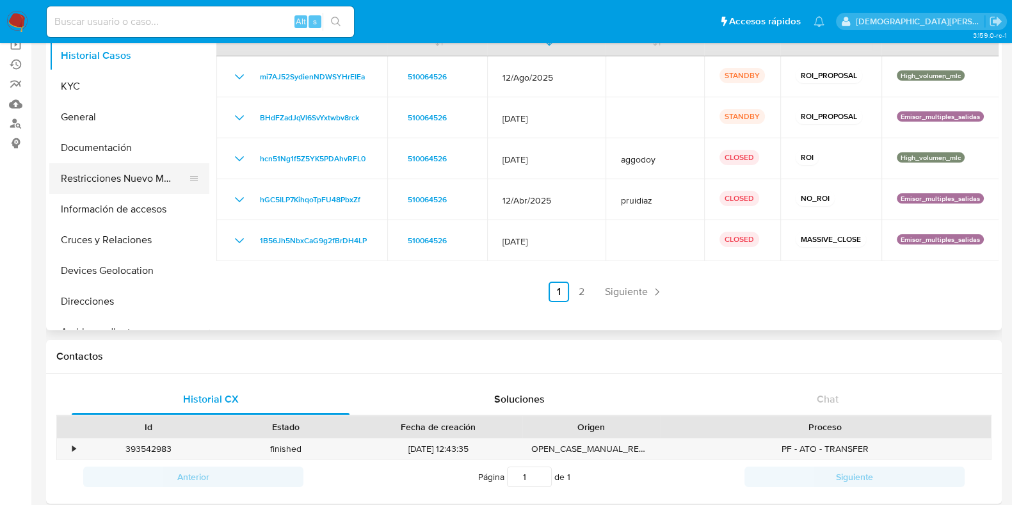
scroll to position [79, 0]
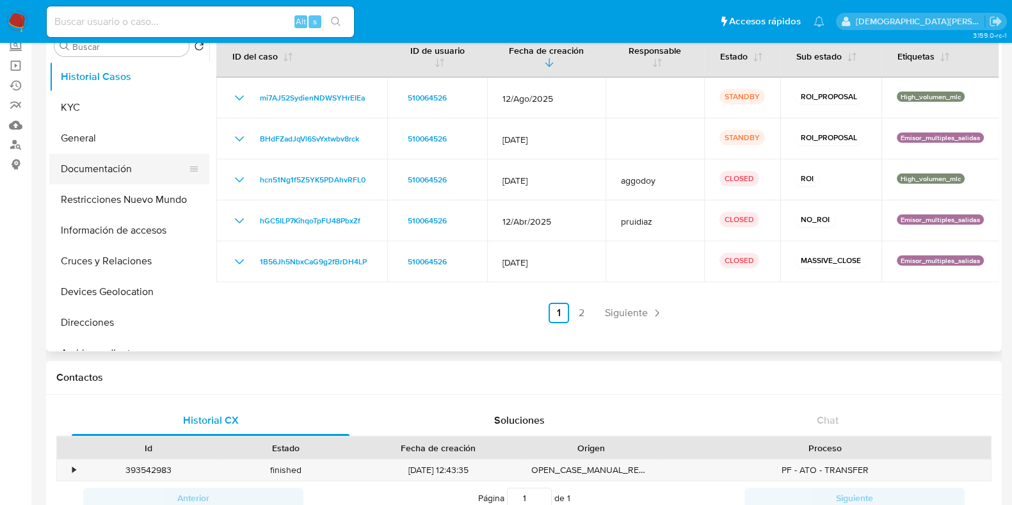
click at [112, 171] on button "Documentación" at bounding box center [124, 169] width 150 height 31
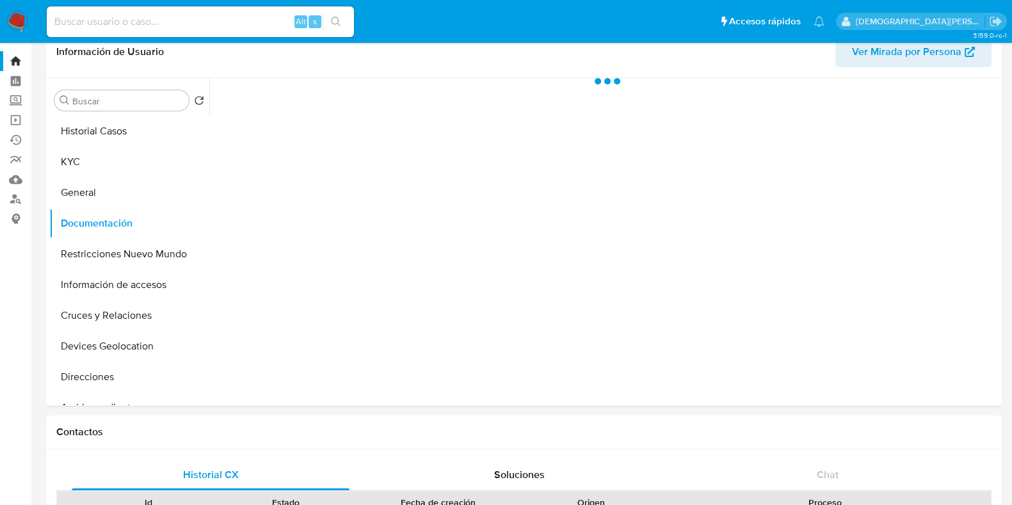
scroll to position [0, 0]
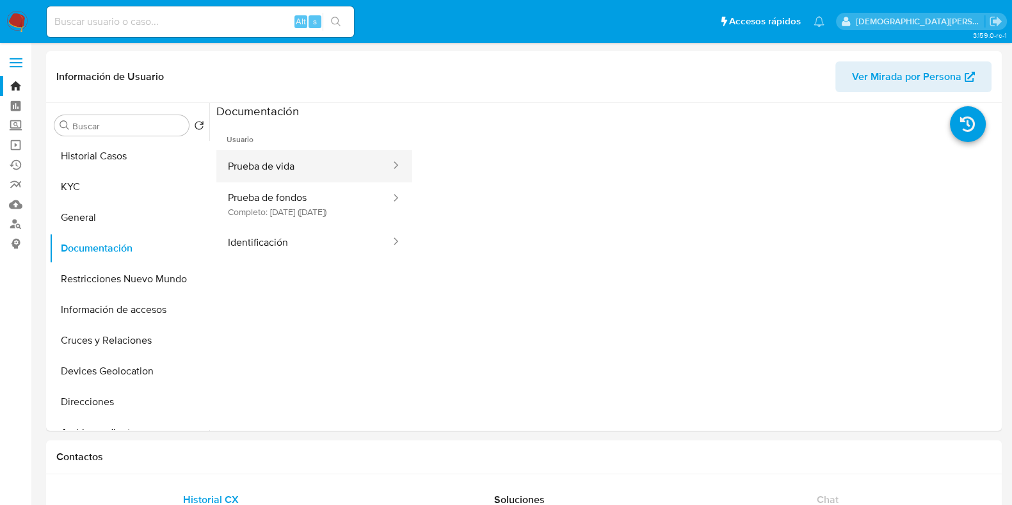
click at [325, 155] on button "Prueba de vida" at bounding box center [303, 166] width 175 height 33
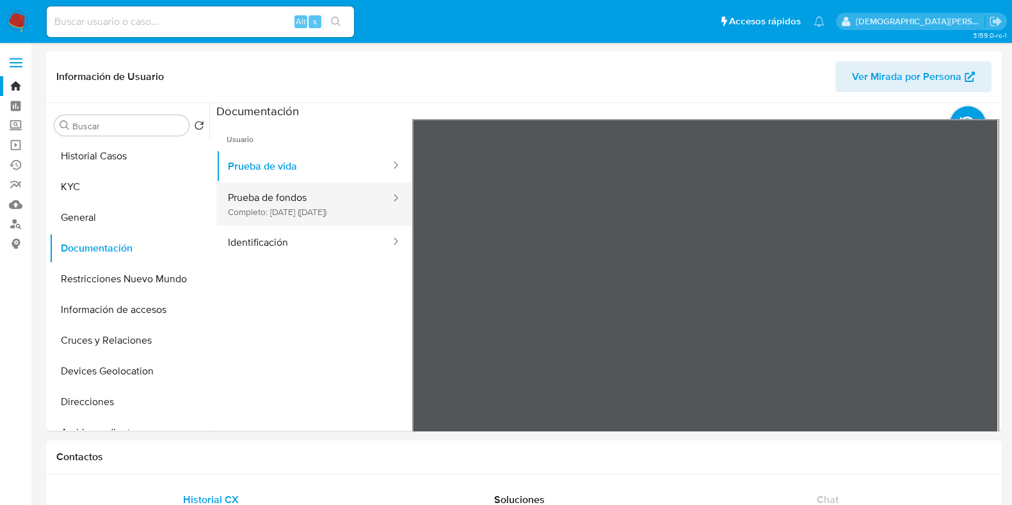
click at [336, 206] on button "Prueba de fondos Completo: [DATE] ([DATE])" at bounding box center [303, 204] width 175 height 44
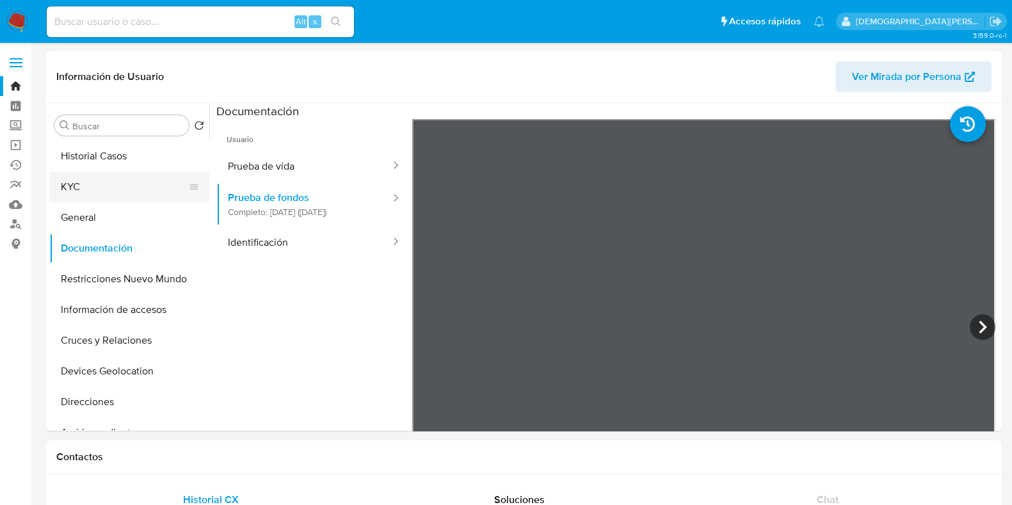
click at [112, 192] on button "KYC" at bounding box center [124, 187] width 150 height 31
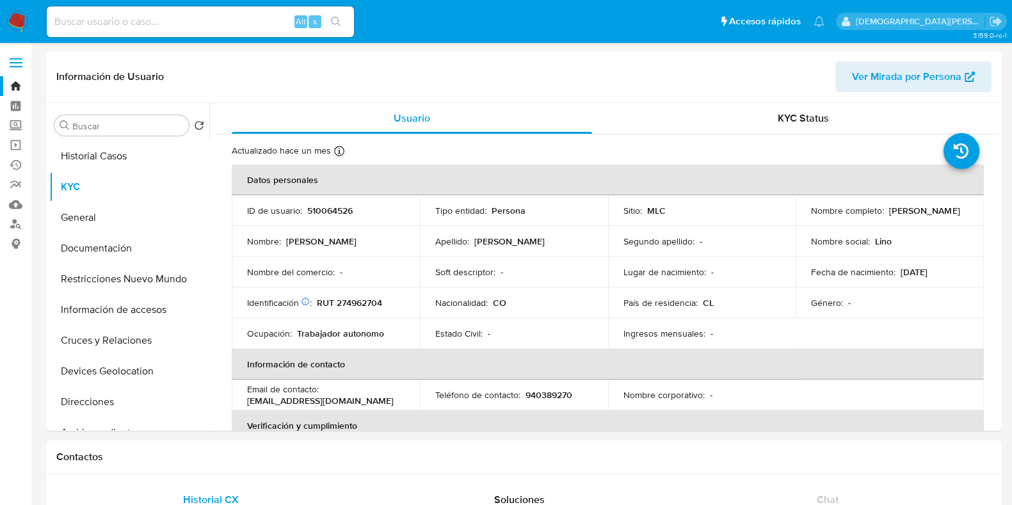
drag, startPoint x: 806, startPoint y: 216, endPoint x: 916, endPoint y: 216, distance: 110.8
click at [916, 216] on td "Nombre completo : [PERSON_NAME]" at bounding box center [890, 210] width 188 height 31
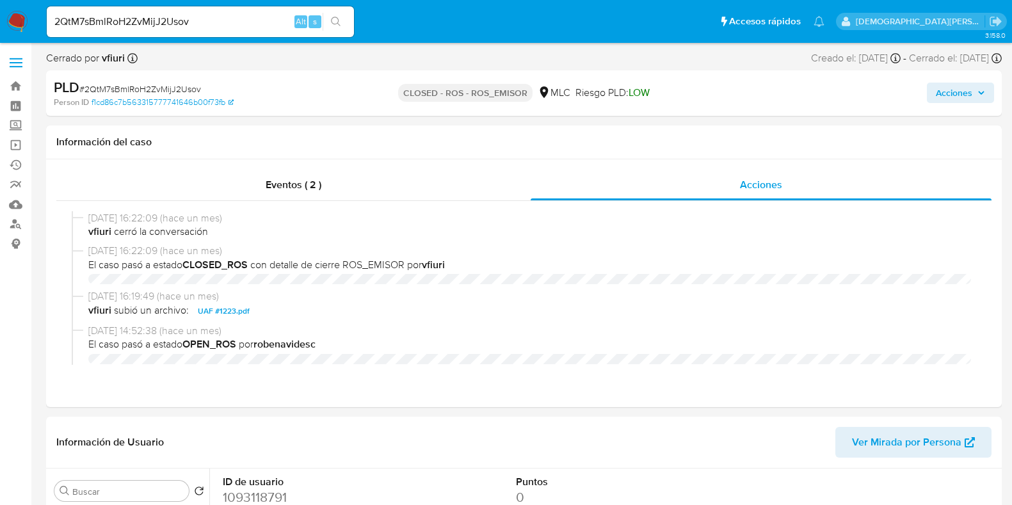
select select "10"
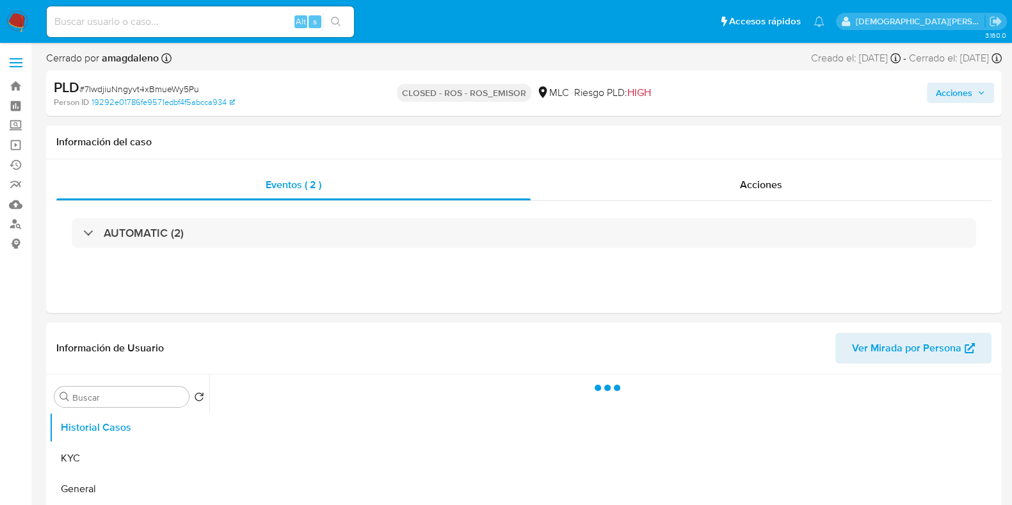
select select "10"
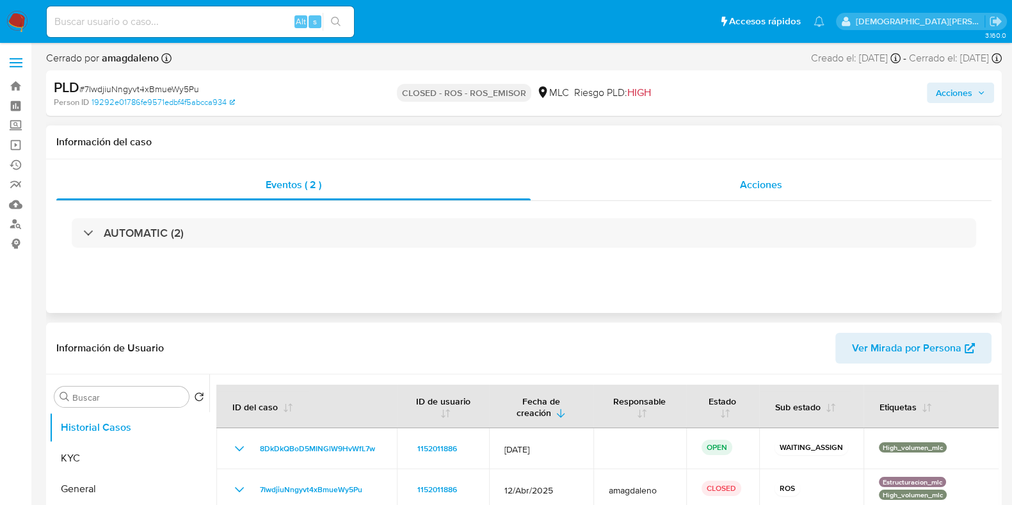
click at [749, 187] on span "Acciones" at bounding box center [761, 184] width 42 height 15
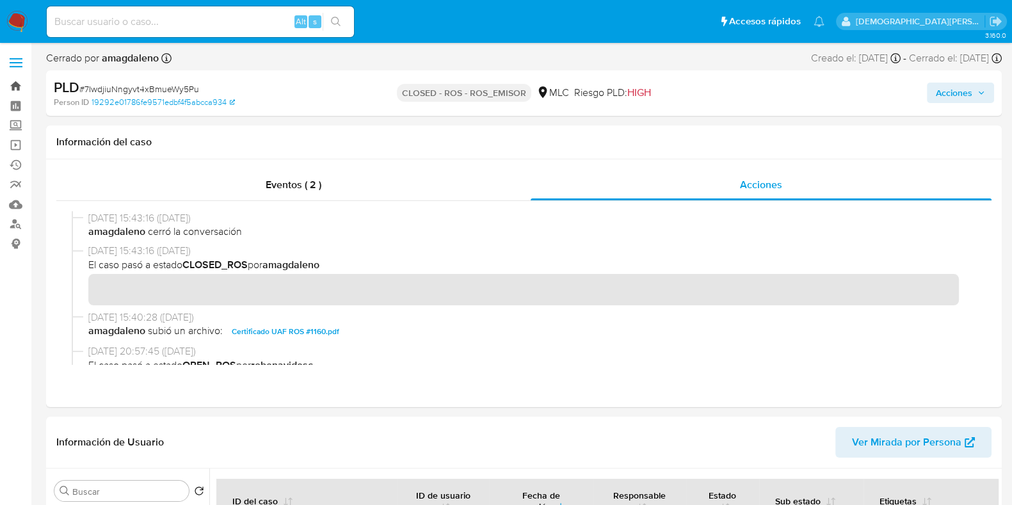
click at [18, 86] on link "Bandeja" at bounding box center [76, 86] width 152 height 20
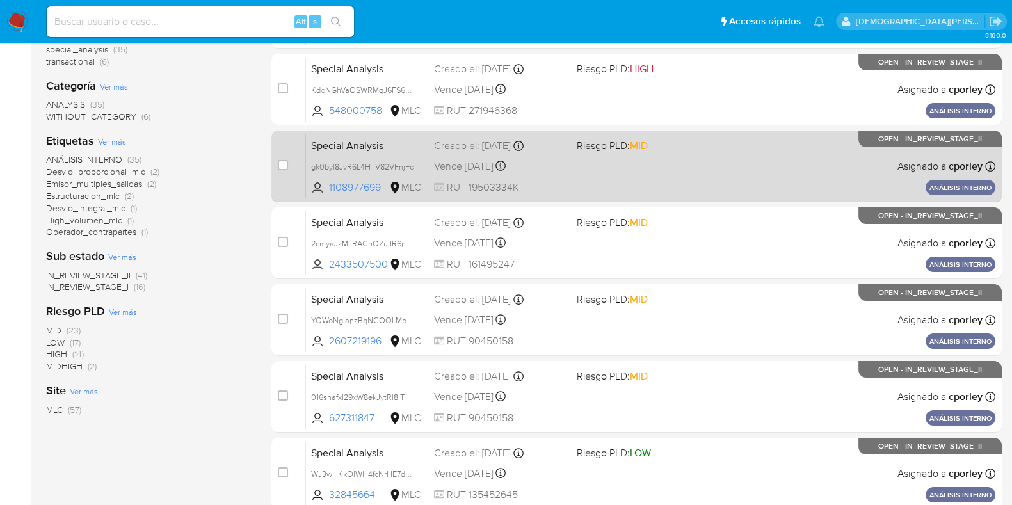
scroll to position [70, 0]
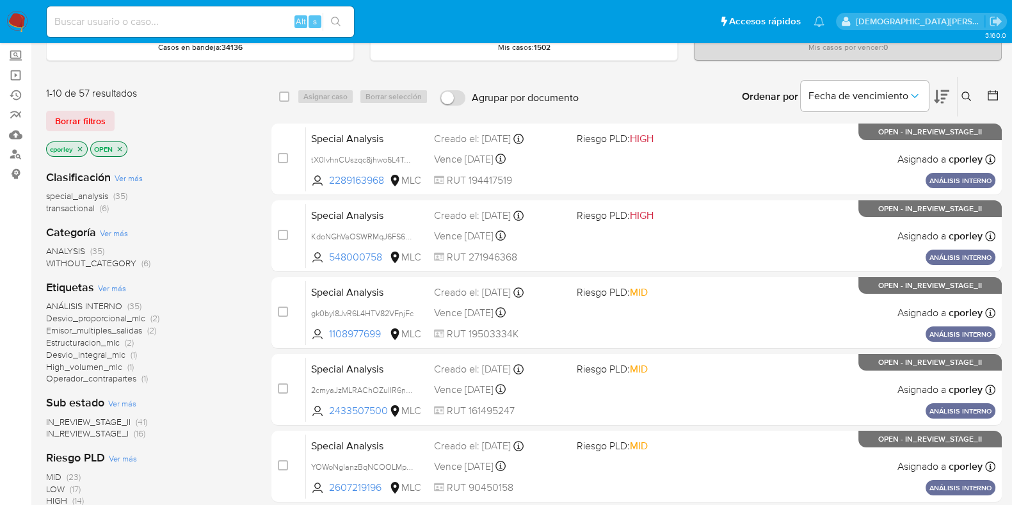
click at [941, 89] on icon at bounding box center [941, 96] width 15 height 15
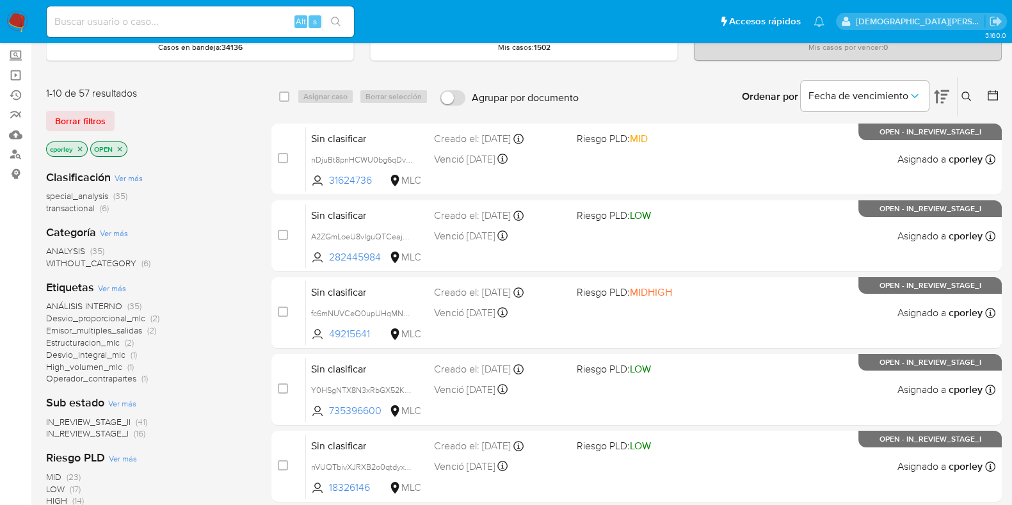
click at [101, 419] on span "IN_REVIEW_STAGE_II" at bounding box center [88, 422] width 85 height 13
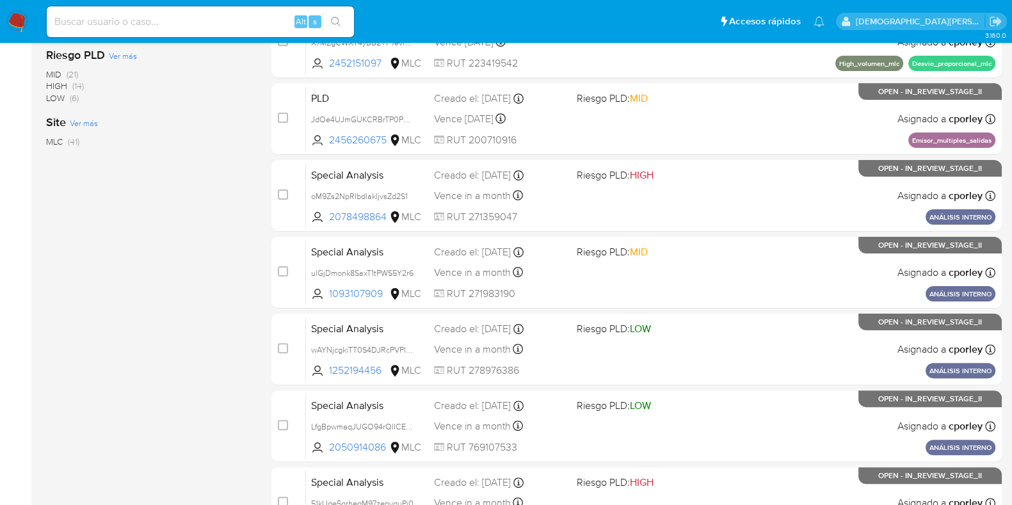
scroll to position [150, 0]
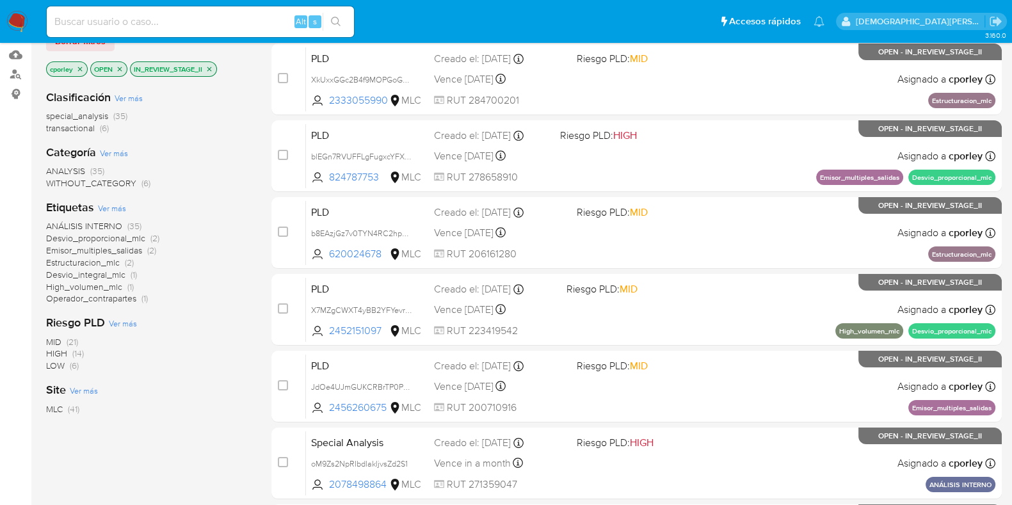
click at [74, 67] on p "cporley" at bounding box center [67, 69] width 40 height 14
click at [86, 67] on p "cporley" at bounding box center [67, 69] width 40 height 14
click at [80, 69] on icon "close-filter" at bounding box center [80, 69] width 8 height 8
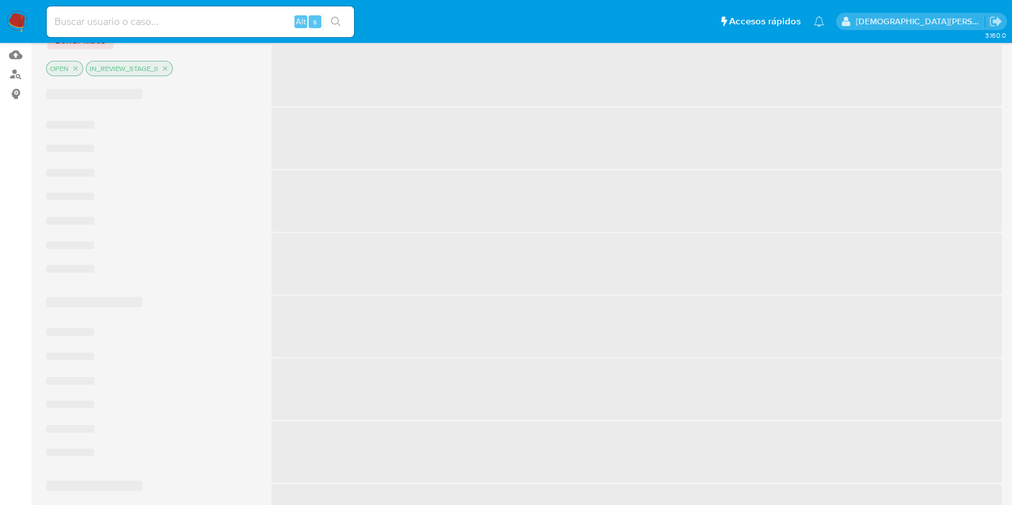
click at [77, 69] on icon "close-filter" at bounding box center [76, 69] width 8 height 8
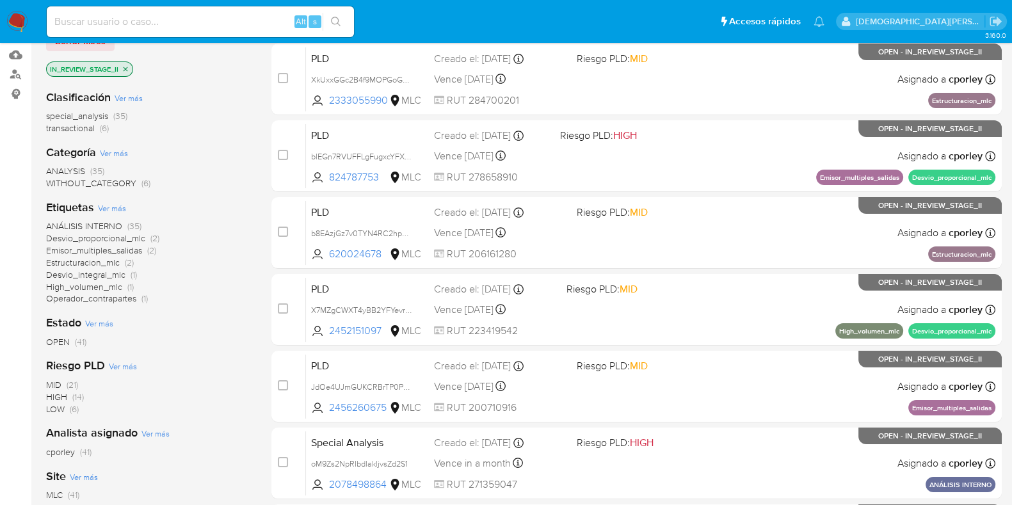
click at [126, 66] on icon "close-filter" at bounding box center [126, 69] width 8 height 8
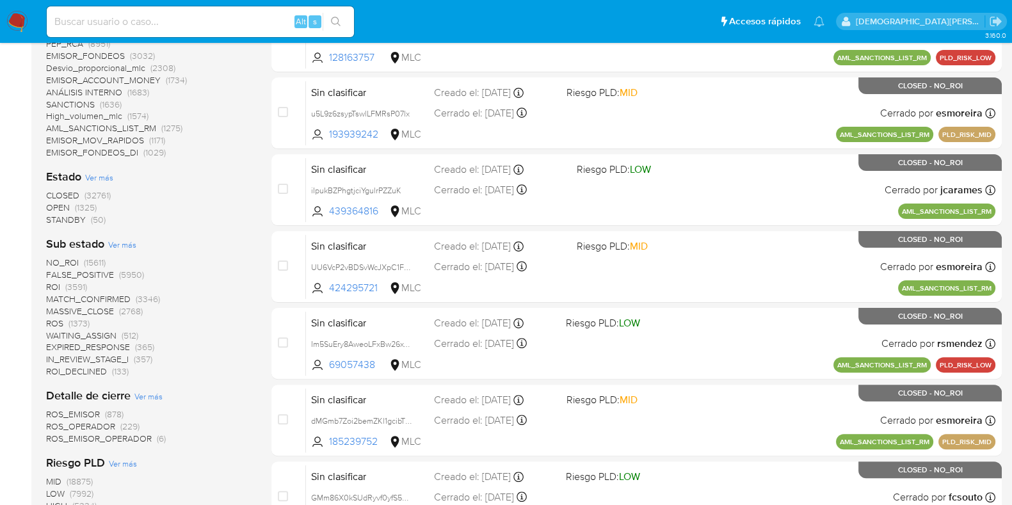
scroll to position [640, 0]
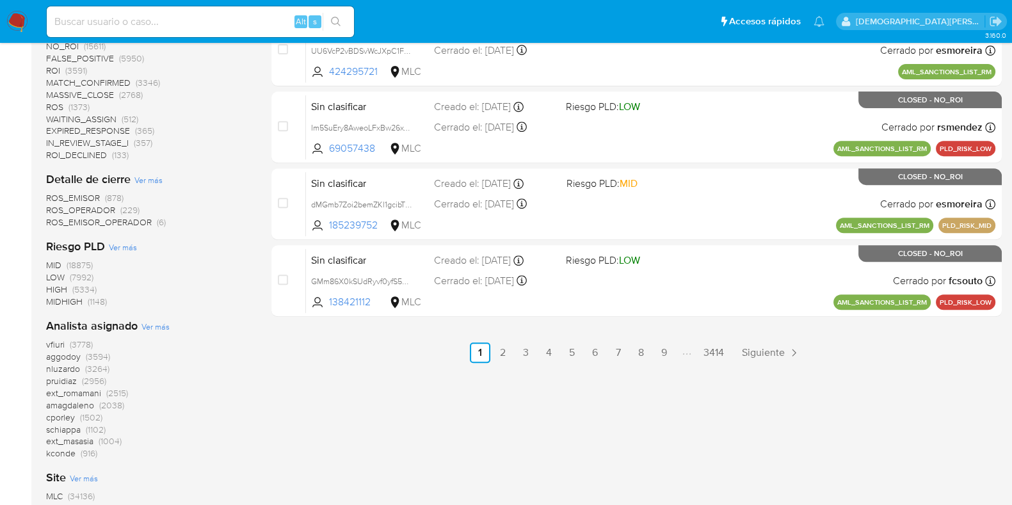
click at [65, 418] on span "cporley" at bounding box center [60, 417] width 29 height 13
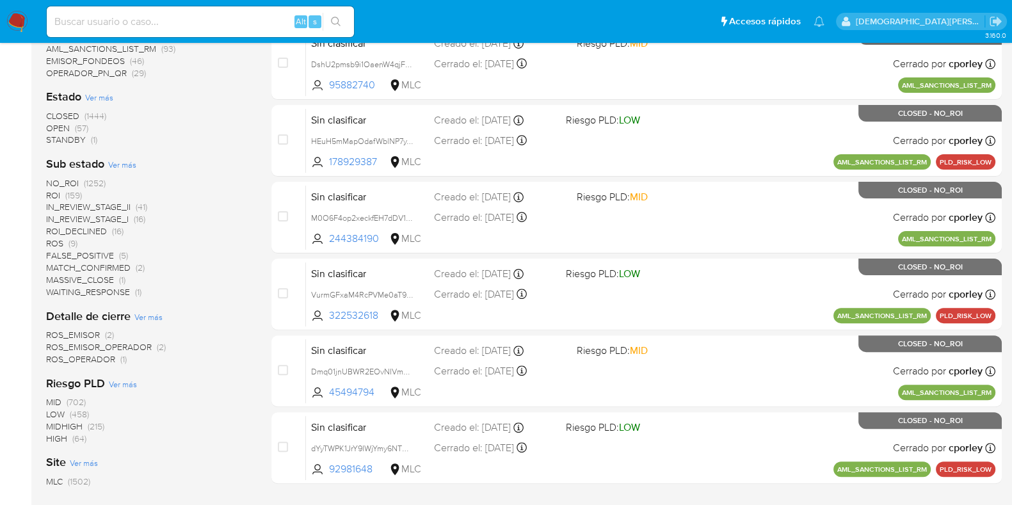
scroll to position [426, 0]
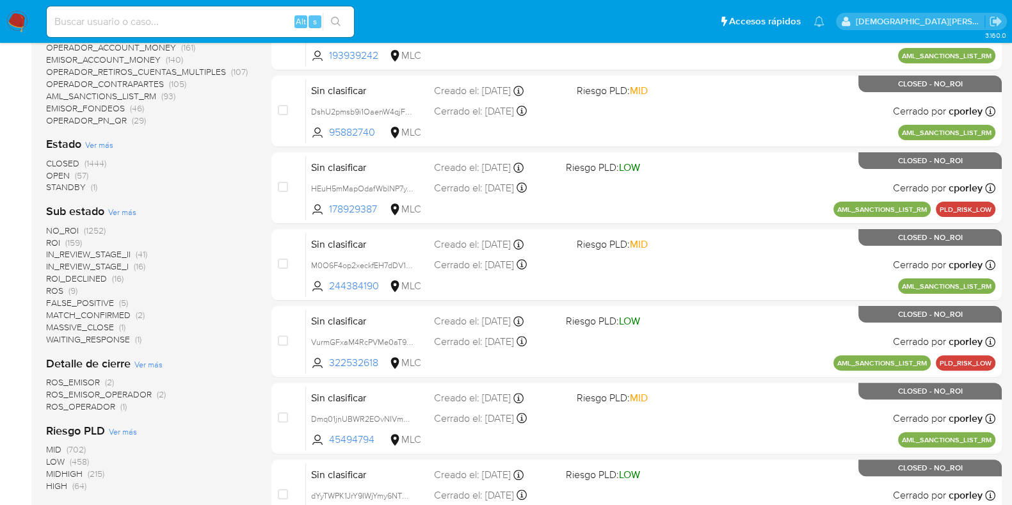
click at [68, 174] on span "OPEN" at bounding box center [58, 175] width 24 height 13
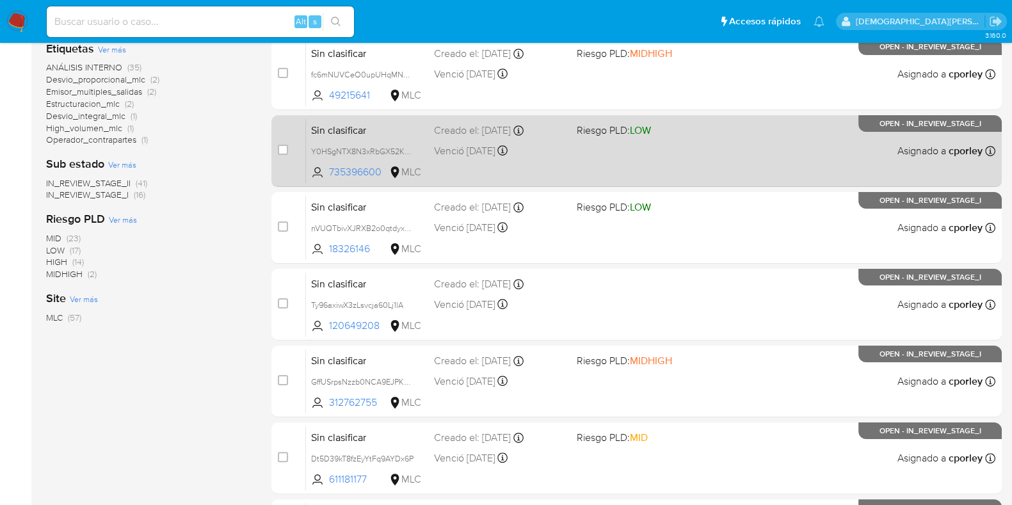
scroll to position [186, 0]
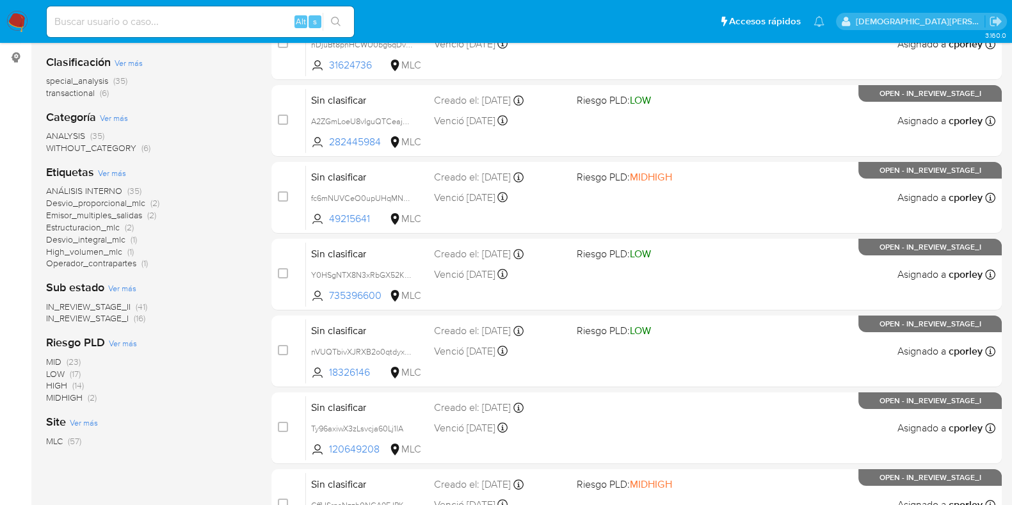
click at [104, 321] on span "IN_REVIEW_STAGE_I" at bounding box center [87, 318] width 83 height 13
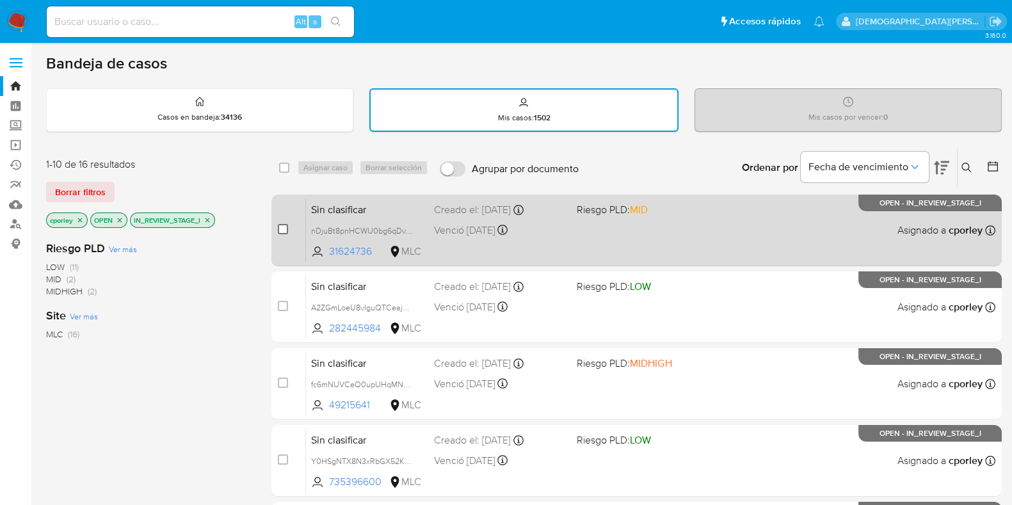
click at [279, 229] on input "checkbox" at bounding box center [283, 229] width 10 height 10
checkbox input "true"
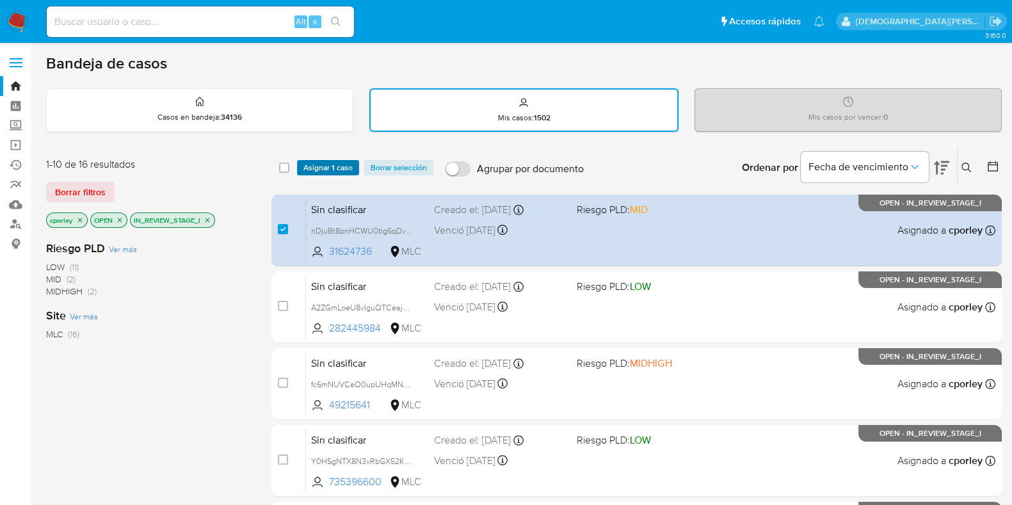
click at [327, 166] on span "Asignar 1 caso" at bounding box center [328, 167] width 49 height 13
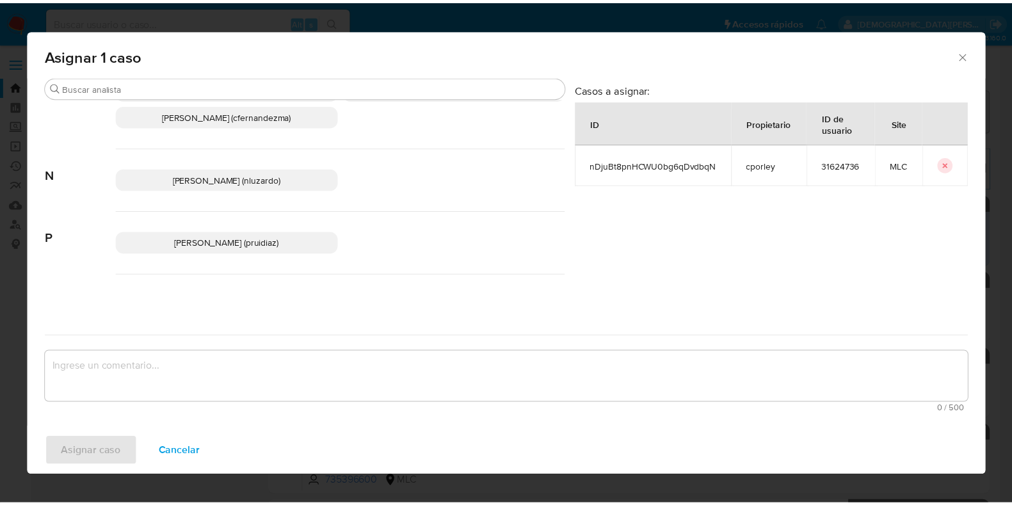
scroll to position [154, 0]
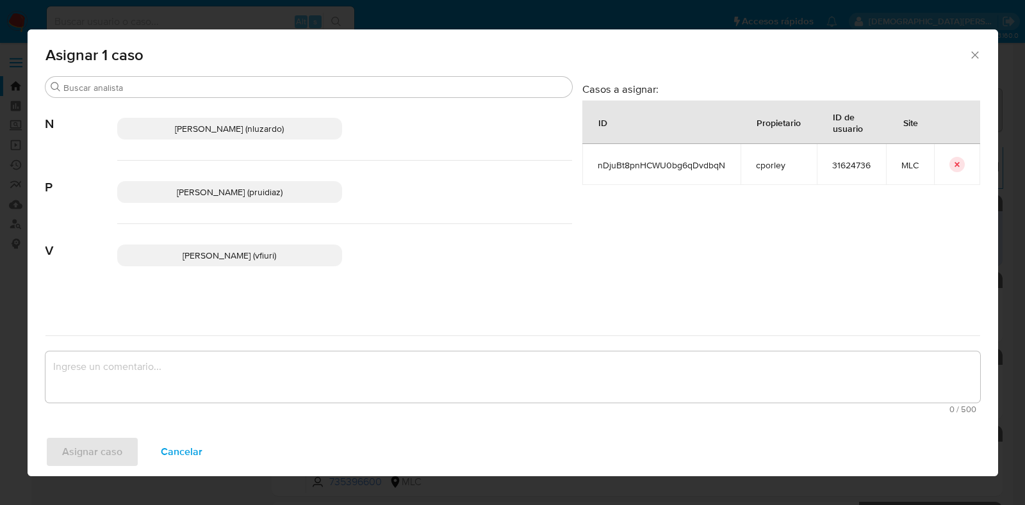
click at [259, 192] on span "Pablo Ruidiaz (pruidiaz)" at bounding box center [230, 192] width 106 height 13
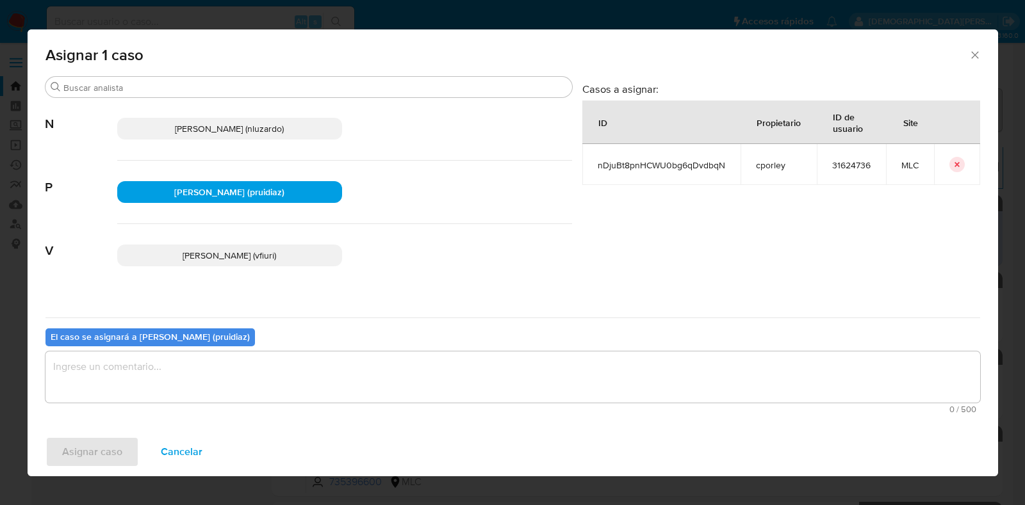
click at [238, 367] on textarea "assign-modal" at bounding box center [512, 377] width 934 height 51
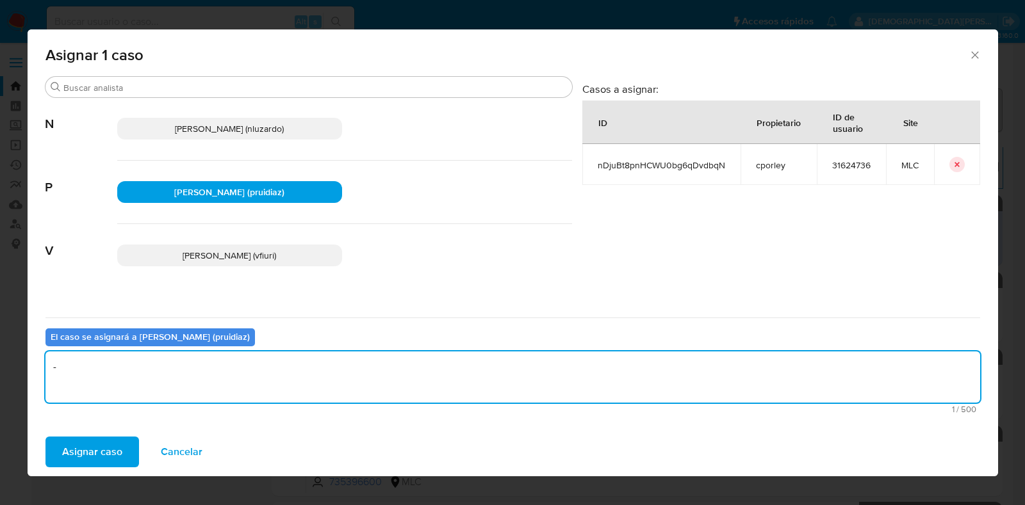
type textarea "-"
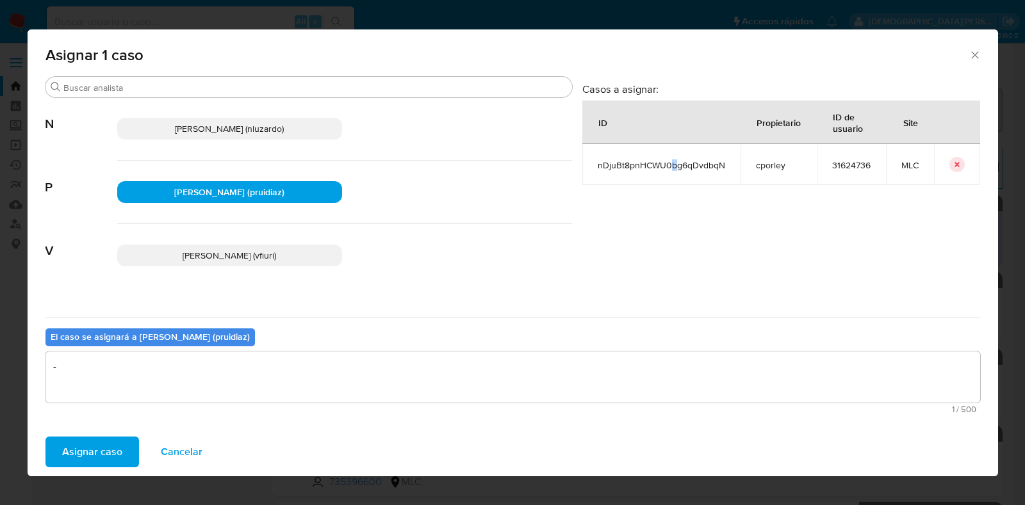
click at [673, 161] on span "nDjuBt8pnHCWU0bg6qDvdbqN" at bounding box center [660, 165] width 127 height 12
copy span "b"
click at [664, 159] on span "nDjuBt8pnHCWU0bg6qDvdbqN" at bounding box center [660, 165] width 127 height 12
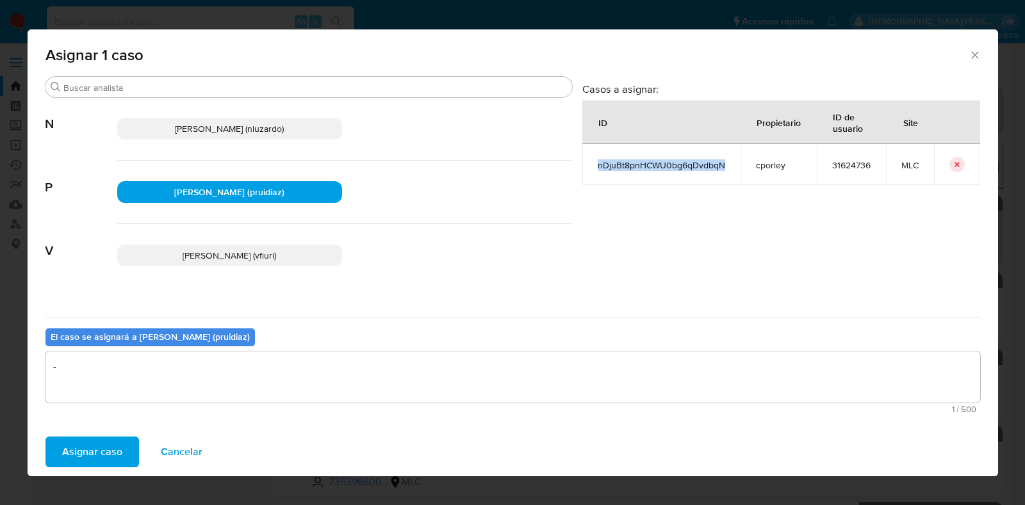
copy span "nDjuBt8pnHCWU0bg6qDvdbqN"
click at [114, 438] on span "Asignar caso" at bounding box center [92, 452] width 60 height 28
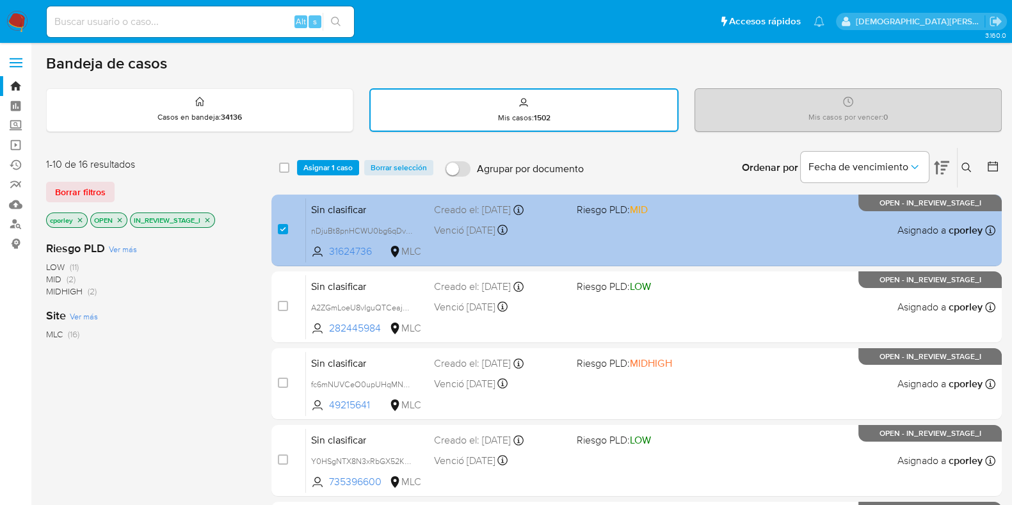
click at [594, 234] on div "Sin clasificar nDjuBt8pnHCWU0bg6qDvdbqN 31624736 MLC Riesgo PLD: MID Creado el:…" at bounding box center [651, 230] width 690 height 65
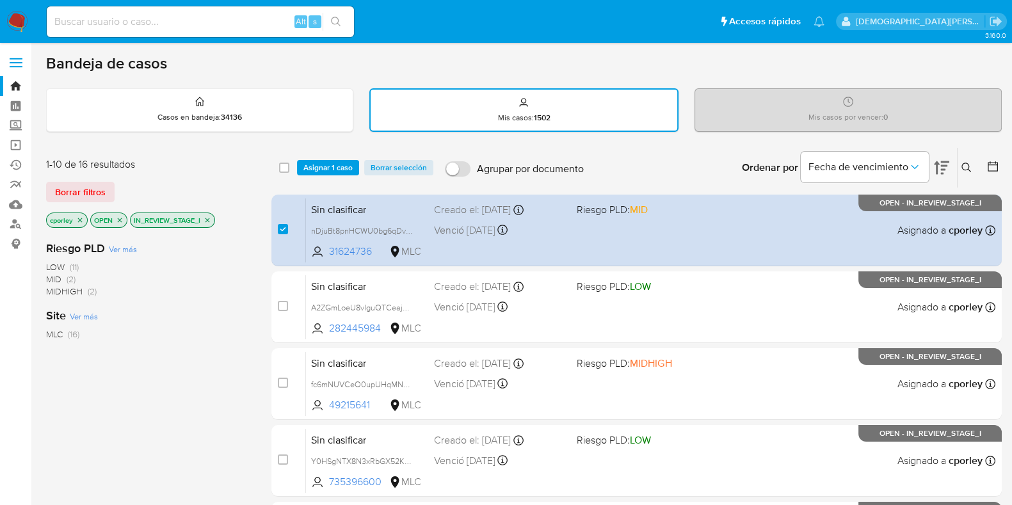
click at [206, 221] on icon "close-filter" at bounding box center [208, 220] width 8 height 8
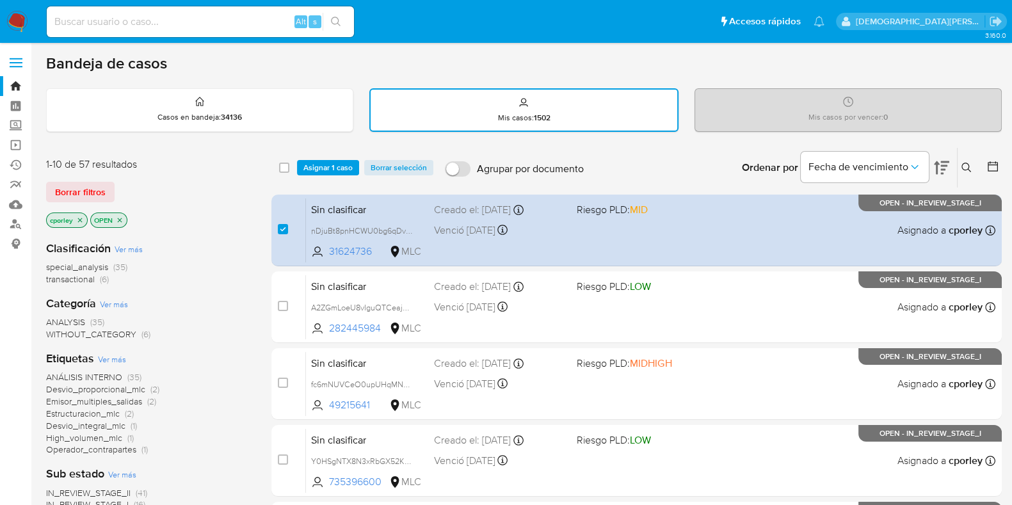
click at [375, 167] on span "Borrar selección" at bounding box center [399, 167] width 56 height 13
checkbox input "false"
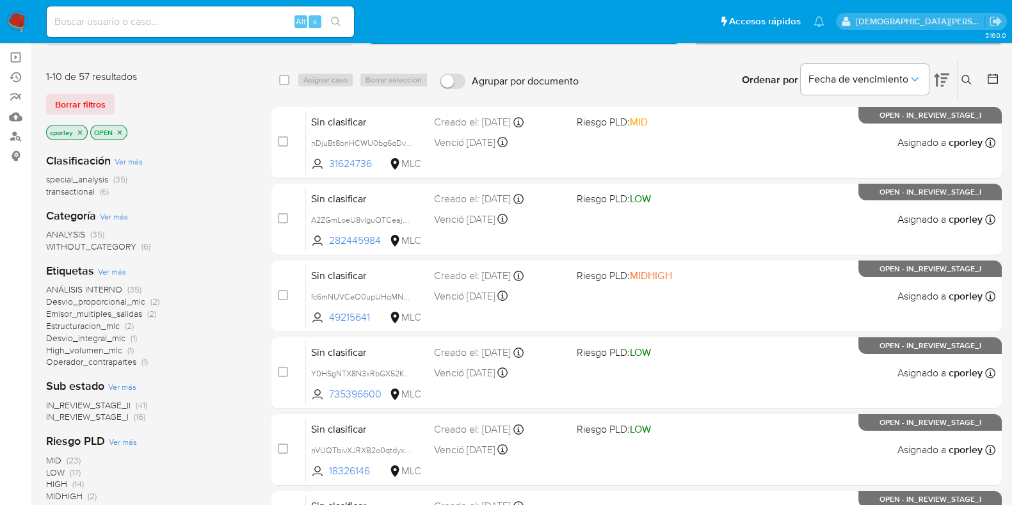
scroll to position [159, 0]
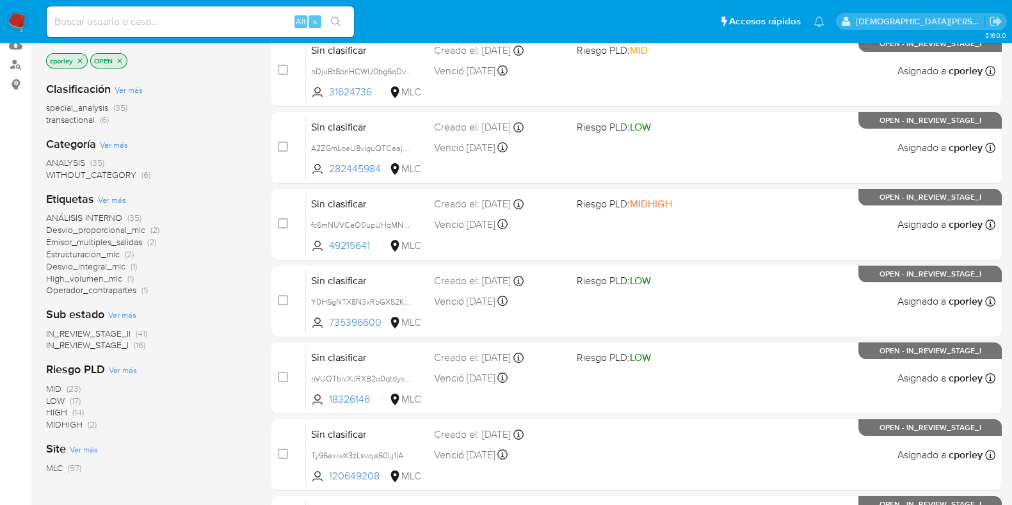
click at [106, 329] on span "IN_REVIEW_STAGE_II" at bounding box center [88, 333] width 85 height 13
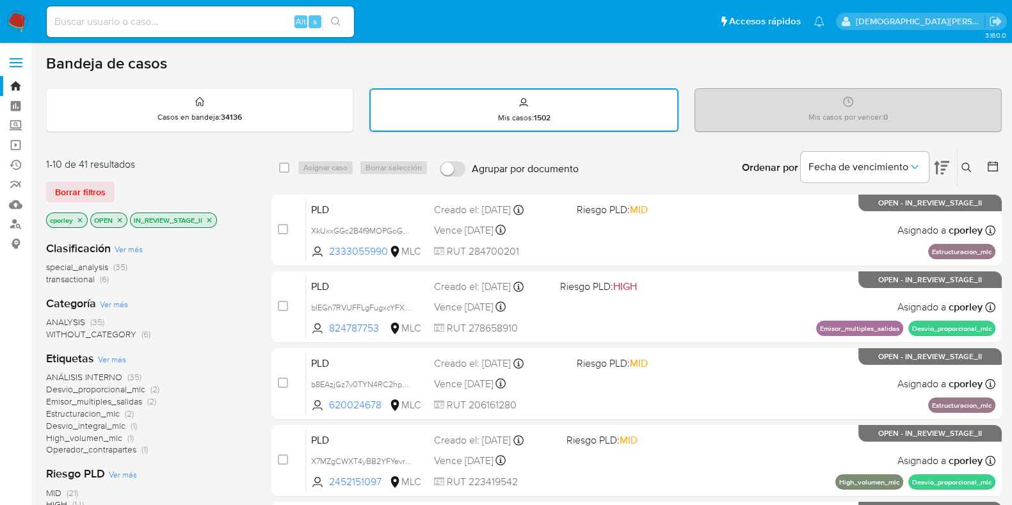
click at [209, 218] on icon "close-filter" at bounding box center [210, 220] width 8 height 8
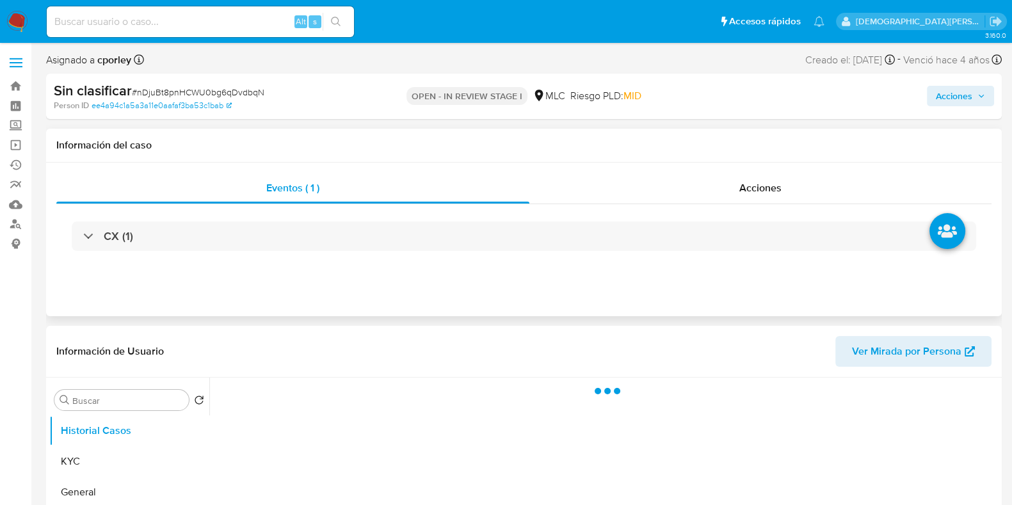
select select "10"
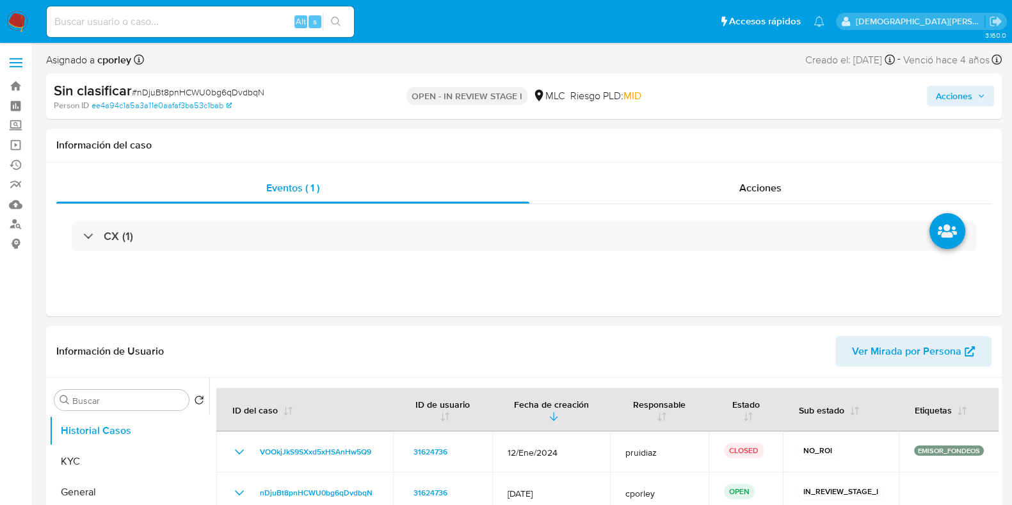
click at [939, 93] on span "Acciones" at bounding box center [954, 96] width 36 height 20
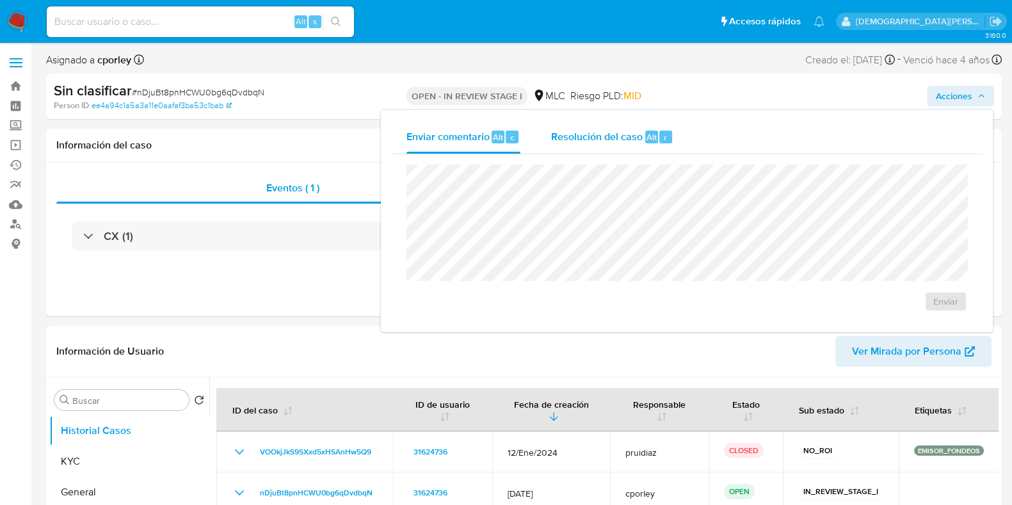
click at [619, 147] on div "Resolución del caso Alt r" at bounding box center [612, 136] width 122 height 33
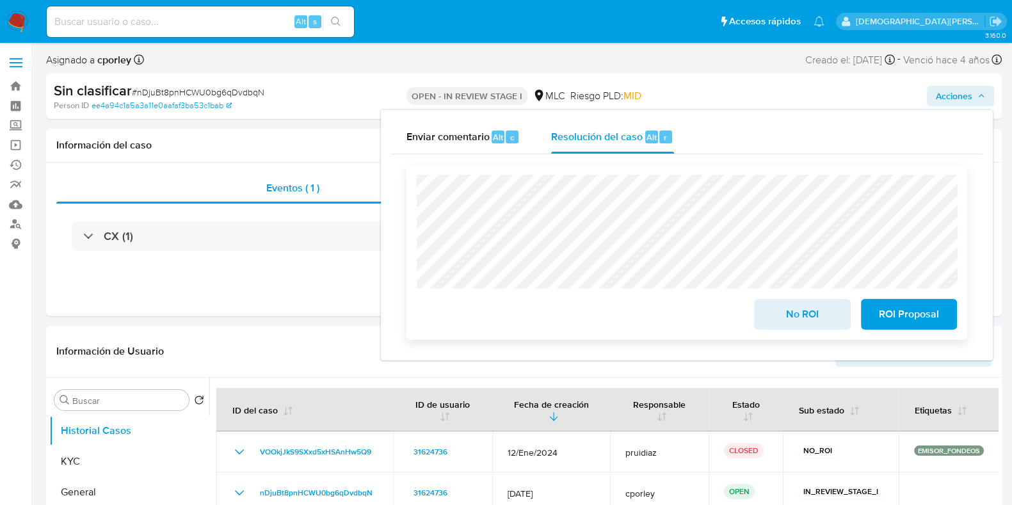
click at [806, 315] on span "No ROI" at bounding box center [802, 314] width 63 height 28
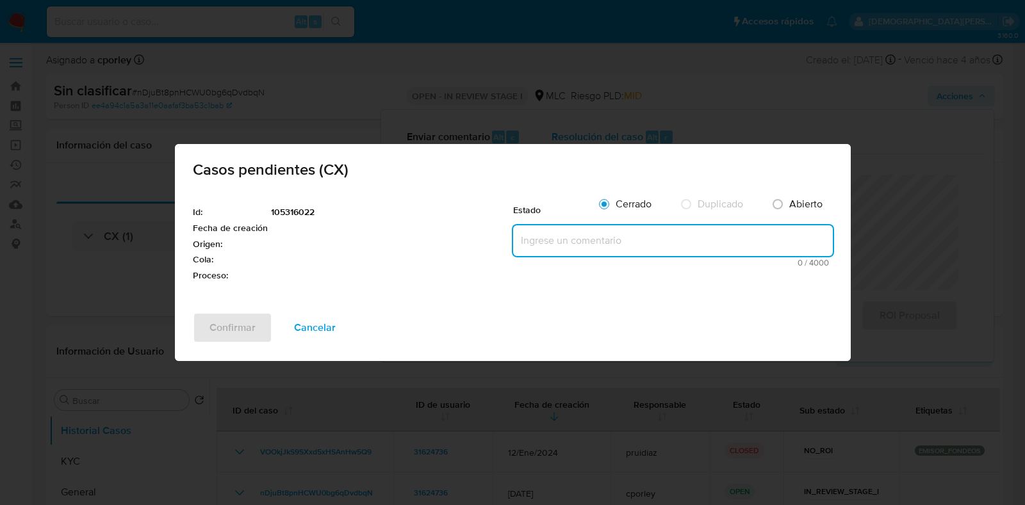
click at [540, 238] on textarea at bounding box center [673, 240] width 320 height 31
type textarea "-"
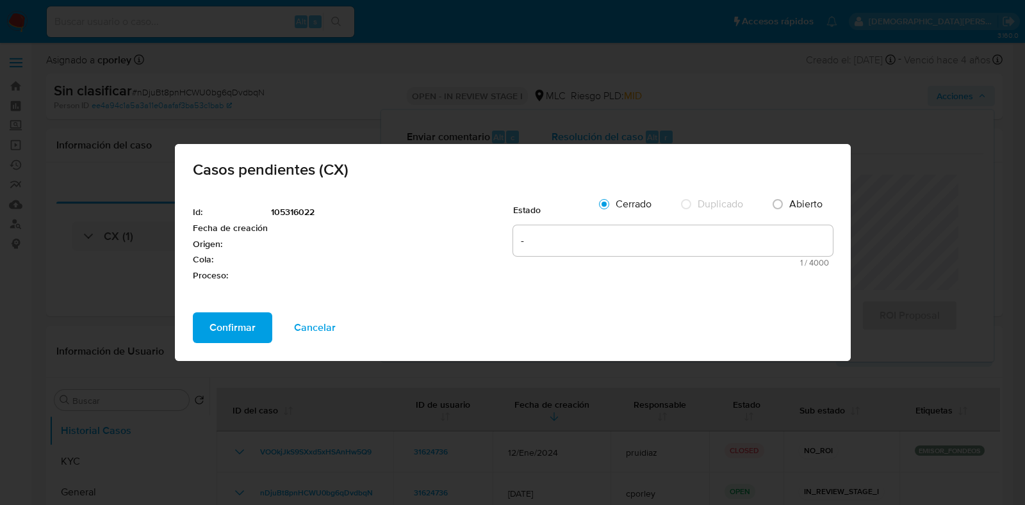
click at [206, 327] on button "Confirmar" at bounding box center [232, 327] width 79 height 31
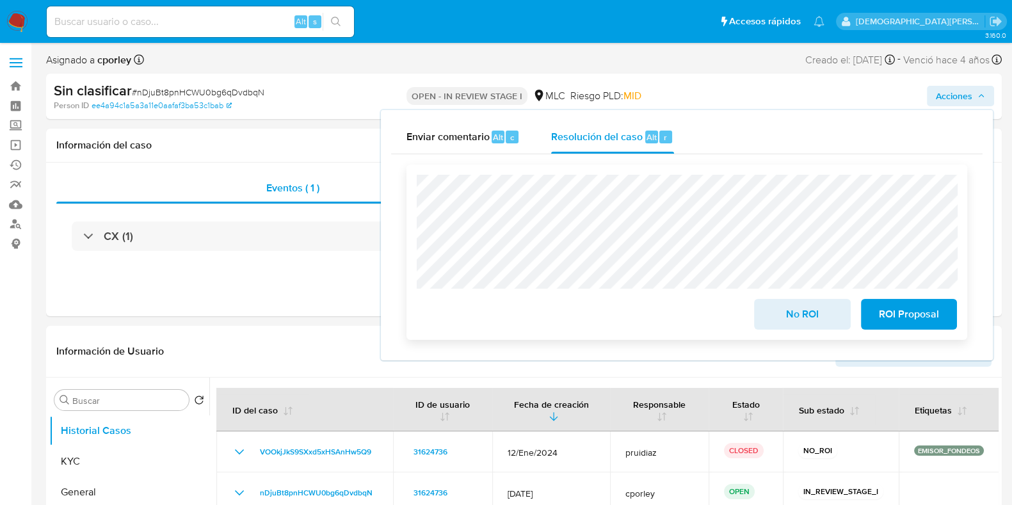
click at [800, 318] on span "No ROI" at bounding box center [802, 314] width 63 height 28
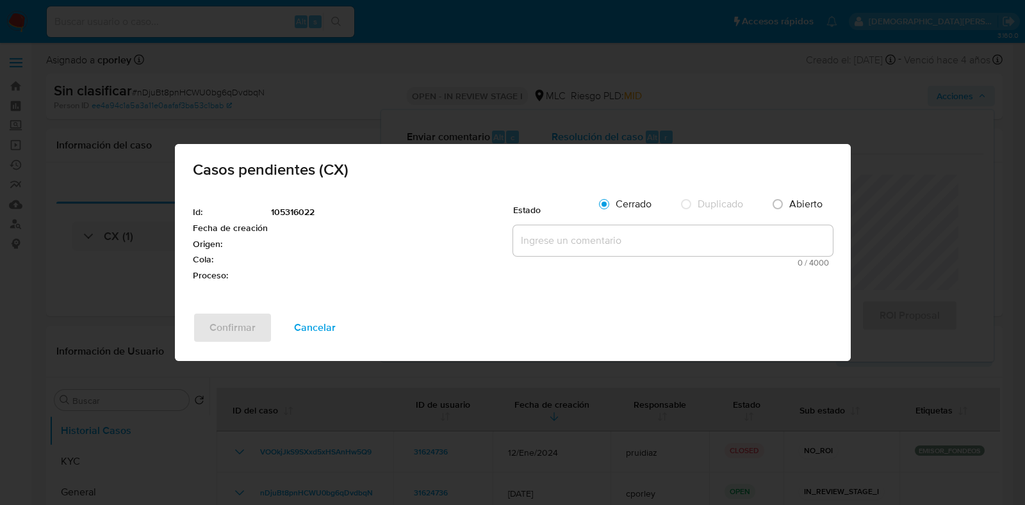
click at [597, 238] on textarea at bounding box center [673, 240] width 320 height 31
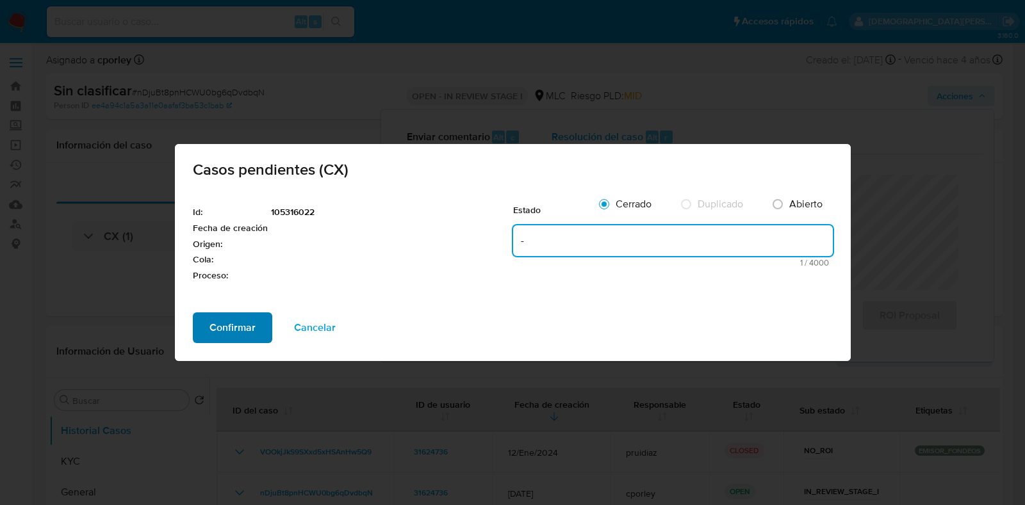
type textarea "-"
click at [225, 327] on span "Confirmar" at bounding box center [232, 328] width 46 height 28
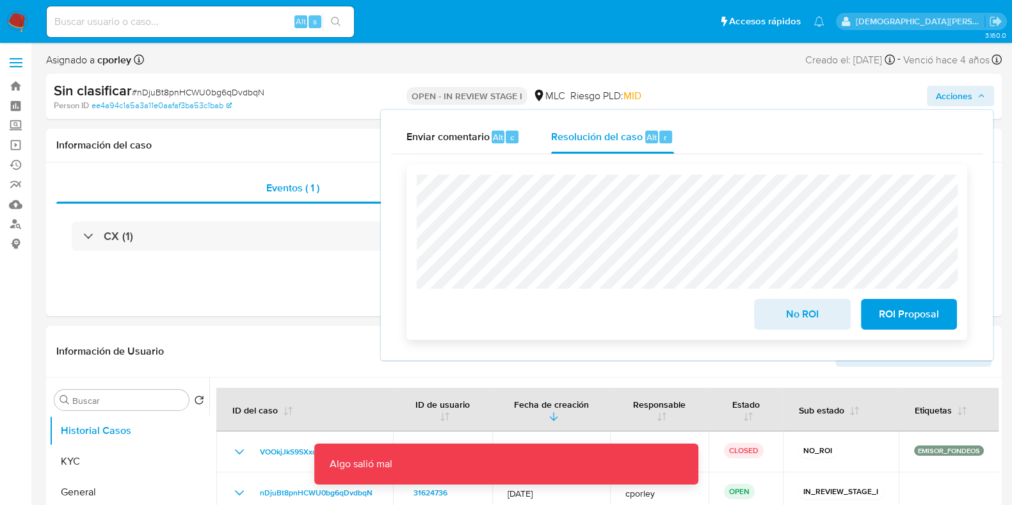
click at [795, 319] on span "No ROI" at bounding box center [802, 314] width 63 height 28
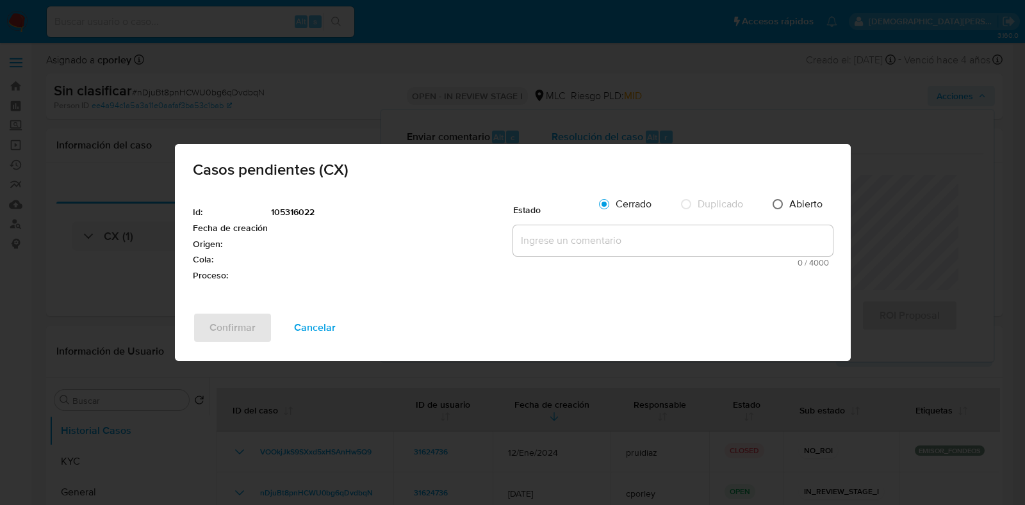
click at [778, 200] on input "Abierto" at bounding box center [777, 204] width 20 height 20
radio input "true"
radio input "false"
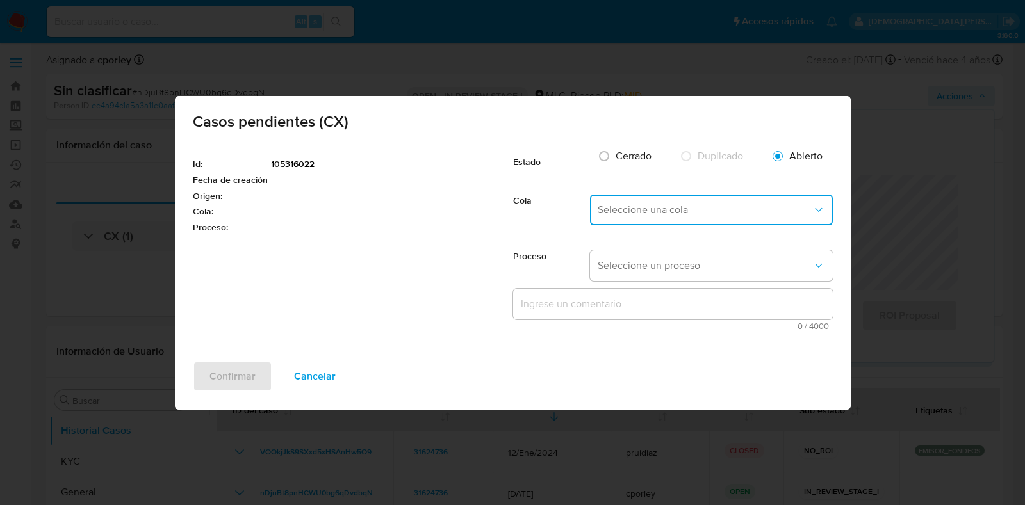
click at [650, 222] on button "Seleccione una cola" at bounding box center [711, 210] width 243 height 31
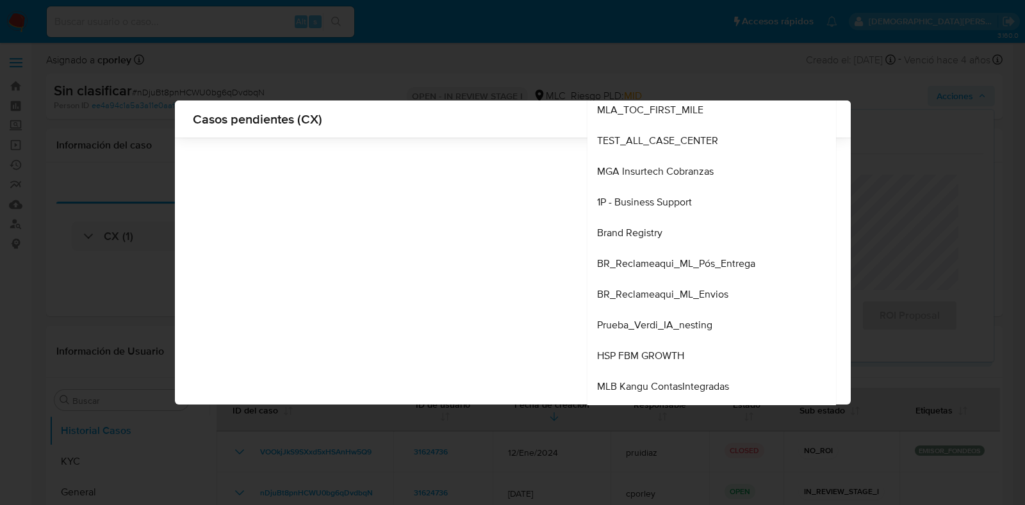
scroll to position [7595, 0]
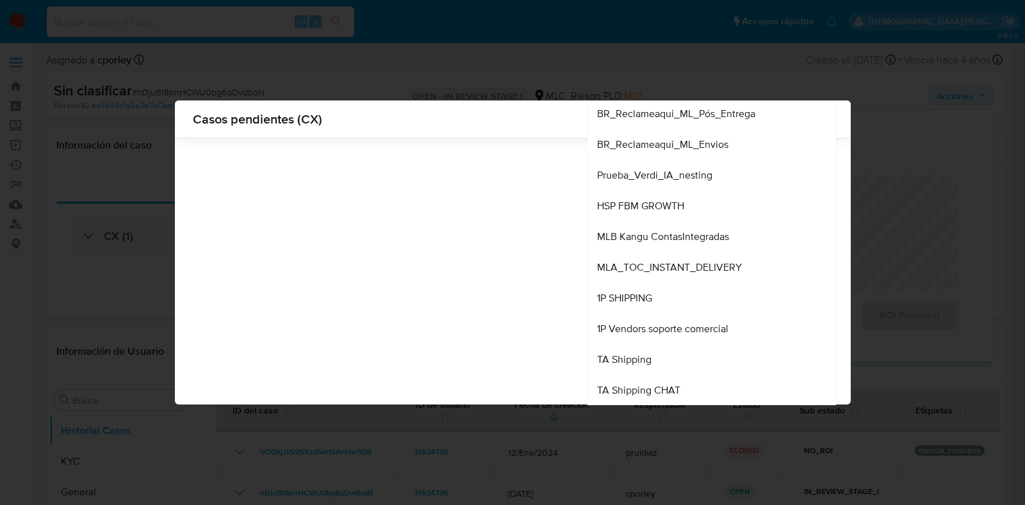
click at [498, 444] on div "Casos pendientes (CX) Id : 105316022 Fecha de creación Origen : Cola : Proceso …" at bounding box center [512, 252] width 1025 height 505
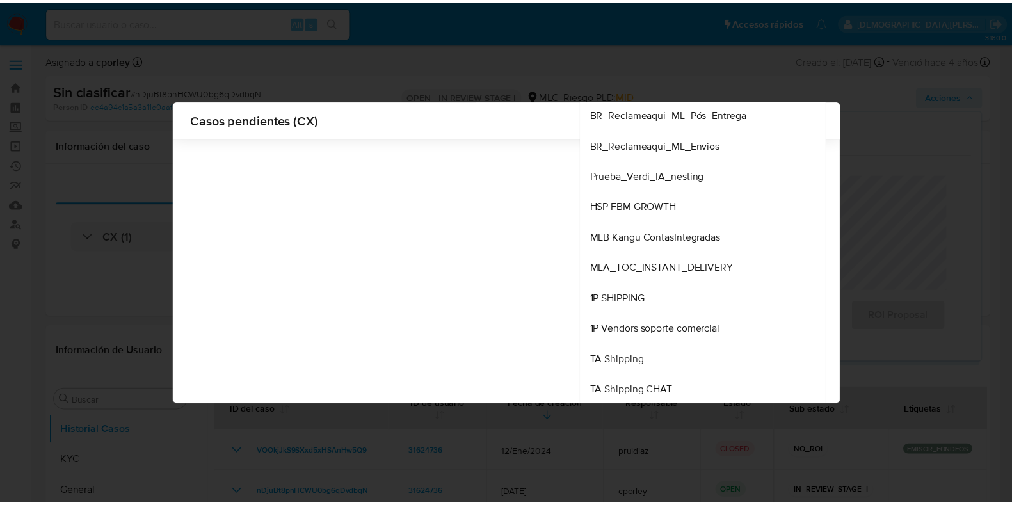
scroll to position [0, 0]
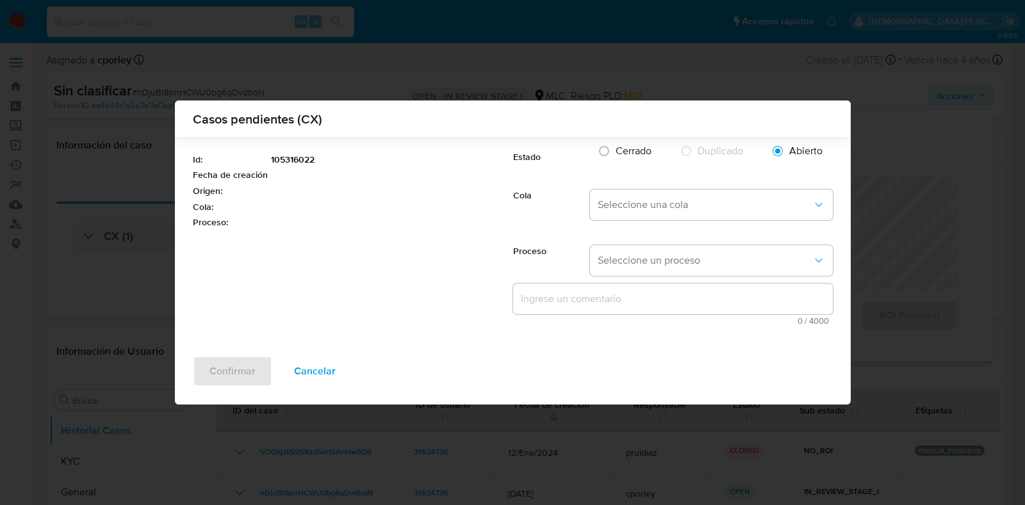
click at [320, 369] on span "Cancelar" at bounding box center [315, 371] width 42 height 28
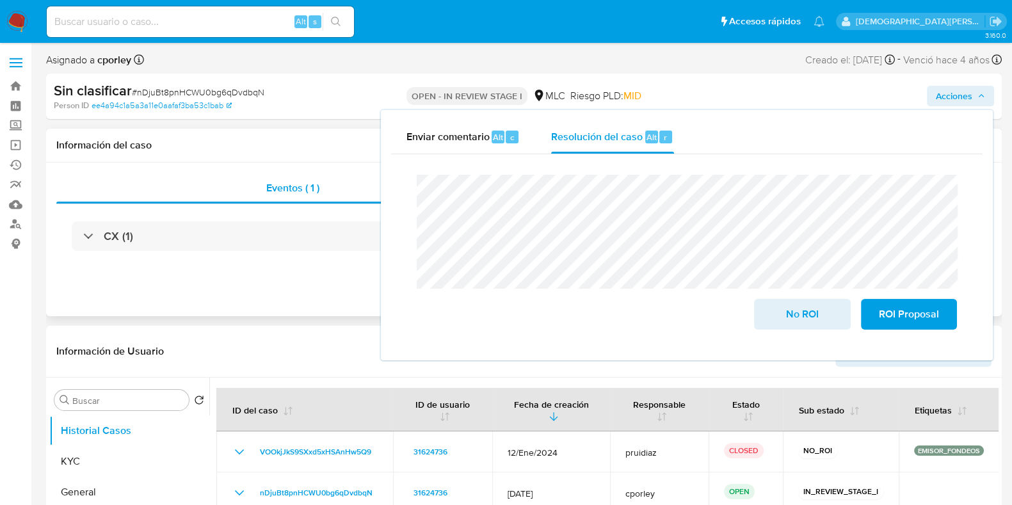
click at [245, 260] on div "CX (1)" at bounding box center [524, 236] width 936 height 64
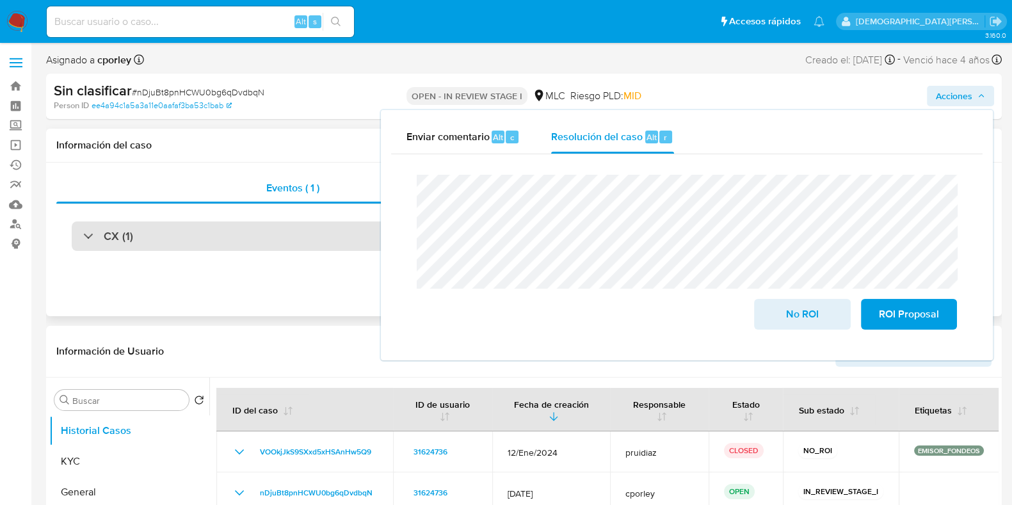
click at [137, 241] on div "CX (1)" at bounding box center [524, 236] width 905 height 29
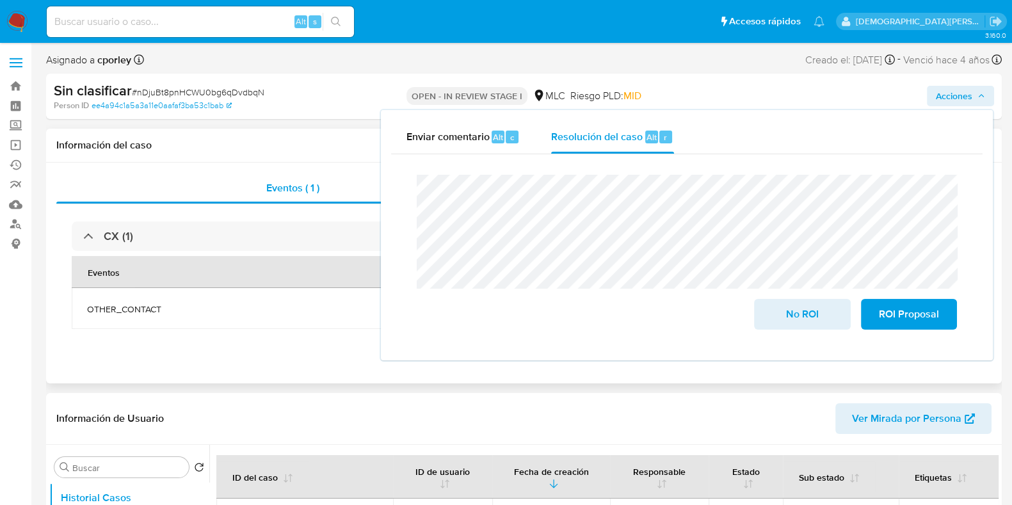
click at [346, 145] on h1 "Información del caso" at bounding box center [524, 145] width 936 height 13
click at [781, 314] on span "No ROI" at bounding box center [802, 314] width 63 height 28
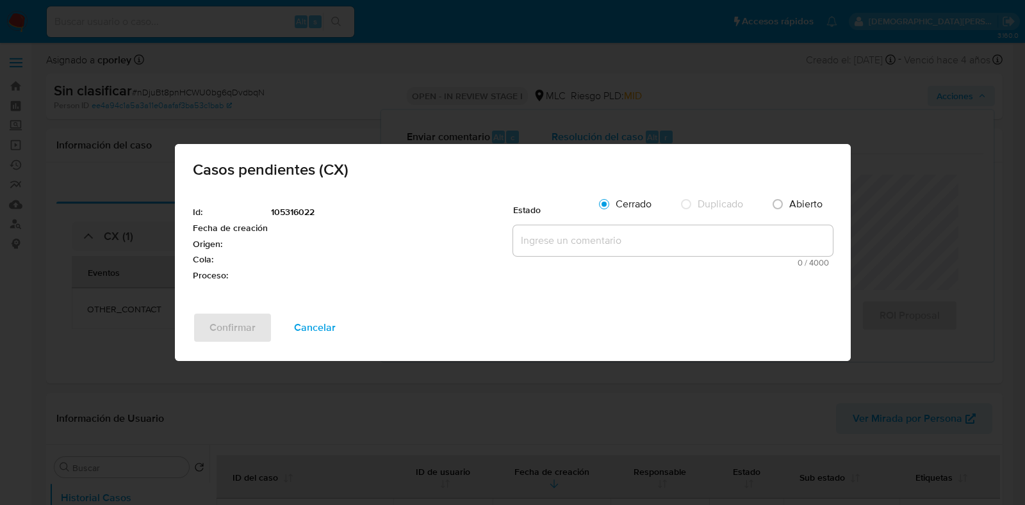
drag, startPoint x: 563, startPoint y: 239, endPoint x: 578, endPoint y: 236, distance: 15.1
click at [563, 239] on textarea at bounding box center [673, 240] width 320 height 31
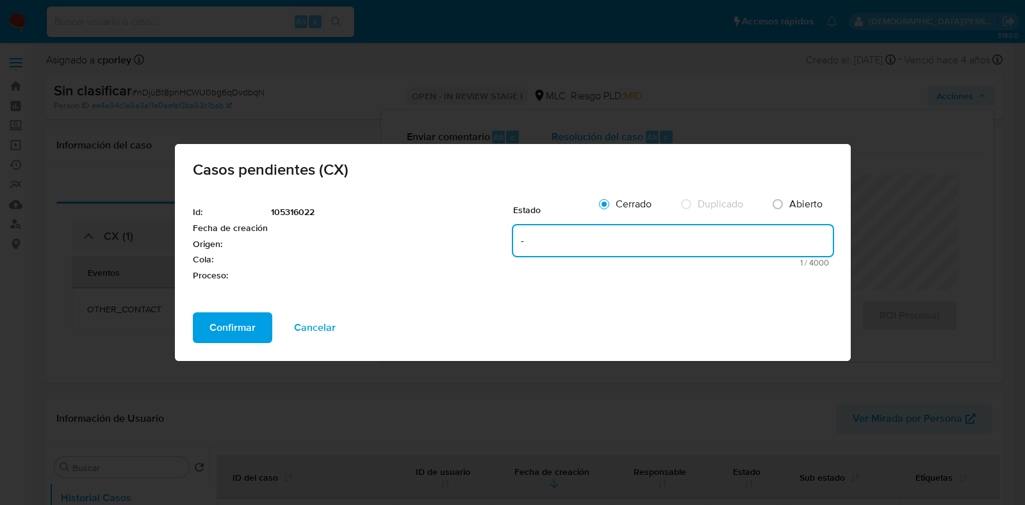
type textarea "-"
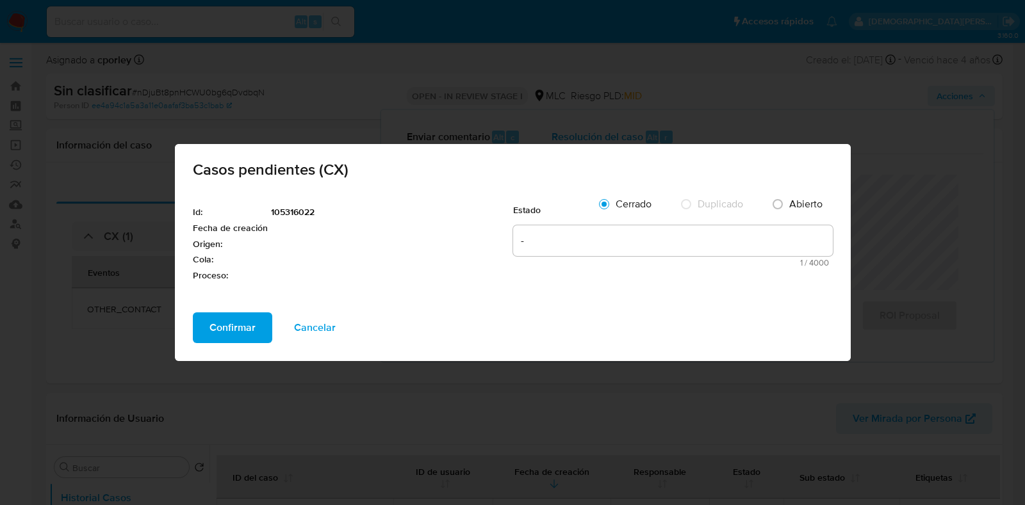
click at [218, 310] on div "Id : 105316022 Fecha de creación Origen : Cola : Proceso : Estado Cerrado Dupli…" at bounding box center [513, 252] width 676 height 122
click at [213, 332] on span "Confirmar" at bounding box center [232, 328] width 46 height 28
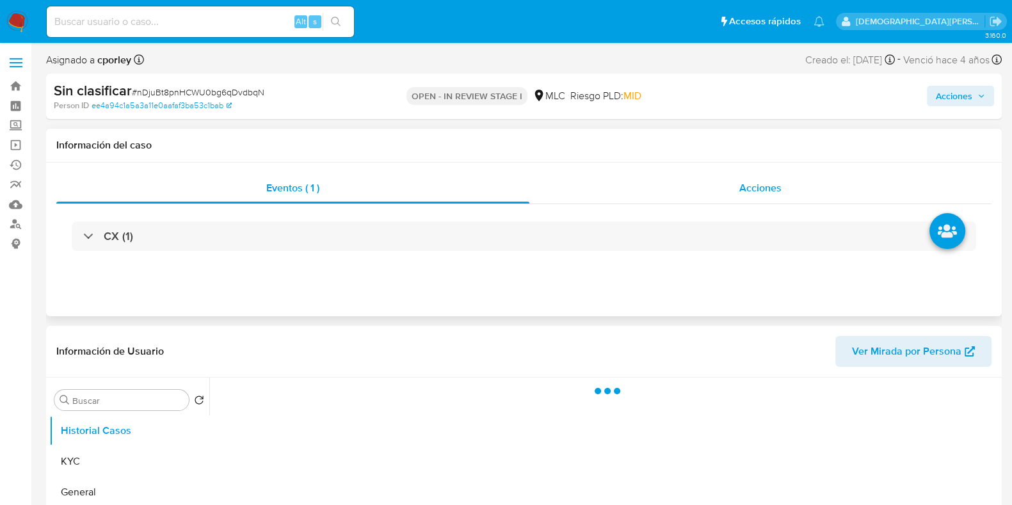
select select "10"
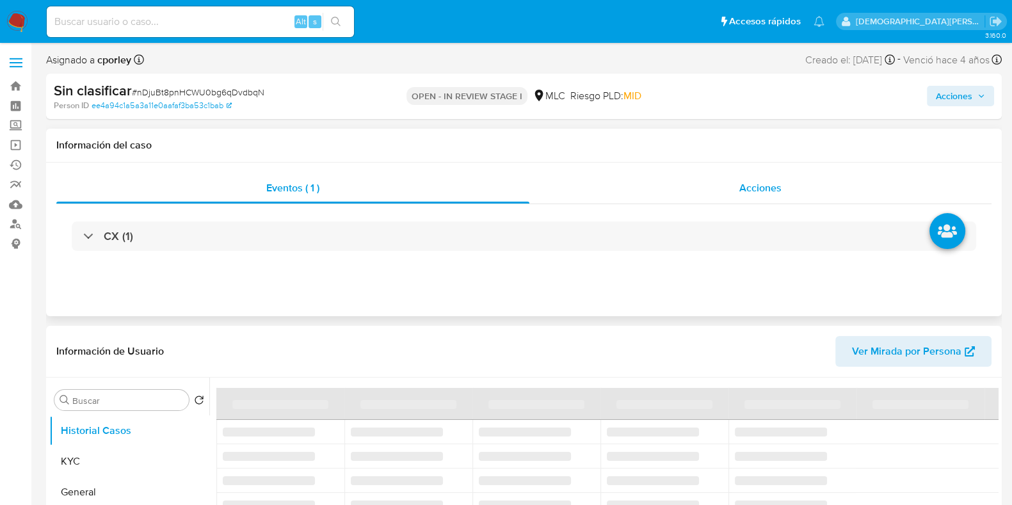
click at [755, 184] on span "Acciones" at bounding box center [761, 188] width 42 height 15
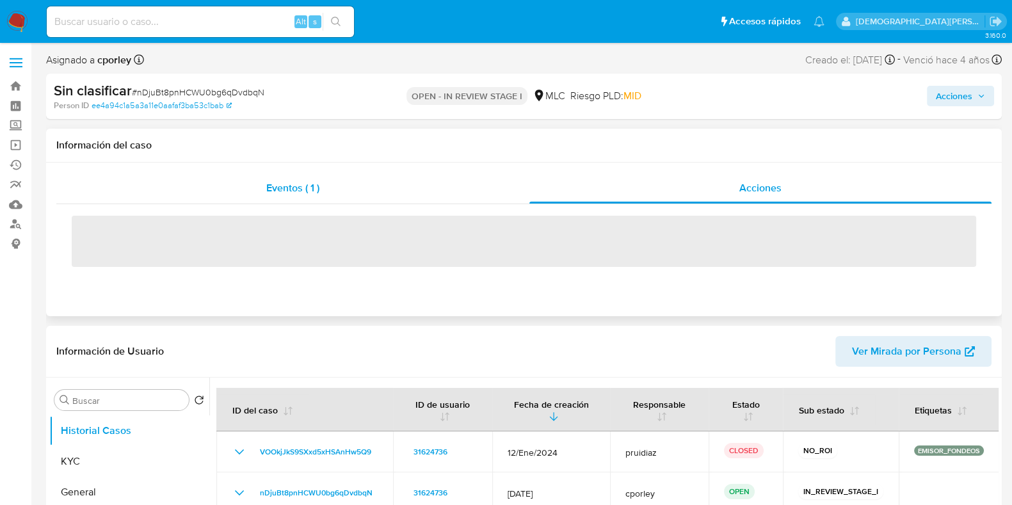
click at [305, 182] on span "Eventos ( 1 )" at bounding box center [292, 188] width 53 height 15
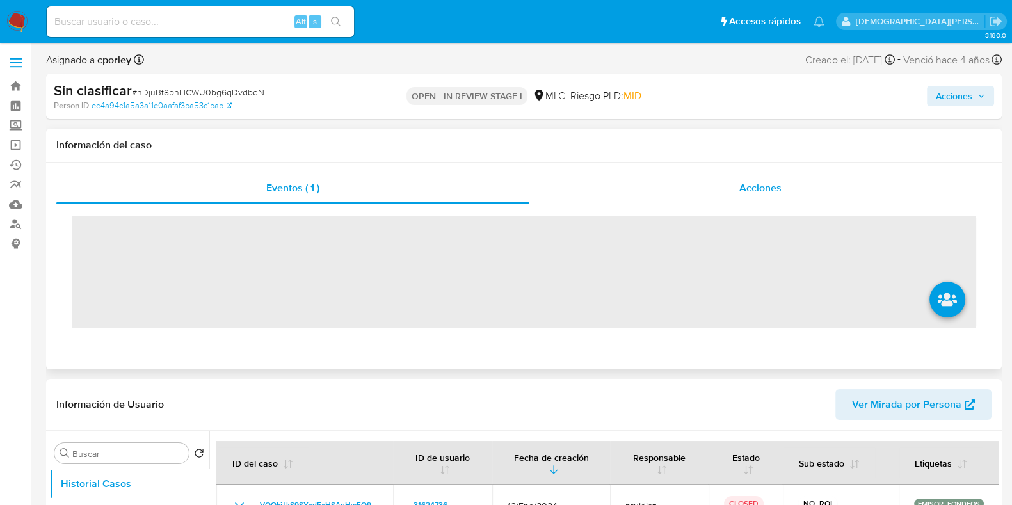
click at [713, 179] on div "Acciones" at bounding box center [761, 188] width 462 height 31
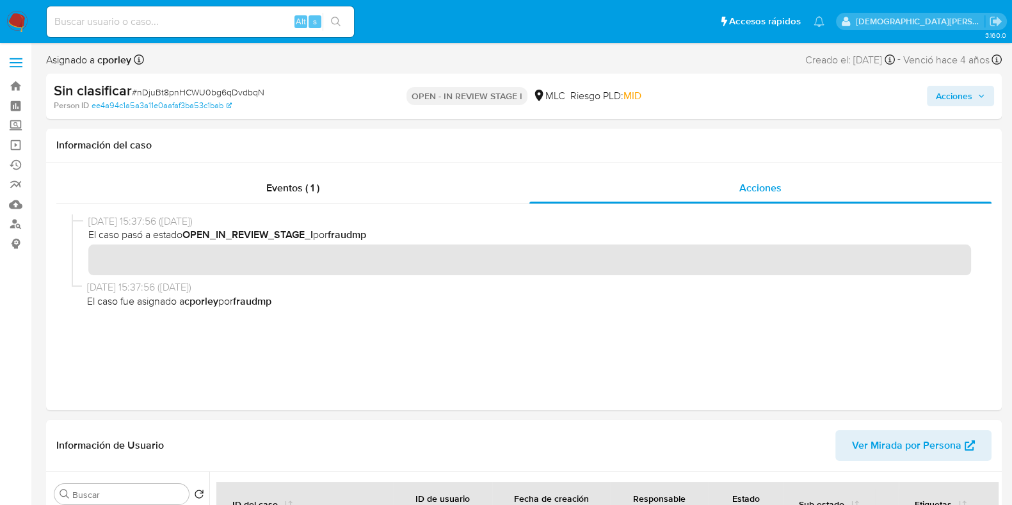
click at [940, 94] on span "Acciones" at bounding box center [954, 96] width 36 height 20
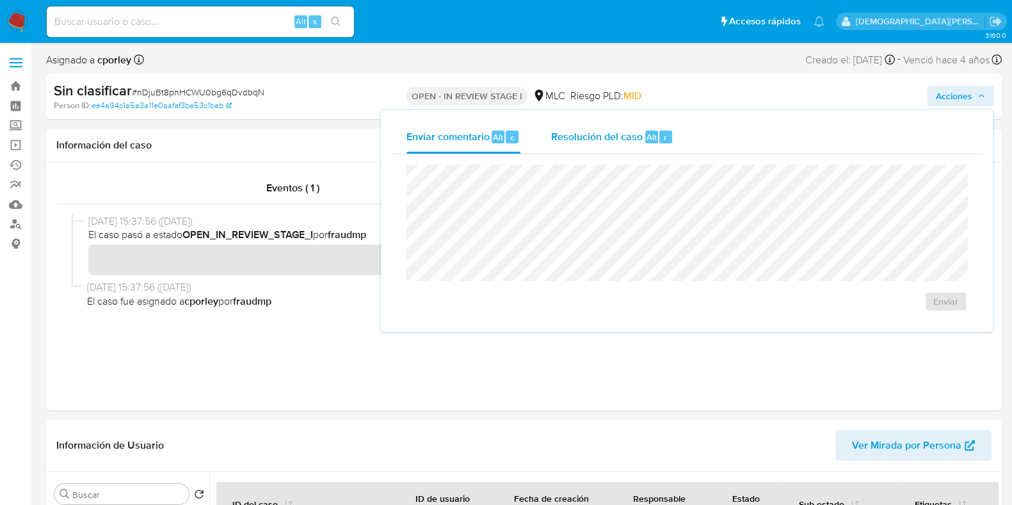
click at [615, 143] on span "Resolución del caso" at bounding box center [597, 136] width 92 height 15
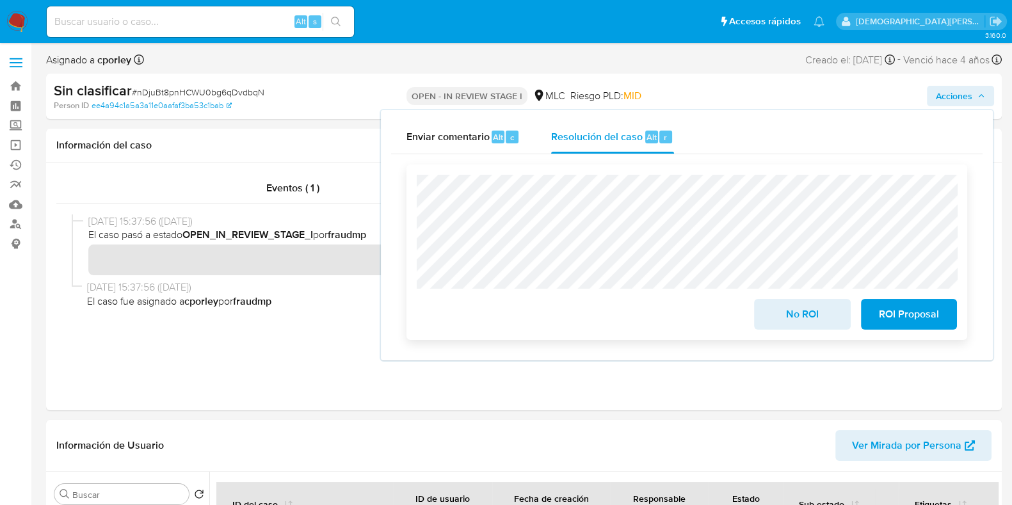
click at [841, 318] on button "No ROI" at bounding box center [802, 314] width 96 height 31
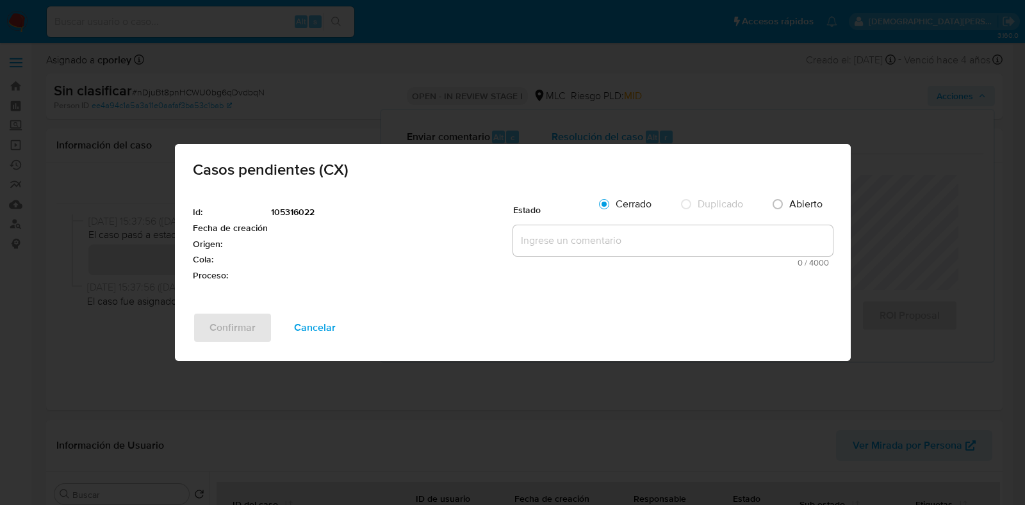
click at [592, 240] on textarea at bounding box center [673, 240] width 320 height 31
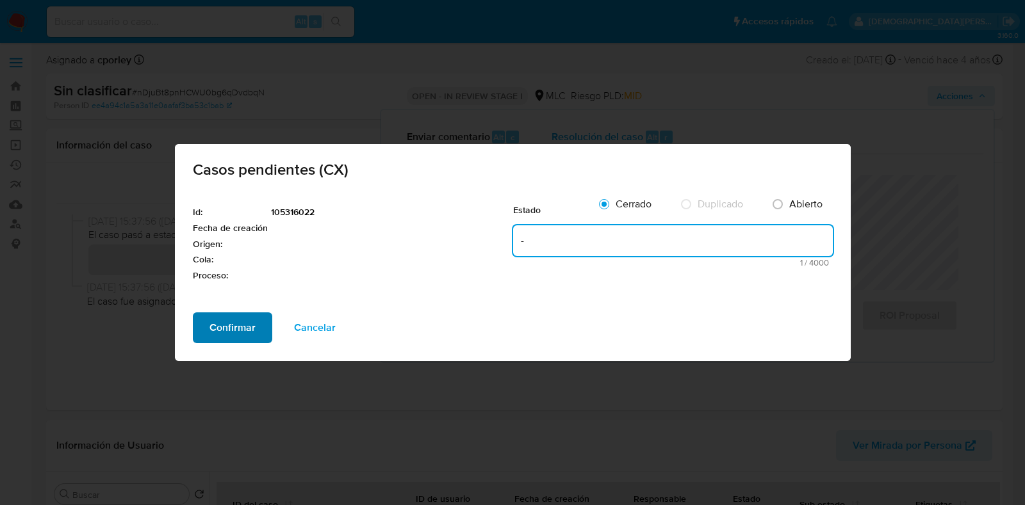
type textarea "-"
click at [244, 333] on span "Confirmar" at bounding box center [232, 328] width 46 height 28
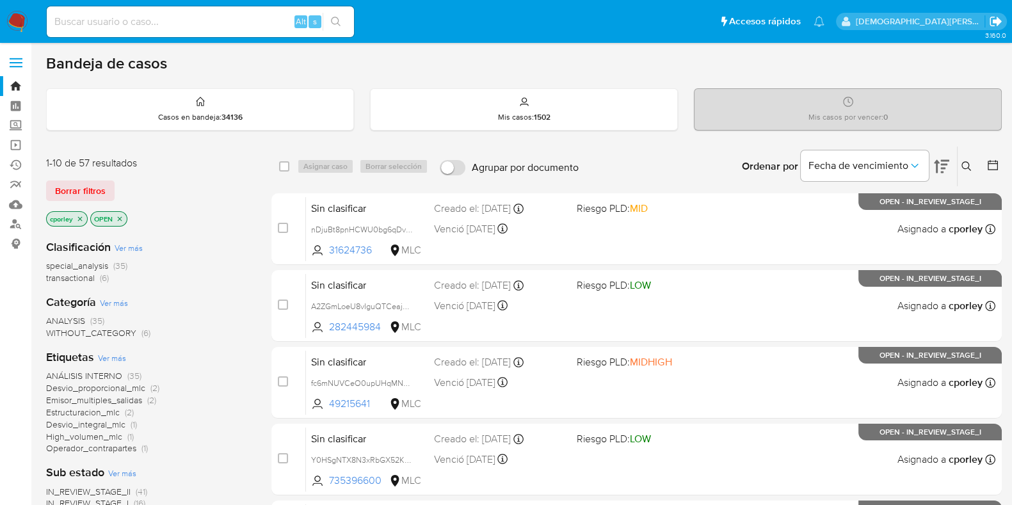
click at [997, 17] on icon "Salir" at bounding box center [996, 22] width 12 height 10
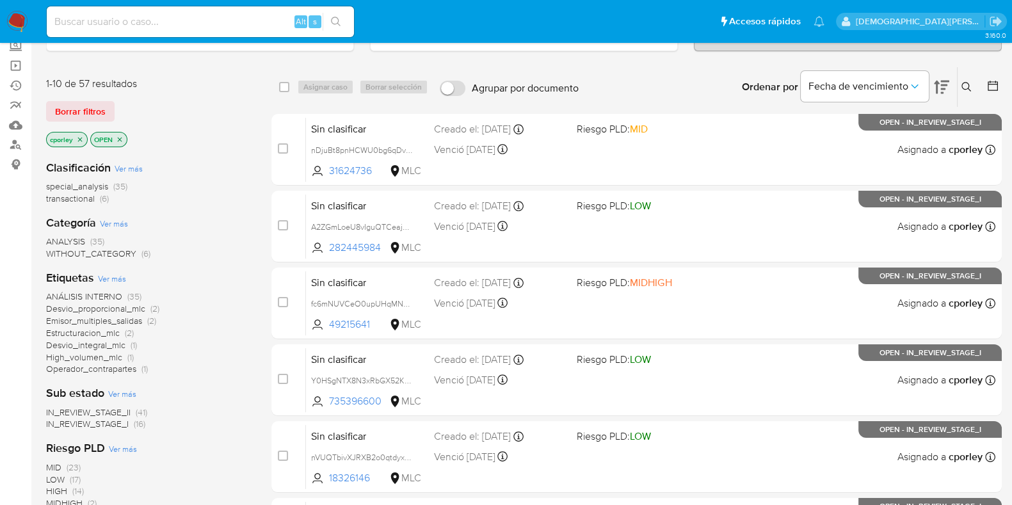
click at [107, 408] on span "IN_REVIEW_STAGE_II" at bounding box center [88, 412] width 85 height 13
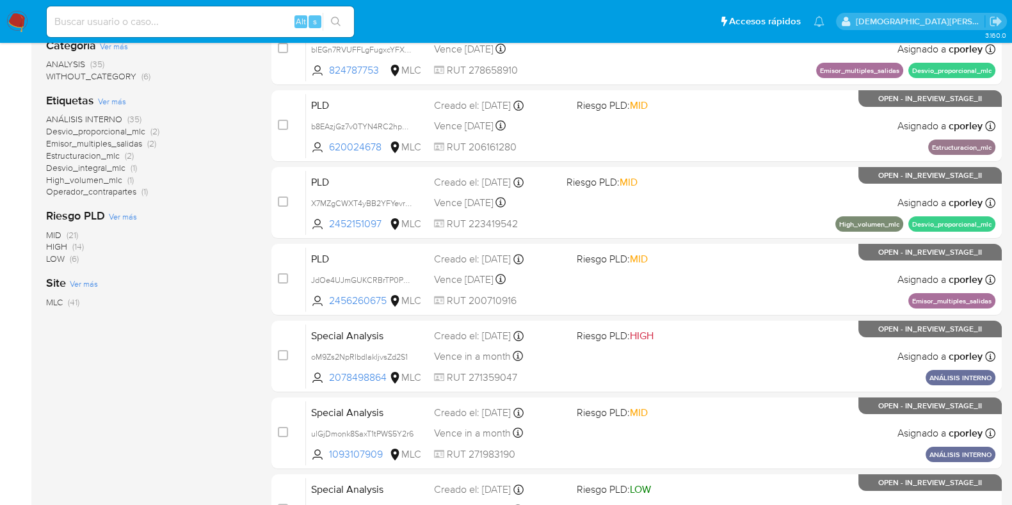
scroll to position [150, 0]
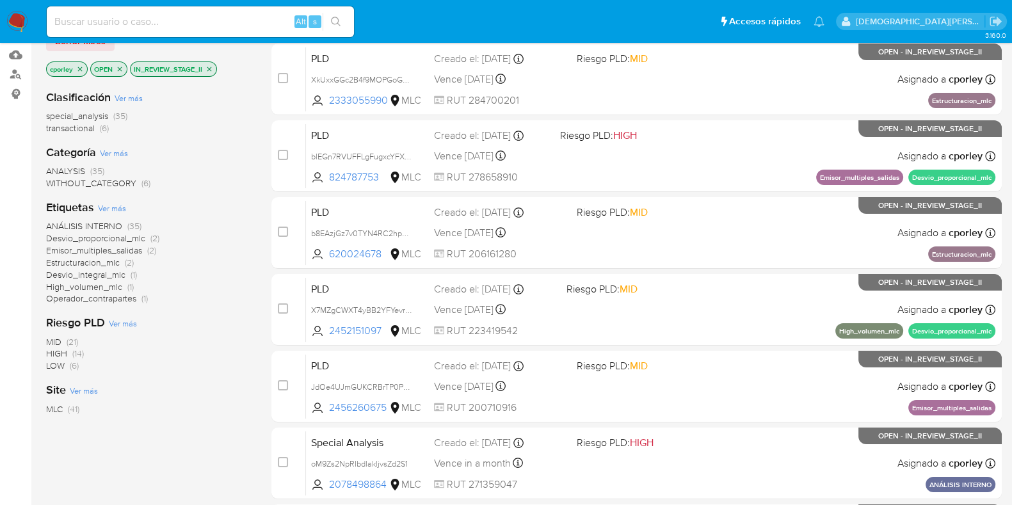
click at [92, 109] on span "special_analysis" at bounding box center [77, 115] width 62 height 13
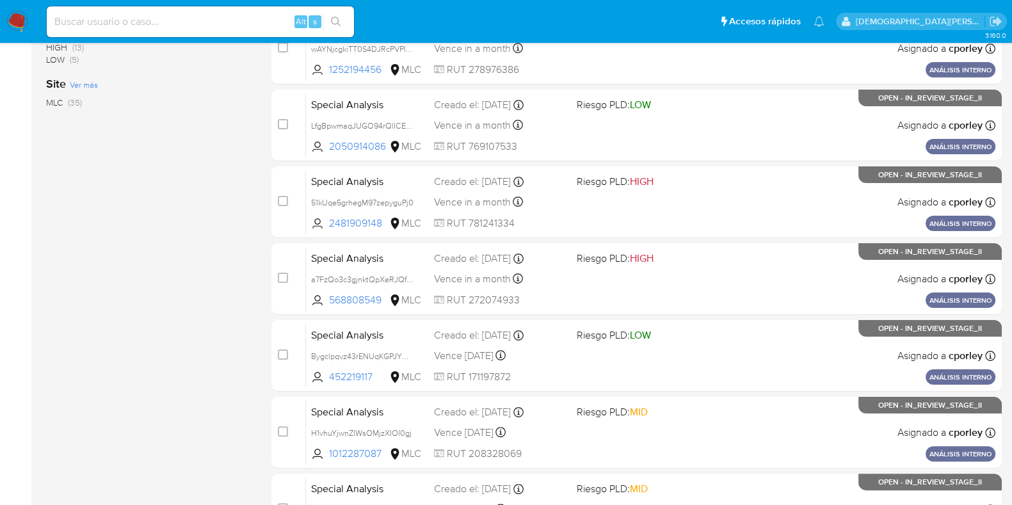
scroll to position [343, 0]
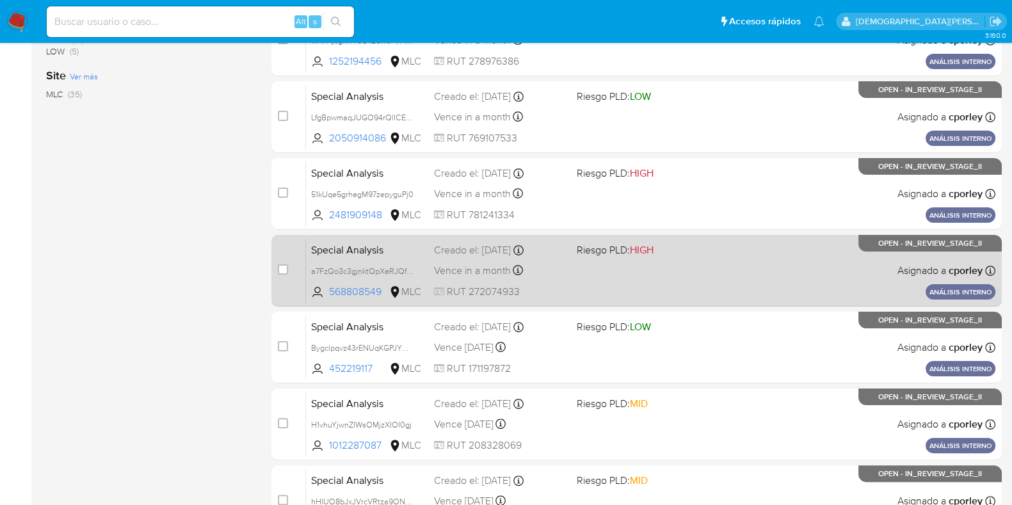
click at [592, 286] on div "Special Analysis a7FzQo3c3gjnktQpXeRJQfmw 568808549 MLC Riesgo PLD: HIGH Creado…" at bounding box center [651, 270] width 690 height 65
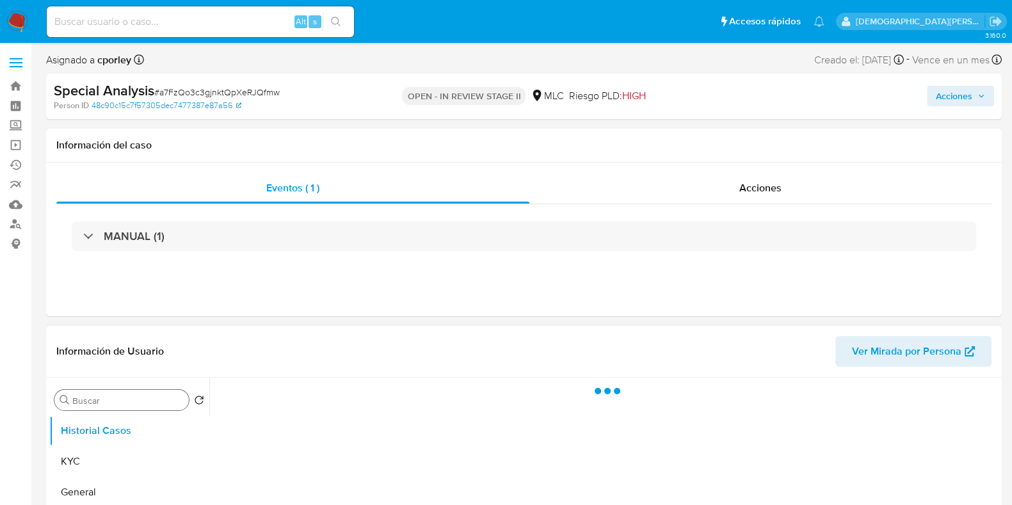
select select "10"
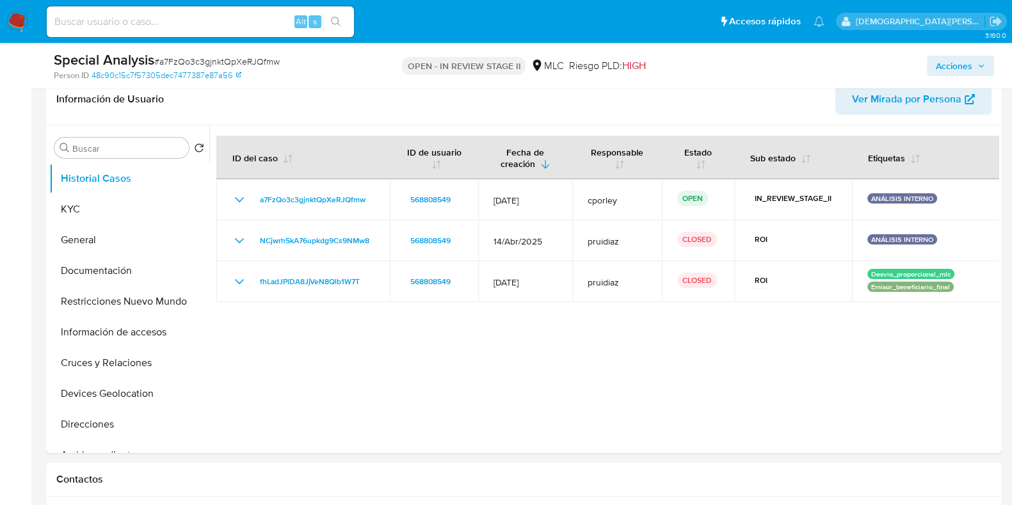
scroll to position [215, 0]
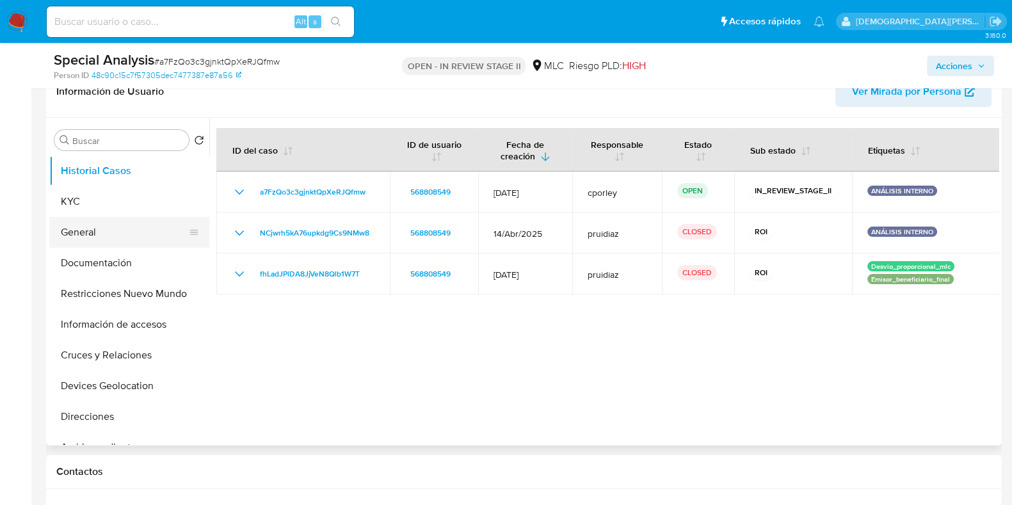
click at [89, 236] on button "General" at bounding box center [124, 232] width 150 height 31
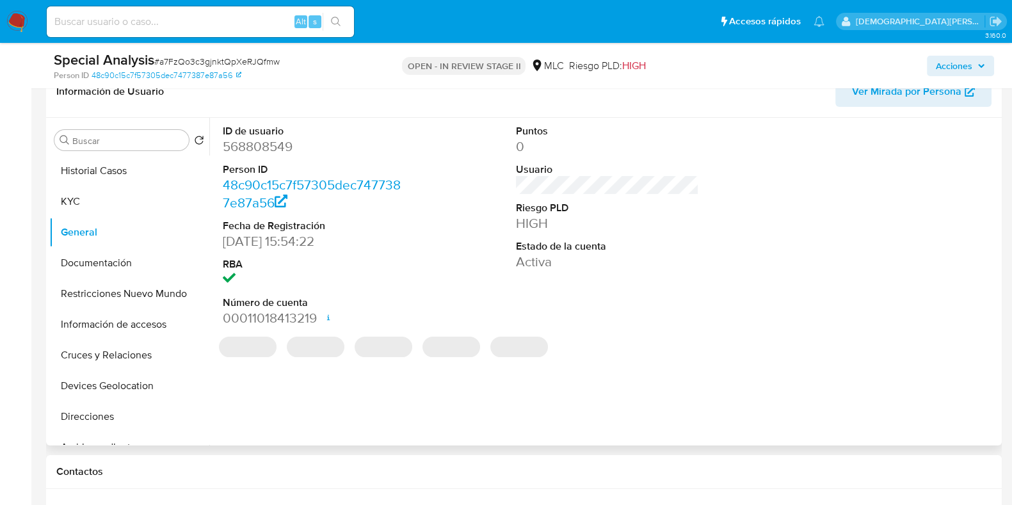
click at [261, 147] on dd "568808549" at bounding box center [314, 147] width 183 height 18
copy dd "568808549"
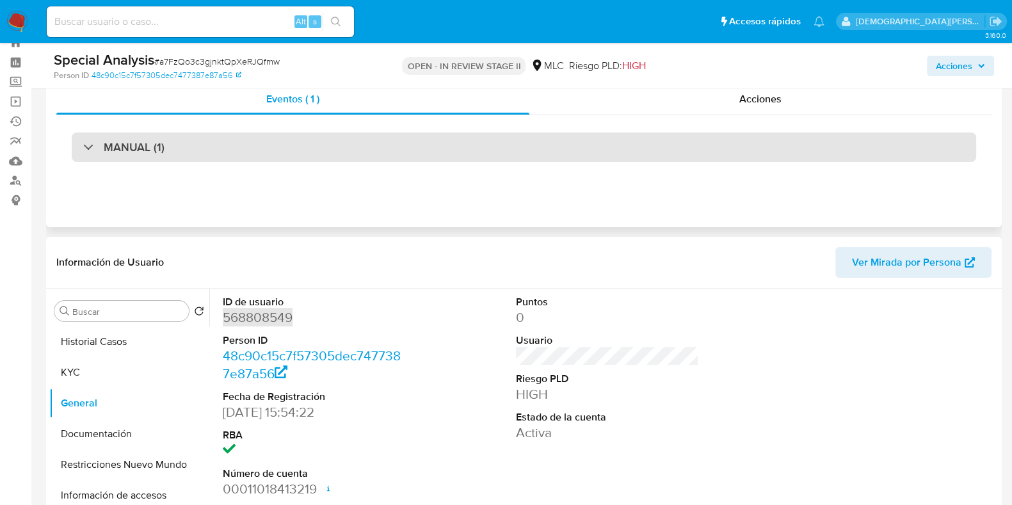
scroll to position [0, 0]
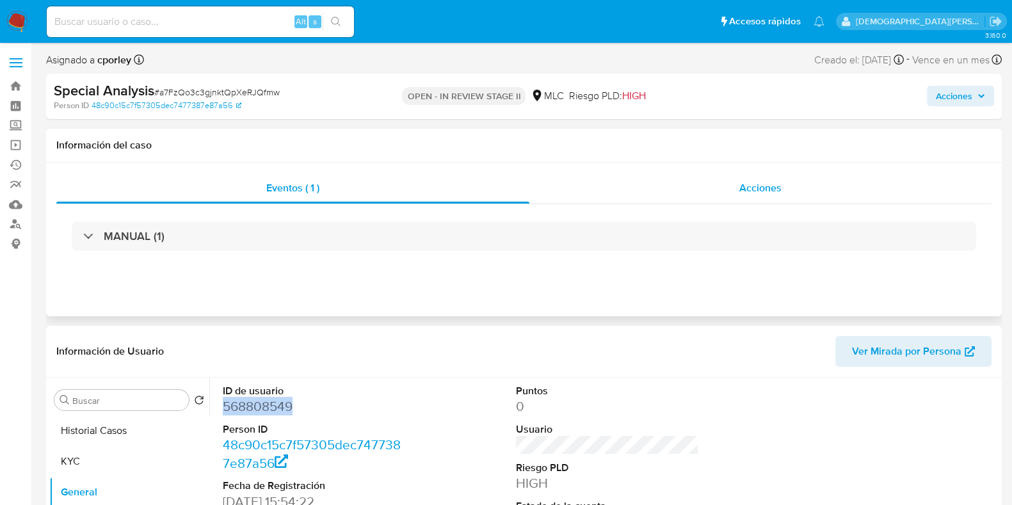
click at [730, 191] on div "Acciones" at bounding box center [761, 188] width 462 height 31
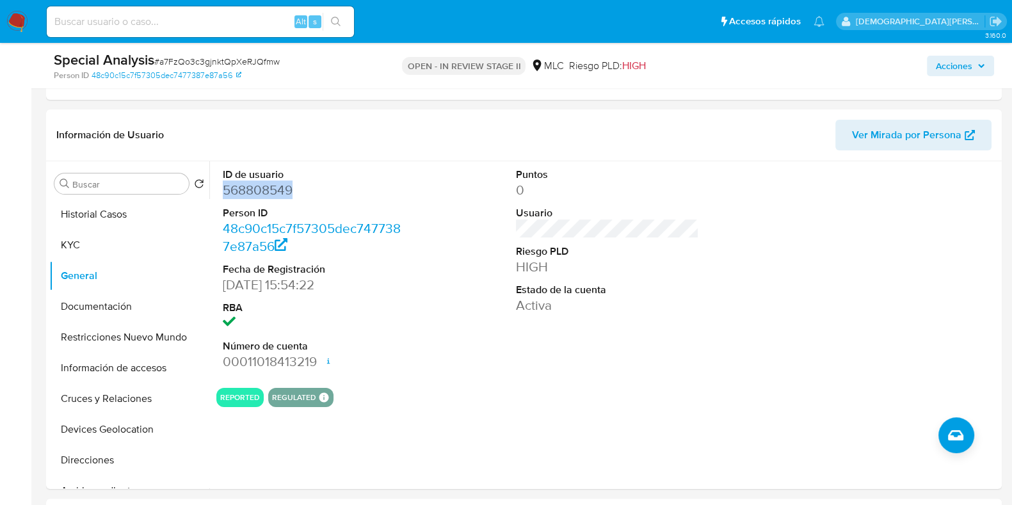
scroll to position [243, 0]
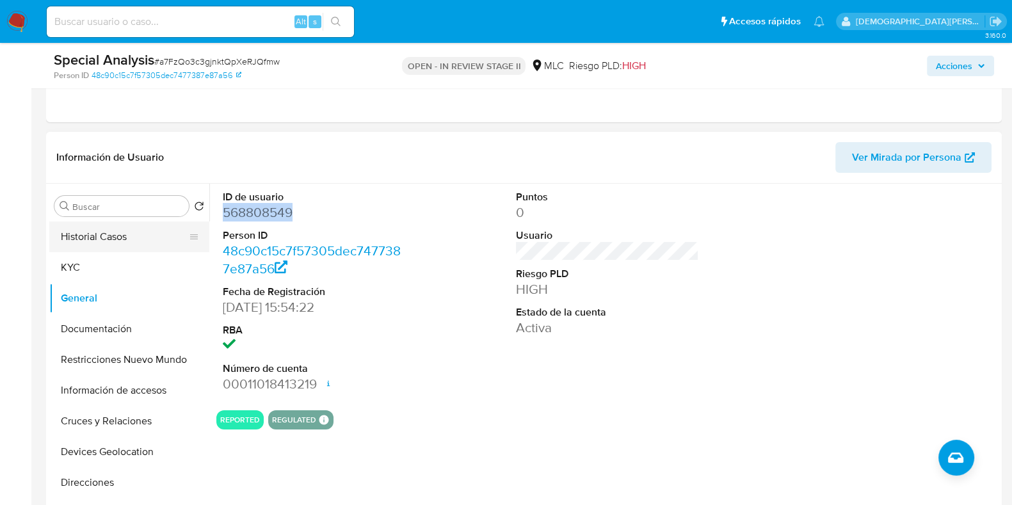
click at [76, 229] on button "Historial Casos" at bounding box center [124, 237] width 150 height 31
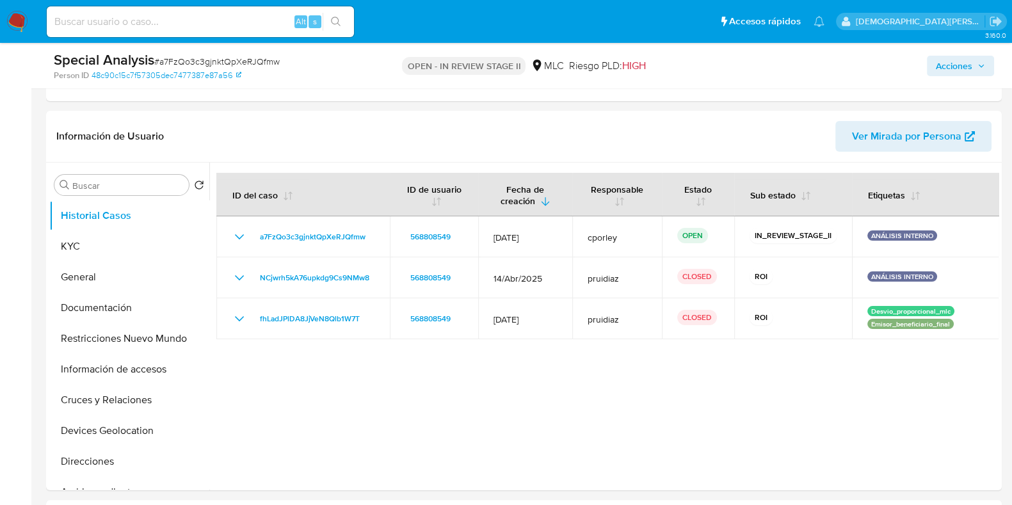
scroll to position [272, 0]
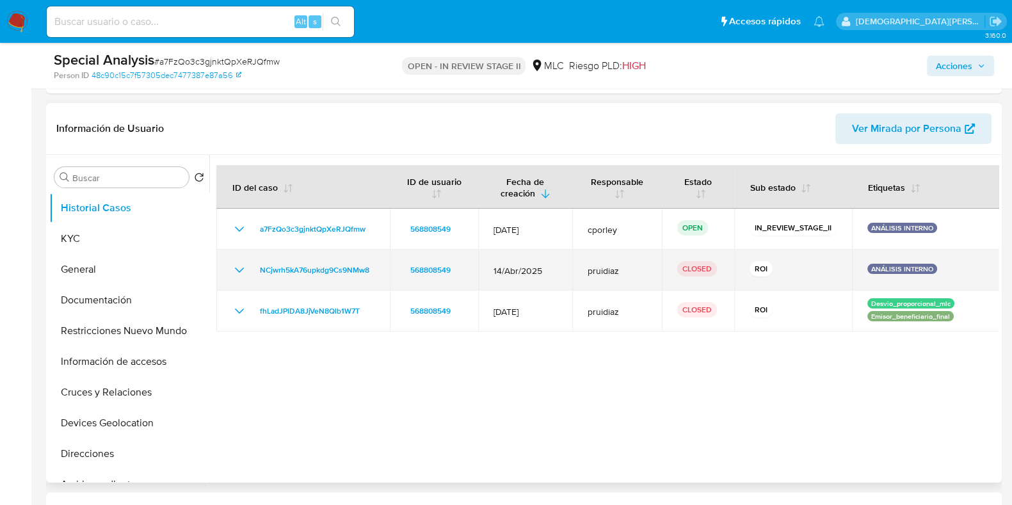
click at [236, 265] on icon "Mostrar/Ocultar" at bounding box center [239, 270] width 15 height 15
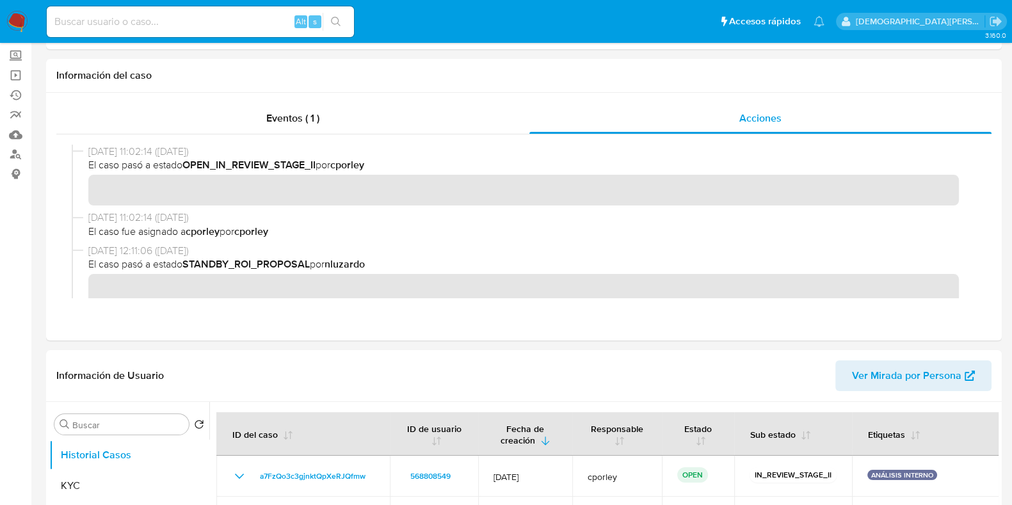
scroll to position [0, 0]
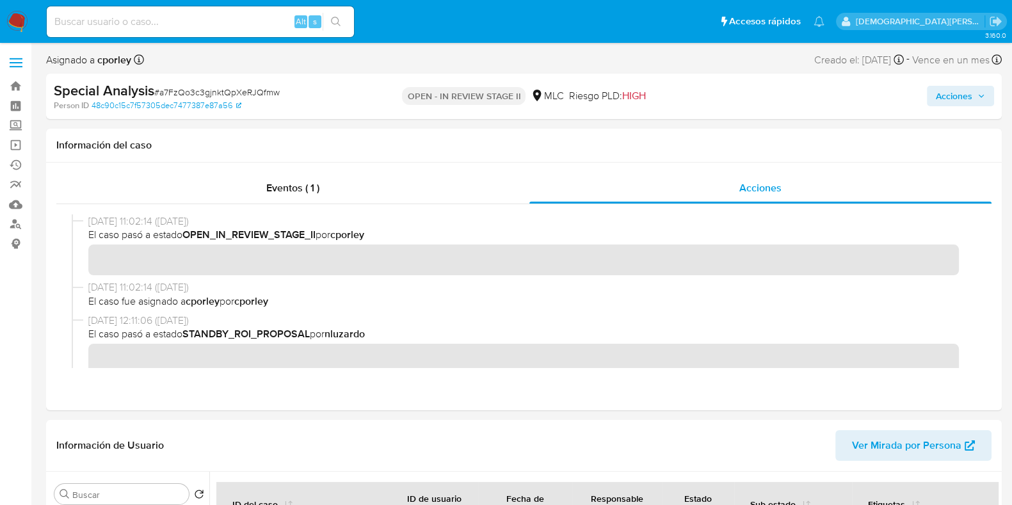
click at [819, 94] on span "Acciones" at bounding box center [954, 96] width 36 height 20
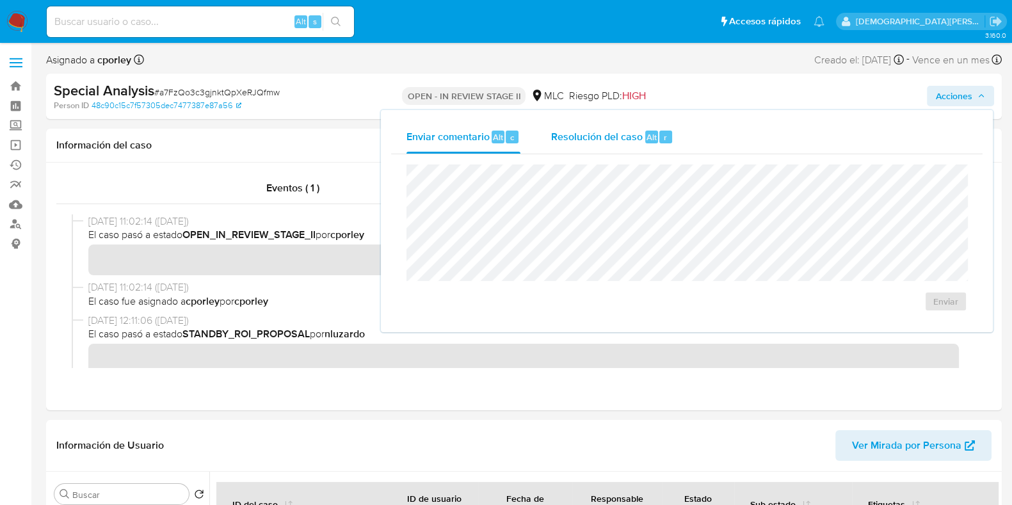
click at [615, 148] on div "Resolución del caso Alt r" at bounding box center [612, 136] width 122 height 33
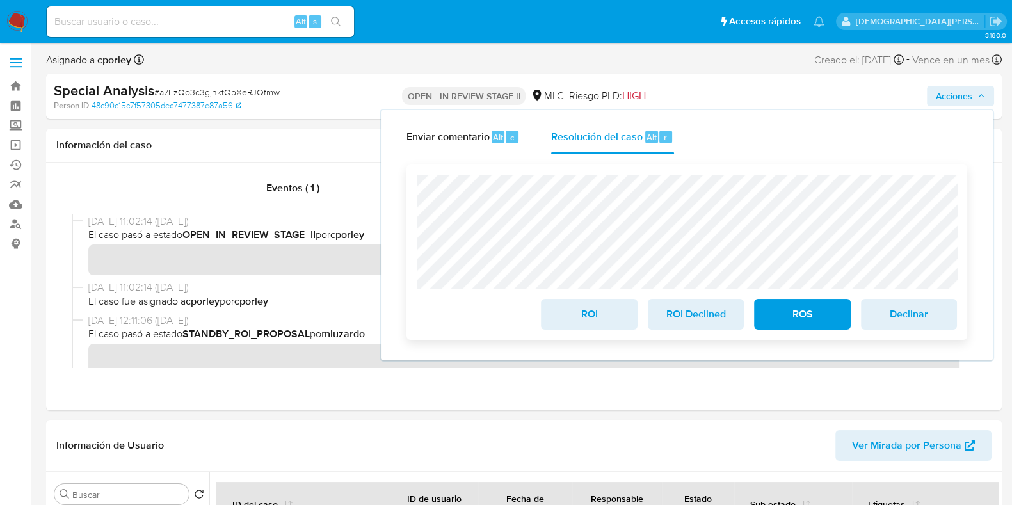
click at [596, 315] on span "ROI" at bounding box center [589, 314] width 63 height 28
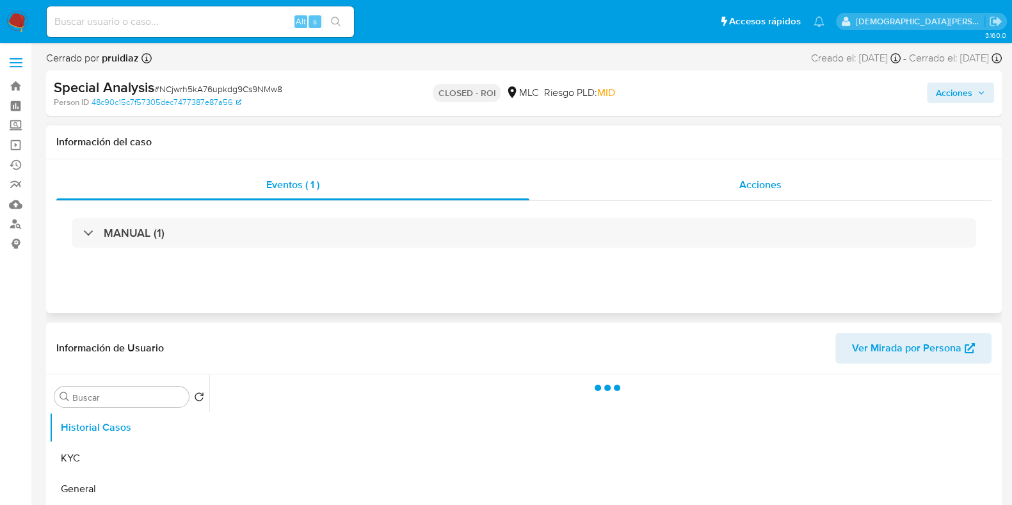
click at [746, 189] on span "Acciones" at bounding box center [761, 184] width 42 height 15
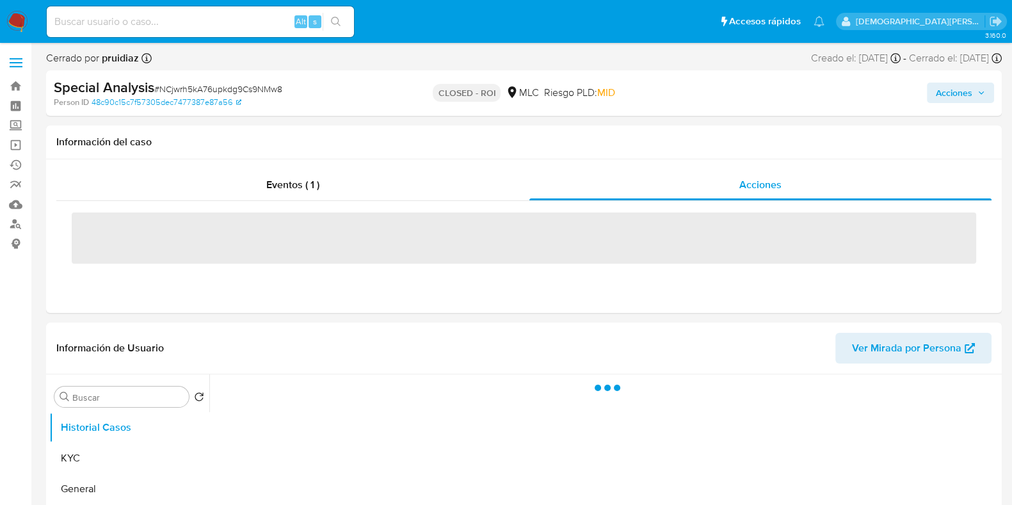
select select "10"
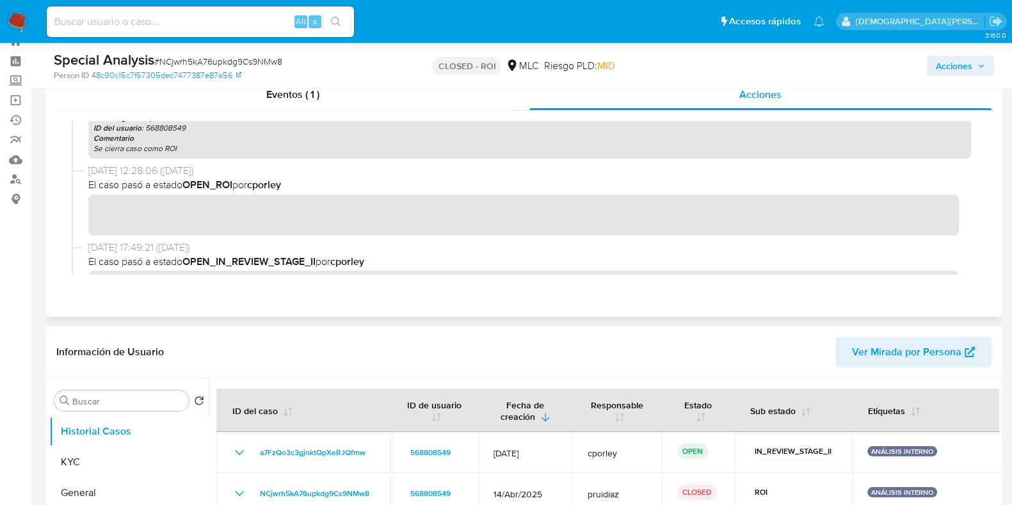
scroll to position [150, 0]
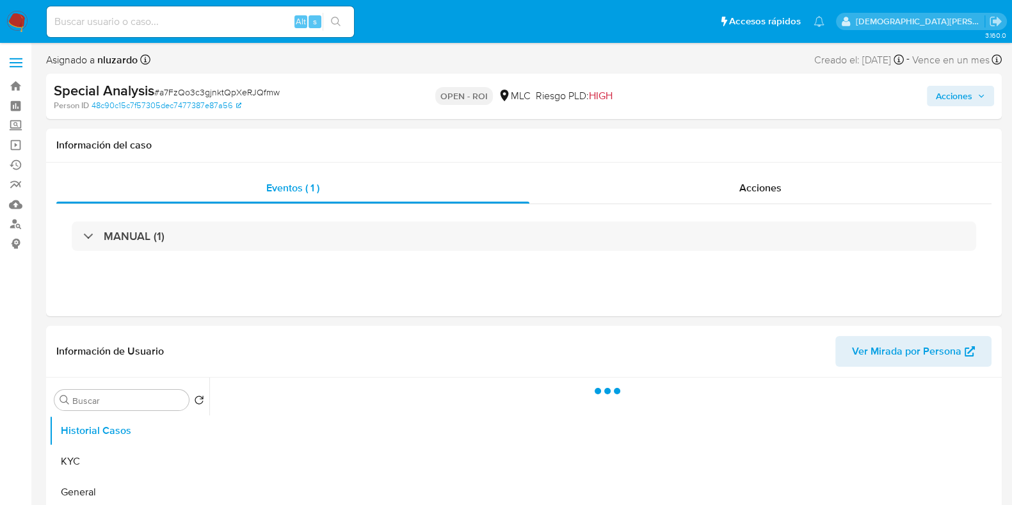
select select "10"
